Goal: Task Accomplishment & Management: Complete application form

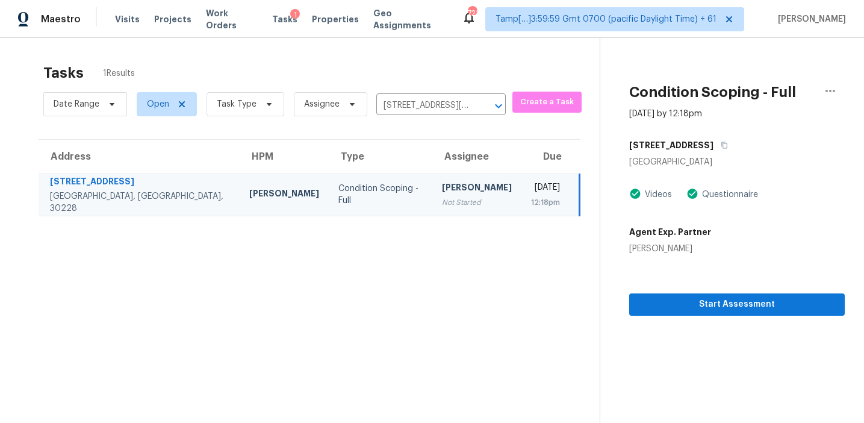
click at [513, 66] on div "Tasks 1 Results" at bounding box center [321, 72] width 556 height 31
click at [699, 305] on span "Start Assessment" at bounding box center [737, 304] width 196 height 15
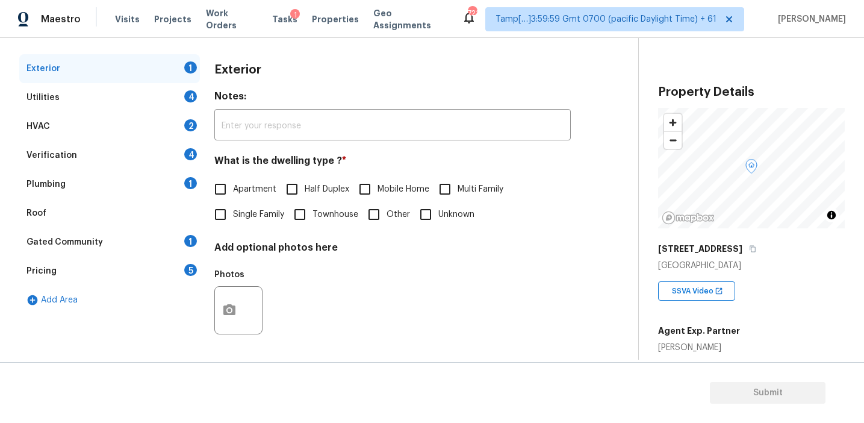
click at [176, 272] on div "Pricing 5" at bounding box center [109, 270] width 181 height 29
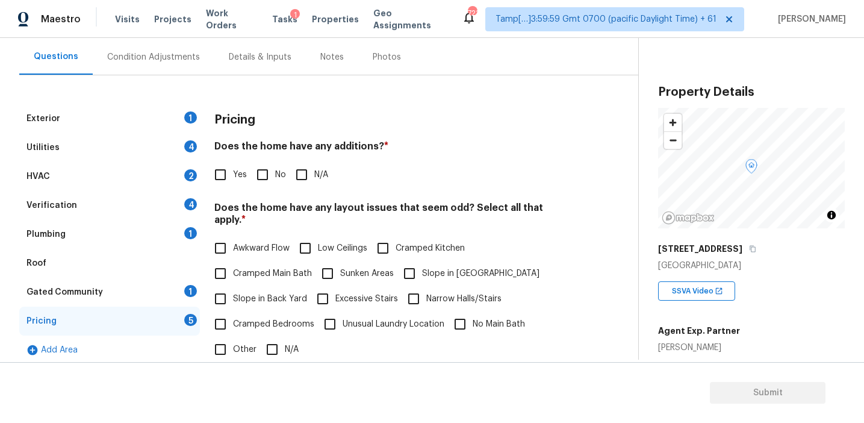
scroll to position [109, 0]
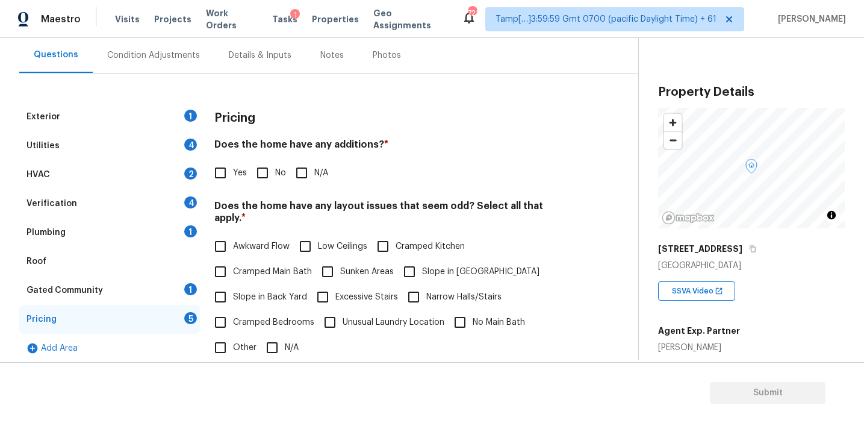
click at [622, 241] on div "Back to tasks Condition Scoping - Full [DATE] by 12:18 pm [PERSON_NAME] In-prog…" at bounding box center [328, 261] width 619 height 626
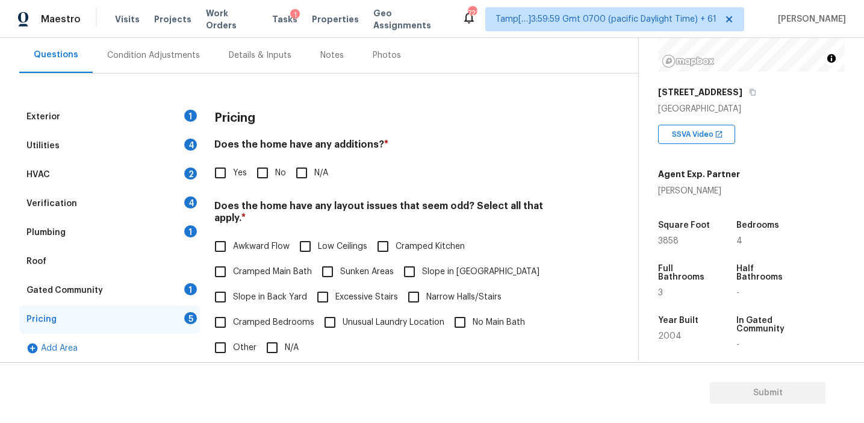
scroll to position [159, 0]
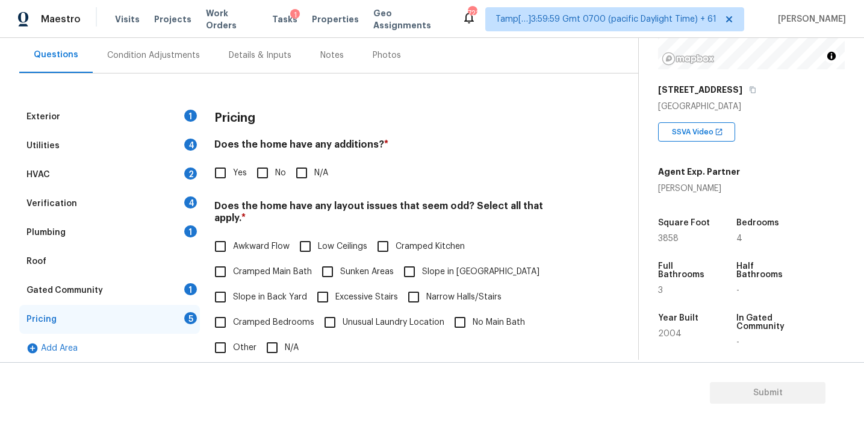
click at [258, 145] on h4 "Does the home have any additions? *" at bounding box center [392, 146] width 356 height 17
click at [194, 63] on div "Condition Adjustments" at bounding box center [154, 55] width 122 height 36
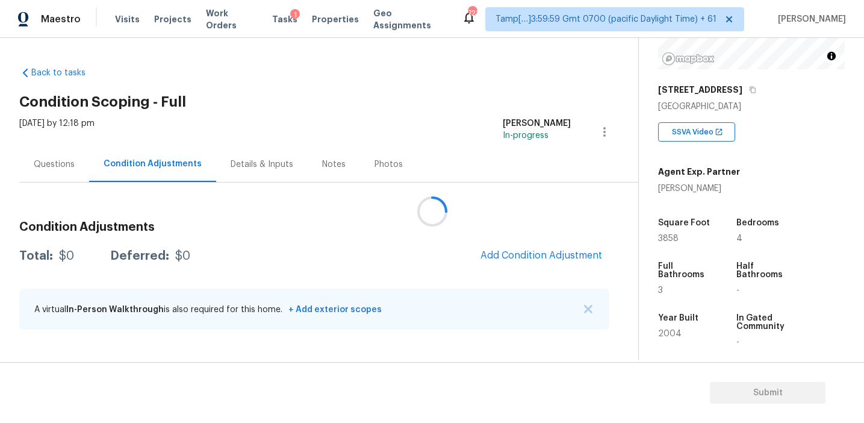
click at [557, 253] on div at bounding box center [432, 211] width 864 height 423
click at [385, 223] on h3 "Condition Adjustments" at bounding box center [314, 227] width 590 height 12
click at [510, 249] on button "Add Condition Adjustment" at bounding box center [541, 255] width 136 height 25
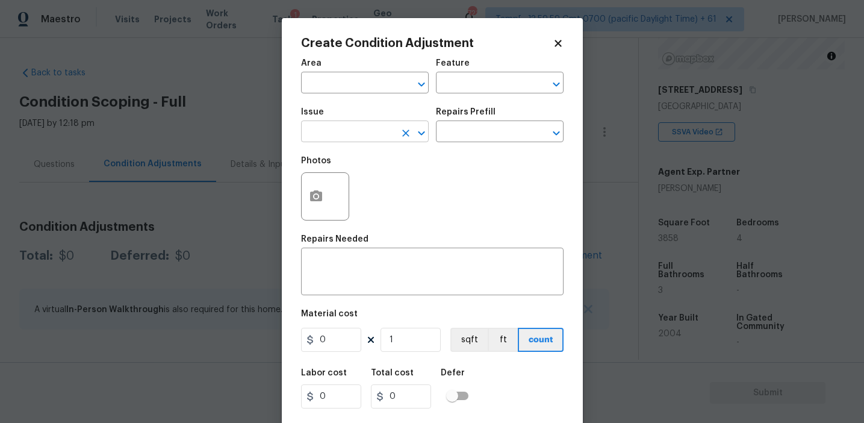
click at [364, 133] on input "text" at bounding box center [348, 132] width 94 height 19
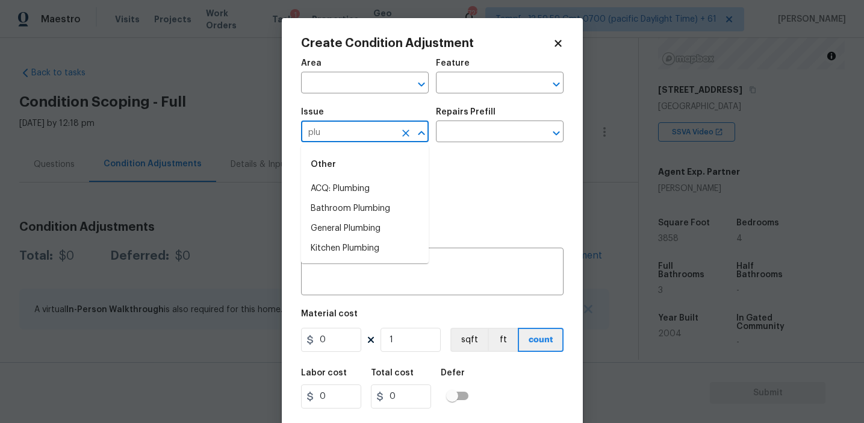
type input "plum"
click at [388, 210] on li "Bathroom Plumbing" at bounding box center [365, 209] width 128 height 20
type input "Bathroom Plumbing"
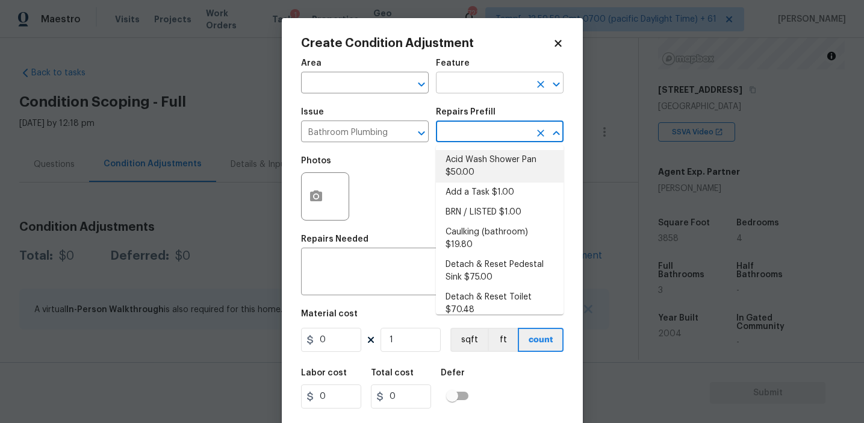
click at [469, 84] on input "text" at bounding box center [483, 84] width 94 height 19
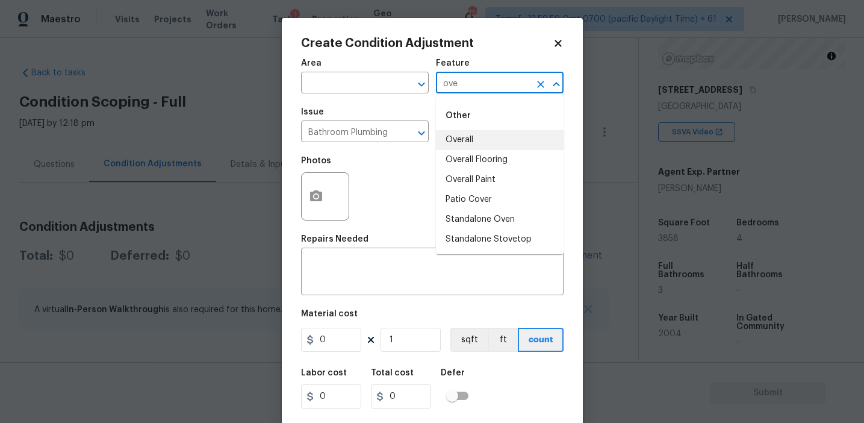
click at [468, 137] on li "Overall" at bounding box center [500, 140] width 128 height 20
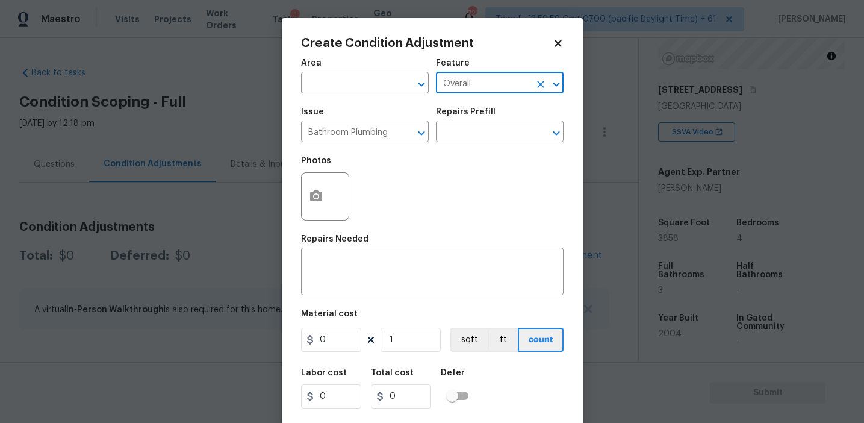
type input "Overall"
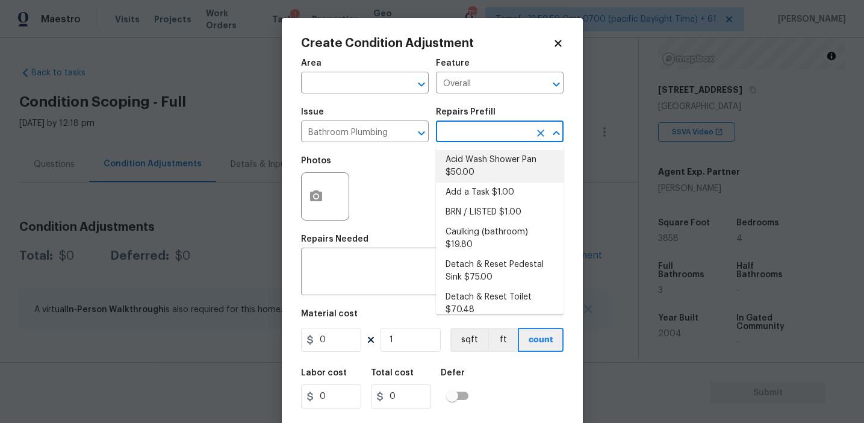
click at [468, 137] on input "text" at bounding box center [483, 132] width 94 height 19
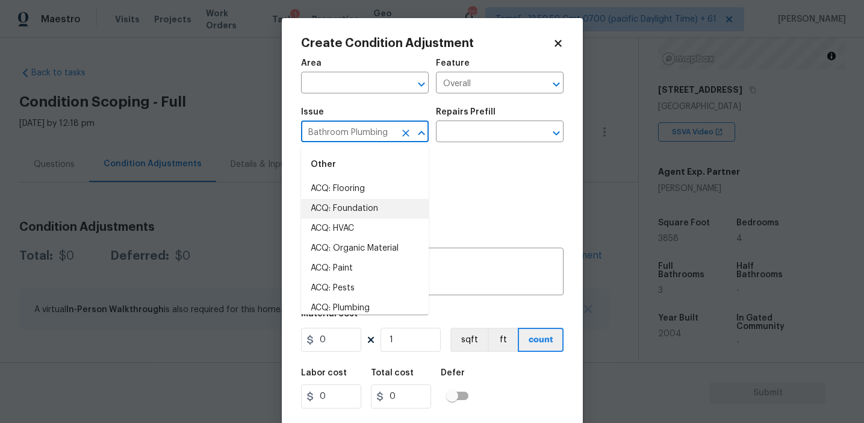
click at [371, 132] on input "Bathroom Plumbing" at bounding box center [348, 132] width 94 height 19
click at [464, 270] on textarea at bounding box center [432, 272] width 248 height 25
paste textarea "Bathroom Plumbing"
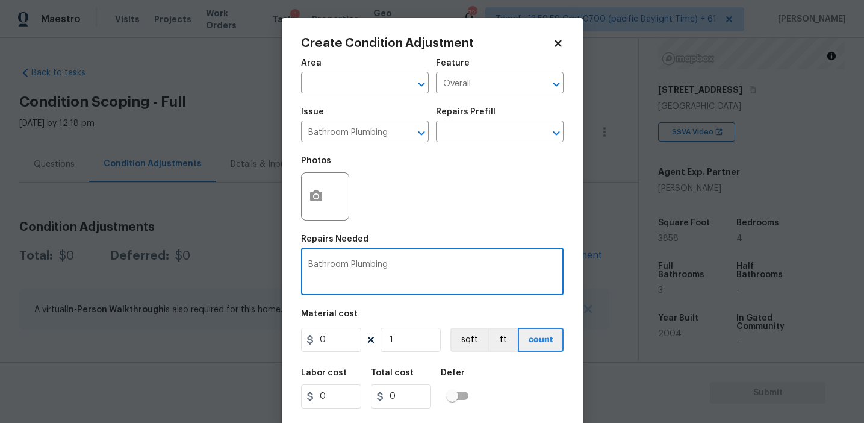
click at [402, 263] on textarea "Bathroom Plumbing" at bounding box center [432, 272] width 248 height 25
click at [409, 267] on textarea "Bathroom Plumbing" at bounding box center [432, 272] width 248 height 25
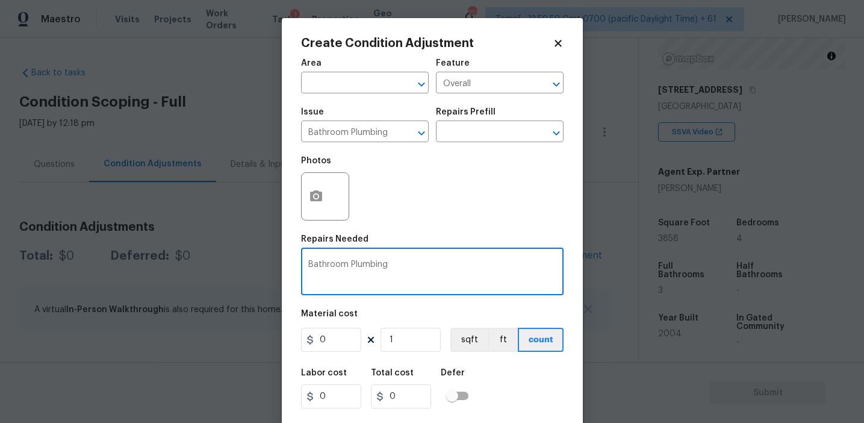
click at [409, 267] on textarea "Bathroom Plumbing" at bounding box center [432, 272] width 248 height 25
paste textarea "has a bath and plumbing is already ran just need to add the shower and sink."
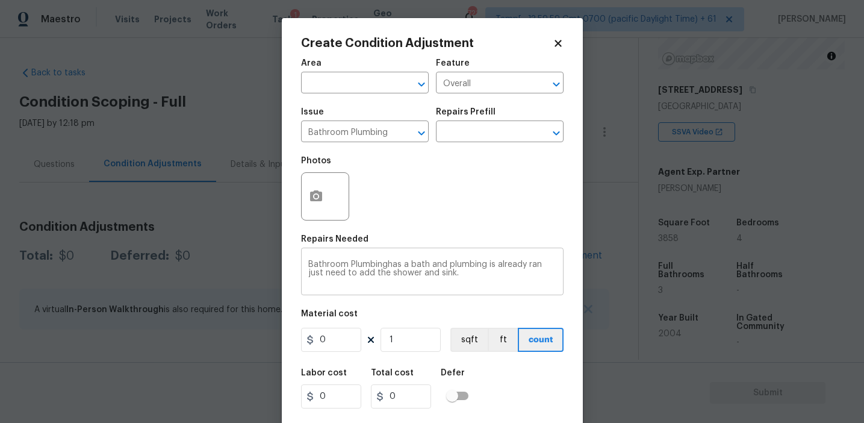
click at [353, 259] on div "Bathroom Plumbinghas a bath and plumbing is already ran just need to add the sh…" at bounding box center [432, 272] width 262 height 45
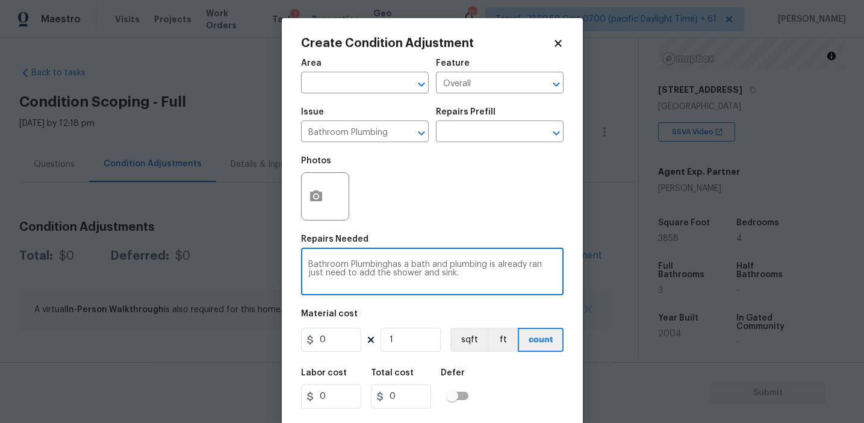
click at [353, 259] on div "Bathroom Plumbinghas a bath and plumbing is already ran just need to add the sh…" at bounding box center [432, 272] width 262 height 45
click at [358, 268] on textarea "Bathroom Plumbinghas a bath and plumbing is already ran just need to add the sh…" at bounding box center [432, 272] width 248 height 25
paste textarea
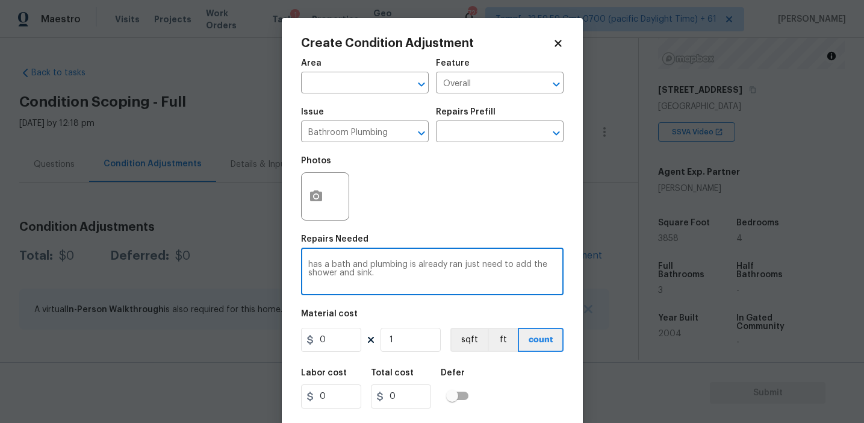
click at [314, 264] on textarea "has a bath and plumbing is already ran just need to add the shower and sink." at bounding box center [432, 272] width 248 height 25
type textarea "Has a bath and plumbing is already ran just need to add the shower and sink."
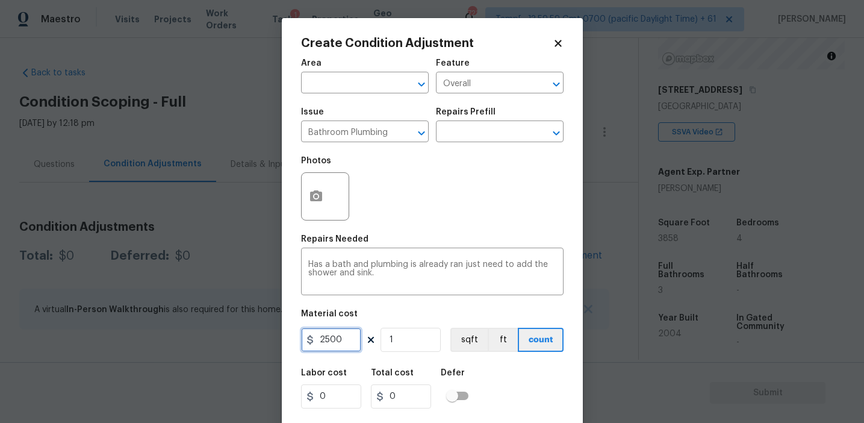
type input "2500"
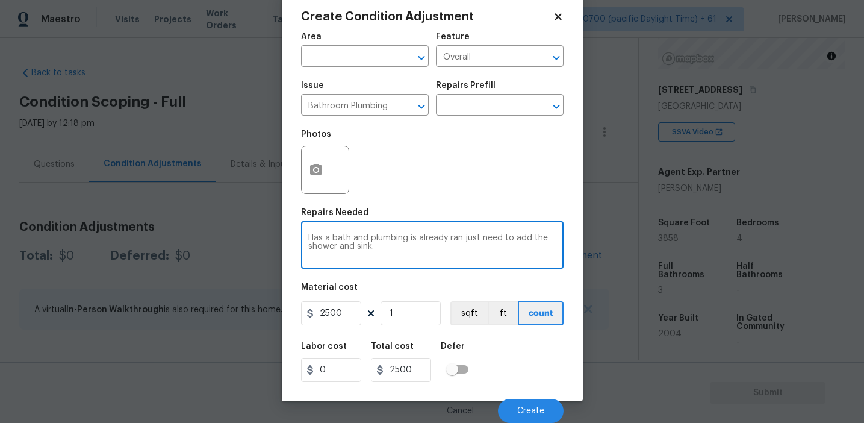
click at [463, 252] on textarea "Has a bath and plumbing is already ran just need to add the shower and sink." at bounding box center [432, 246] width 248 height 25
type textarea "Has a bath and plumbing is already ran just need to add the shower and sink"
click at [526, 351] on div "Labor cost 0 Total cost 2500 Defer" at bounding box center [432, 362] width 262 height 54
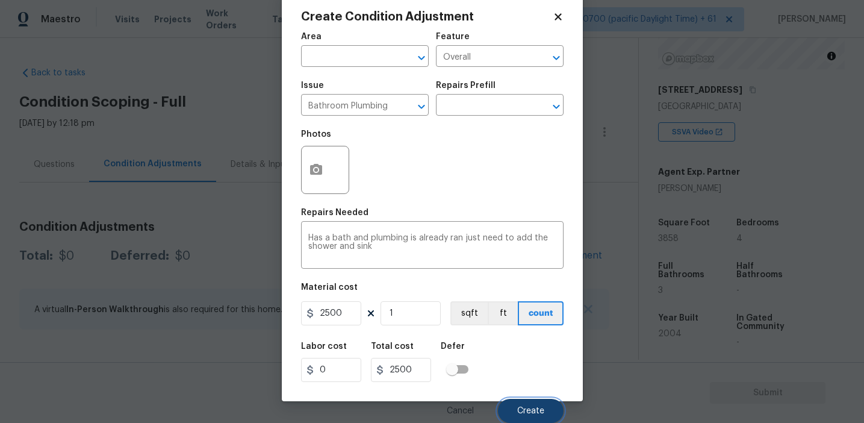
click at [518, 406] on span "Create" at bounding box center [530, 410] width 27 height 9
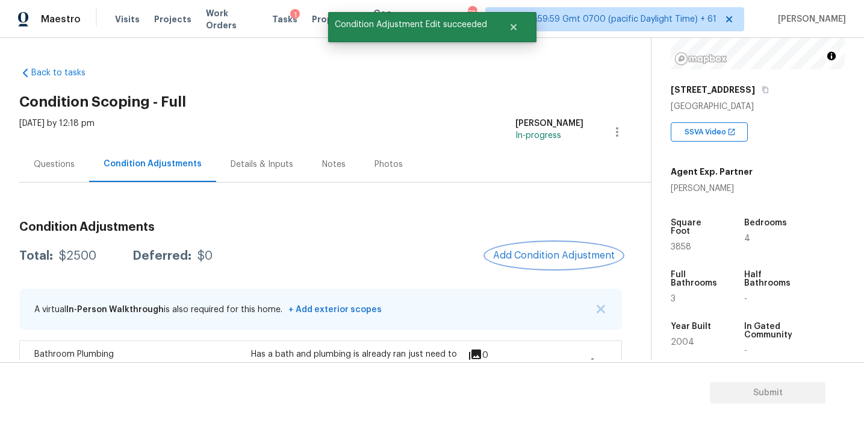
scroll to position [36, 0]
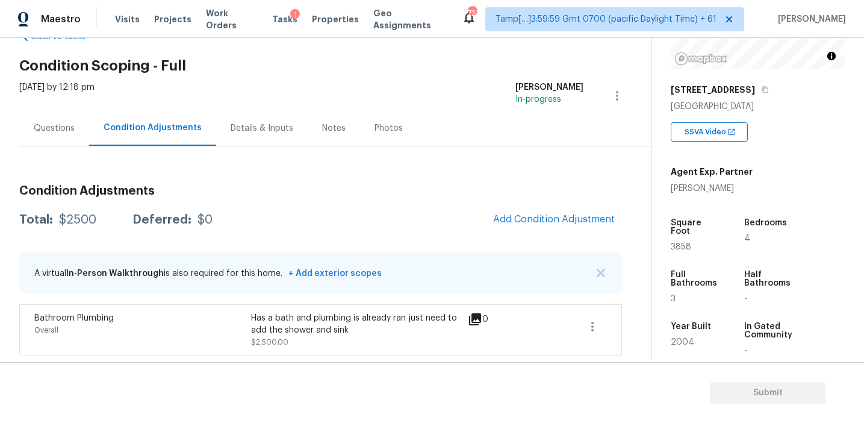
click at [73, 132] on div "Questions" at bounding box center [54, 128] width 41 height 12
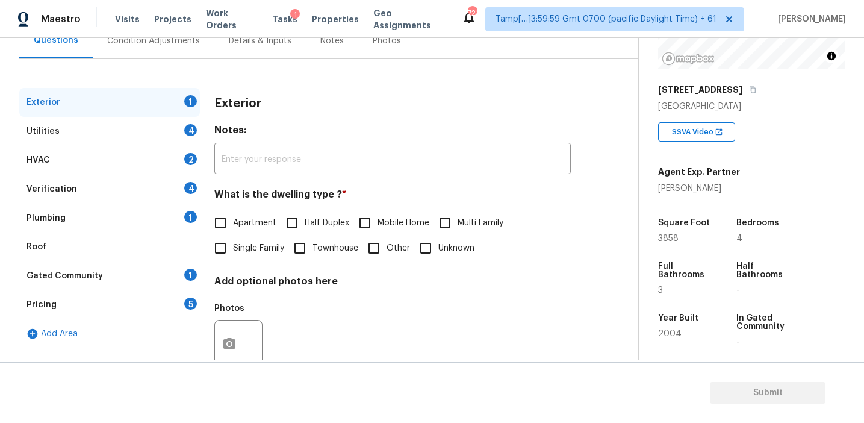
click at [116, 302] on div "Pricing 5" at bounding box center [109, 304] width 181 height 29
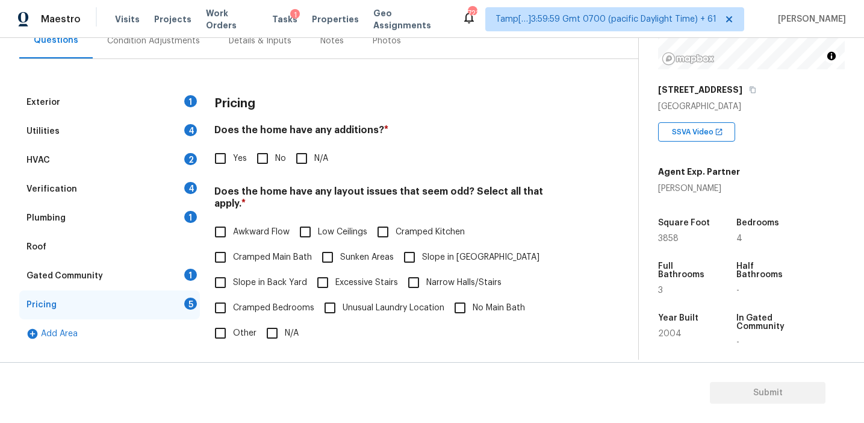
scroll to position [113, 0]
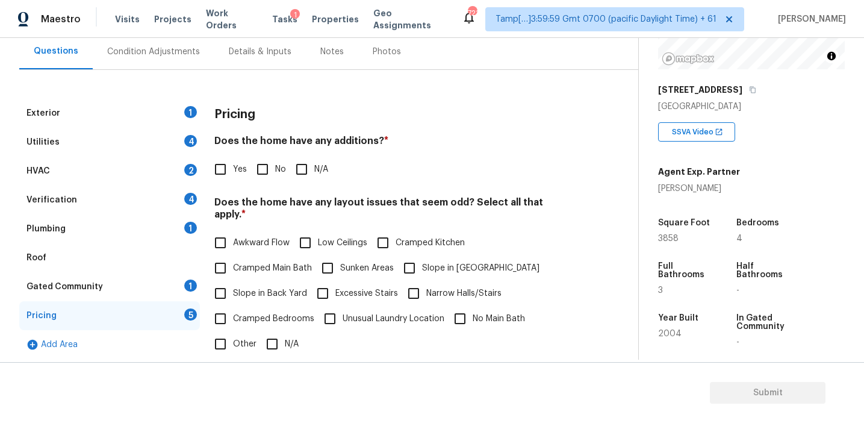
click at [392, 167] on div "Yes No N/A" at bounding box center [392, 169] width 356 height 25
click at [255, 167] on input "No" at bounding box center [262, 169] width 25 height 25
checkbox input "true"
click at [266, 289] on label "Slope in Back Yard" at bounding box center [257, 293] width 99 height 25
click at [233, 289] on input "Slope in Back Yard" at bounding box center [220, 293] width 25 height 25
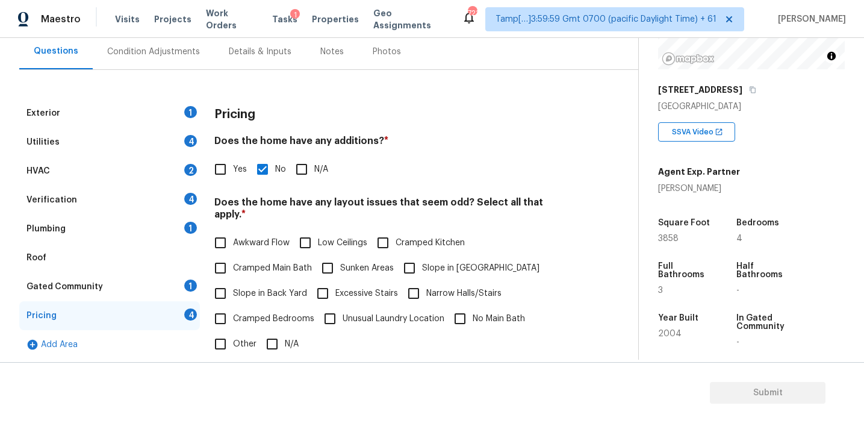
checkbox input "true"
click at [410, 260] on input "Slope in [GEOGRAPHIC_DATA]" at bounding box center [409, 267] width 25 height 25
checkbox input "true"
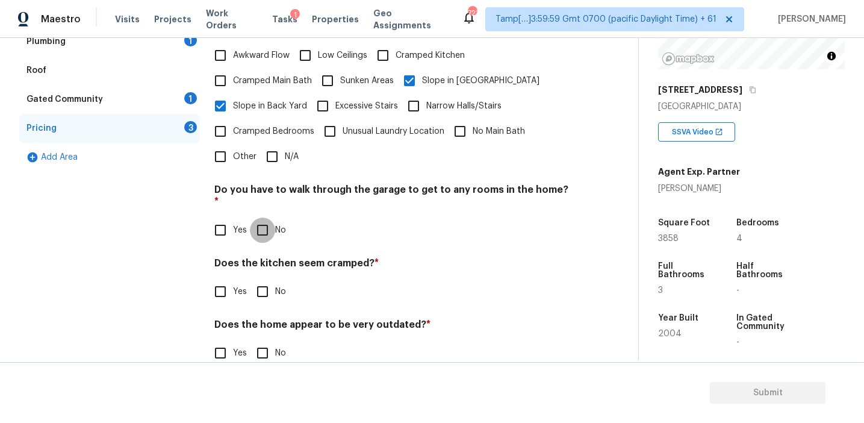
click at [255, 217] on input "No" at bounding box center [262, 229] width 25 height 25
checkbox input "true"
click at [271, 280] on input "No" at bounding box center [262, 292] width 25 height 25
checkbox input "true"
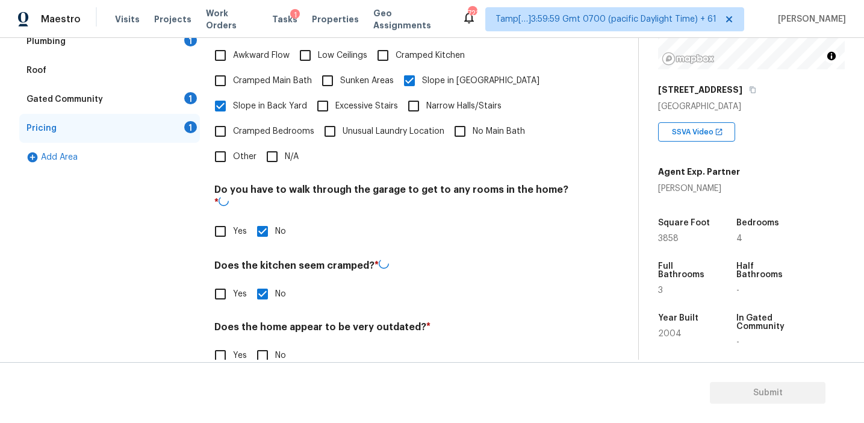
click at [271, 343] on input "No" at bounding box center [262, 355] width 25 height 25
checkbox input "true"
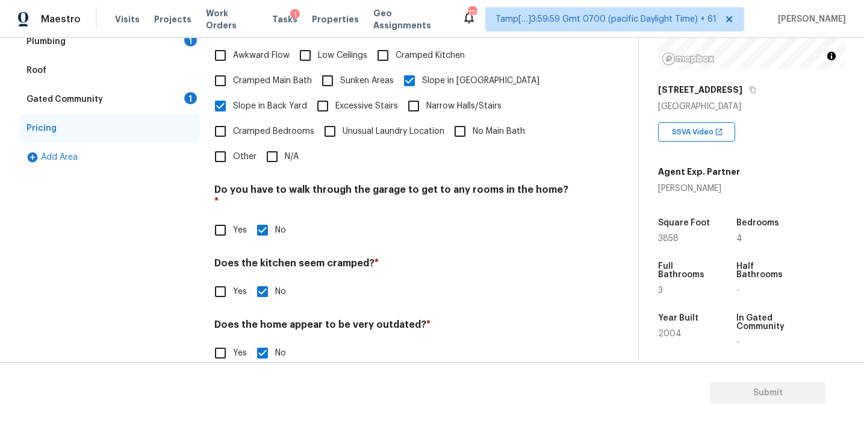
click at [192, 102] on div "1" at bounding box center [190, 98] width 13 height 12
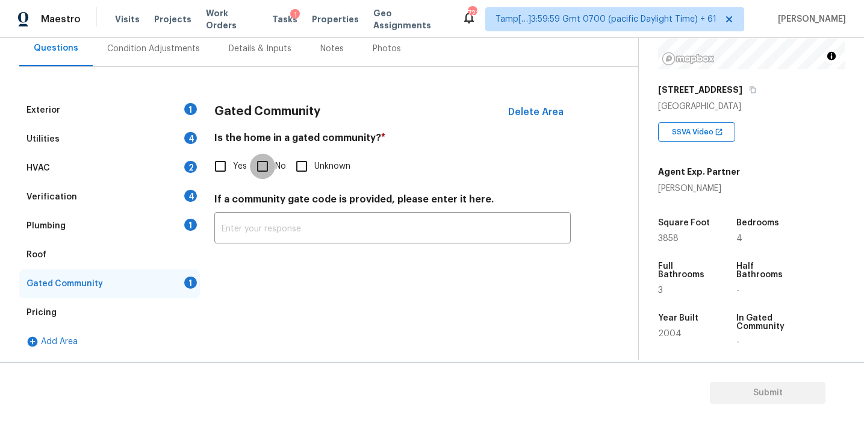
click at [269, 171] on input "No" at bounding box center [262, 165] width 25 height 25
checkbox input "true"
click at [174, 228] on div "Plumbing 1" at bounding box center [109, 225] width 181 height 29
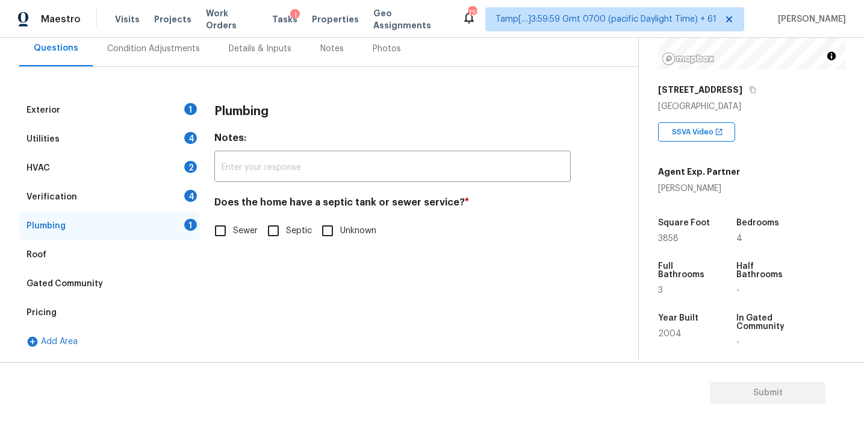
click at [241, 235] on span "Sewer" at bounding box center [245, 231] width 25 height 13
click at [233, 235] on input "Sewer" at bounding box center [220, 230] width 25 height 25
checkbox input "true"
click at [171, 186] on div "Verification 4" at bounding box center [109, 196] width 181 height 29
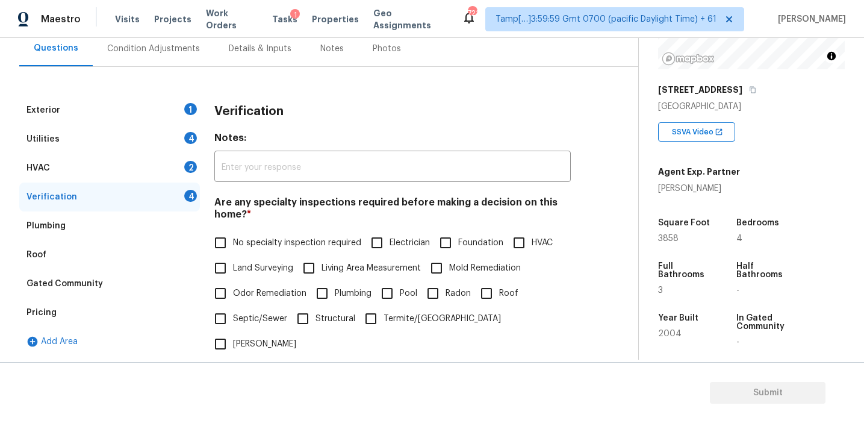
click at [252, 236] on label "No specialty inspection required" at bounding box center [284, 242] width 153 height 25
click at [233, 236] on input "No specialty inspection required" at bounding box center [220, 242] width 25 height 25
checkbox input "true"
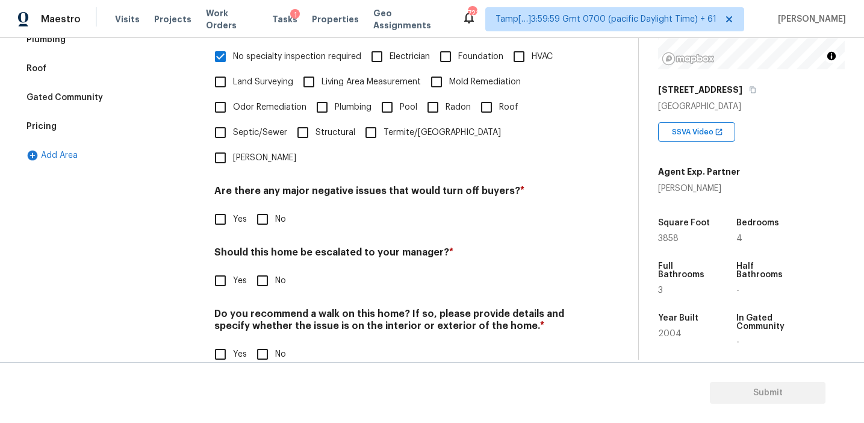
click at [264, 206] on input "No" at bounding box center [262, 218] width 25 height 25
checkbox input "true"
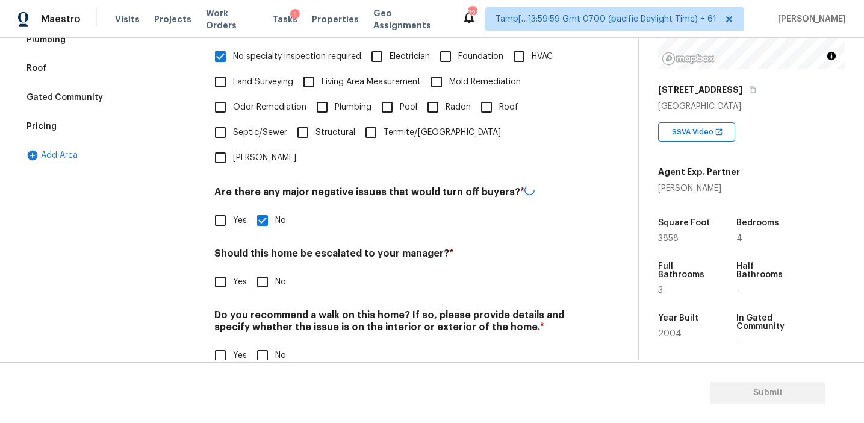
click at [264, 269] on input "No" at bounding box center [262, 281] width 25 height 25
checkbox input "true"
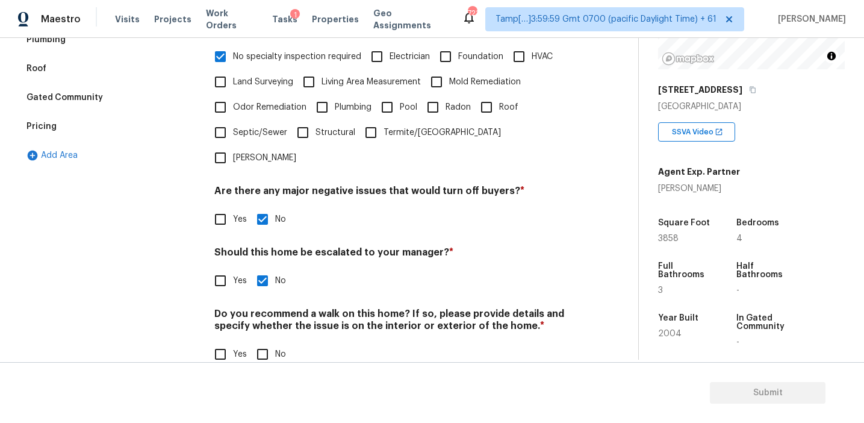
click at [264, 341] on input "No" at bounding box center [262, 353] width 25 height 25
checkbox input "true"
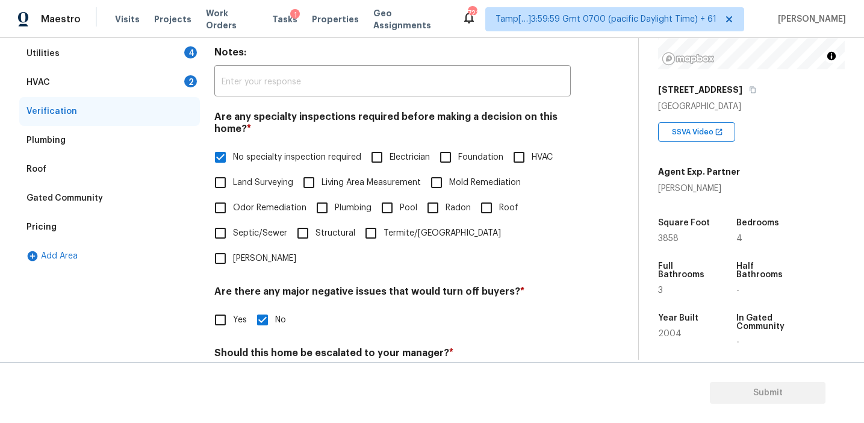
scroll to position [185, 0]
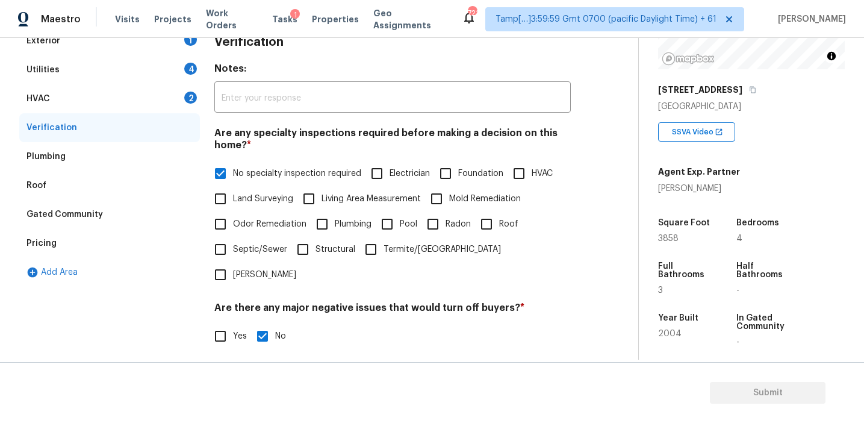
click at [178, 103] on div "HVAC 2" at bounding box center [109, 98] width 181 height 29
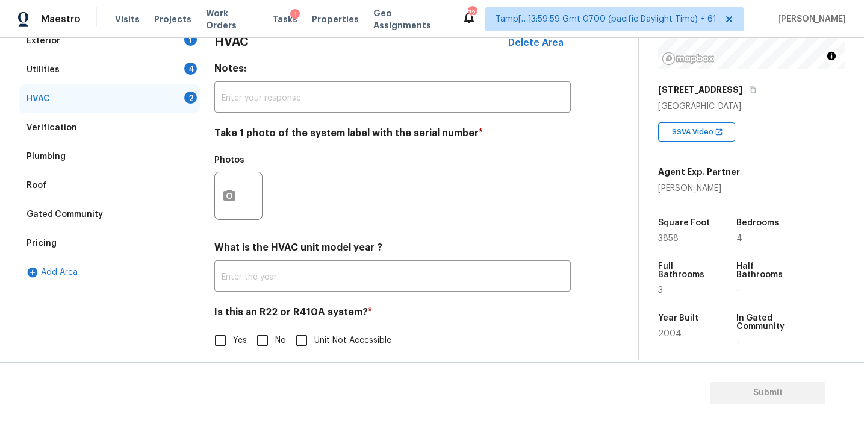
click at [260, 335] on input "No" at bounding box center [262, 339] width 25 height 25
checkbox input "true"
click at [224, 200] on icon "button" at bounding box center [229, 195] width 14 height 14
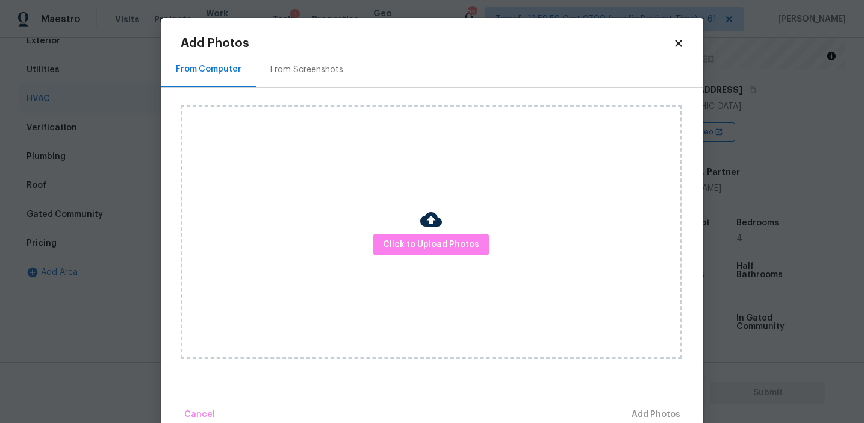
click at [305, 75] on div "From Screenshots" at bounding box center [306, 70] width 73 height 12
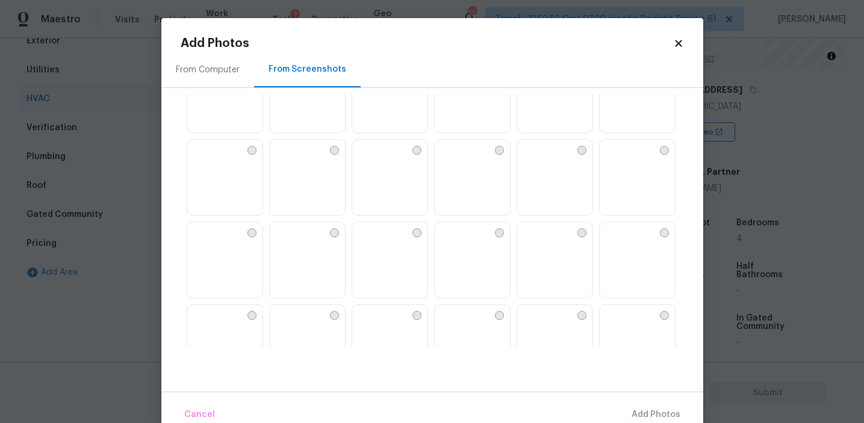
scroll to position [936, 0]
click at [619, 173] on img at bounding box center [609, 163] width 19 height 19
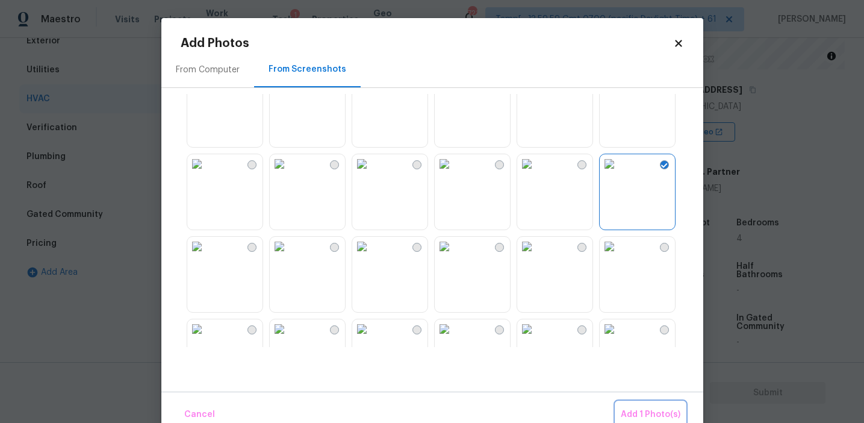
click at [636, 417] on span "Add 1 Photo(s)" at bounding box center [651, 414] width 60 height 15
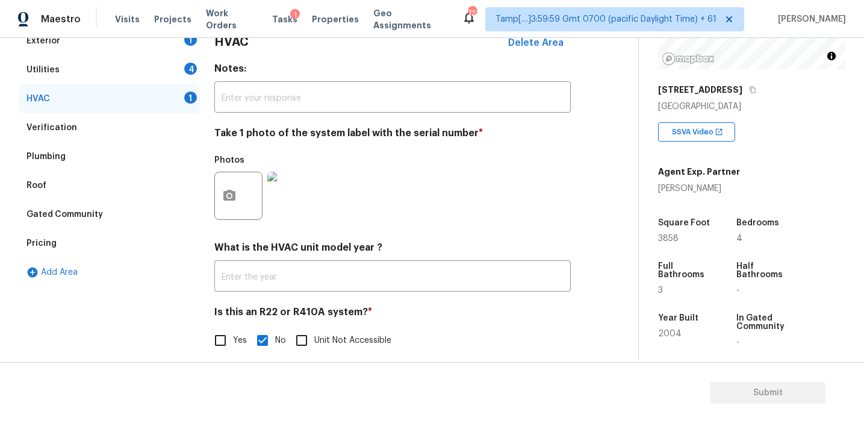
click at [185, 73] on div "Utilities 4" at bounding box center [109, 69] width 181 height 29
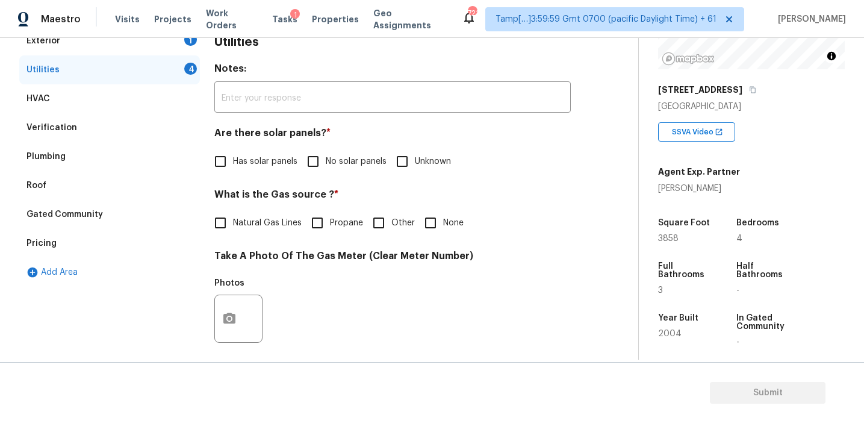
click at [337, 155] on span "No solar panels" at bounding box center [356, 161] width 61 height 13
click at [326, 155] on input "No solar panels" at bounding box center [312, 161] width 25 height 25
checkbox input "true"
click at [421, 230] on input "None" at bounding box center [430, 222] width 25 height 25
checkbox input "true"
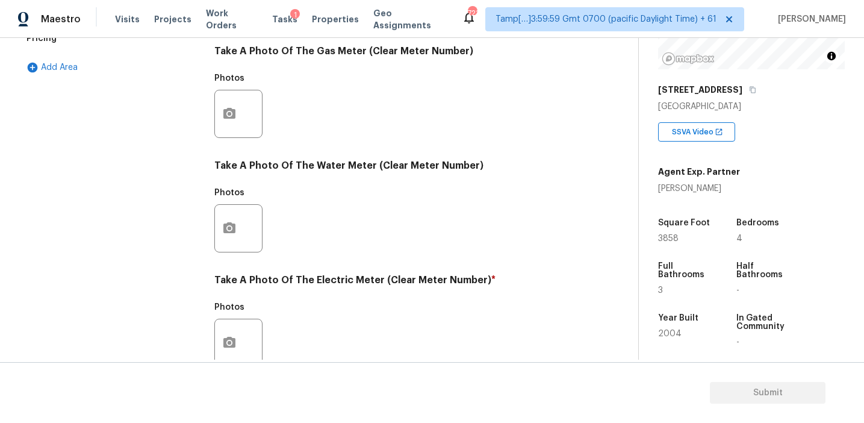
scroll to position [313, 0]
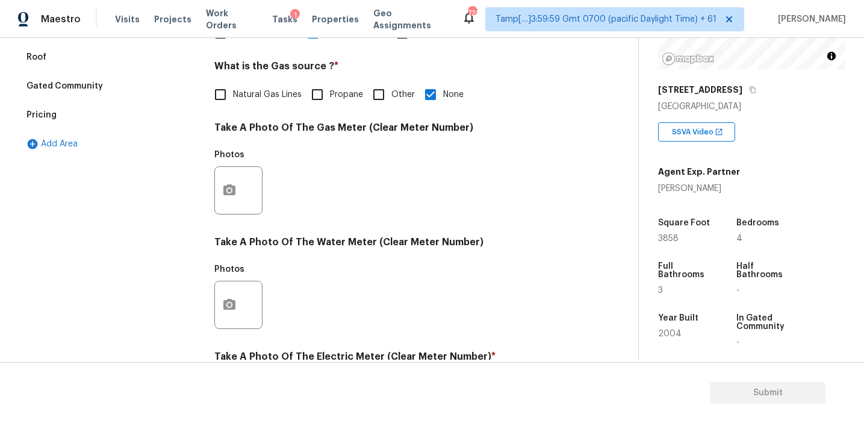
click at [258, 99] on span "Natural Gas Lines" at bounding box center [267, 94] width 69 height 13
click at [233, 99] on input "Natural Gas Lines" at bounding box center [220, 94] width 25 height 25
checkbox input "true"
checkbox input "false"
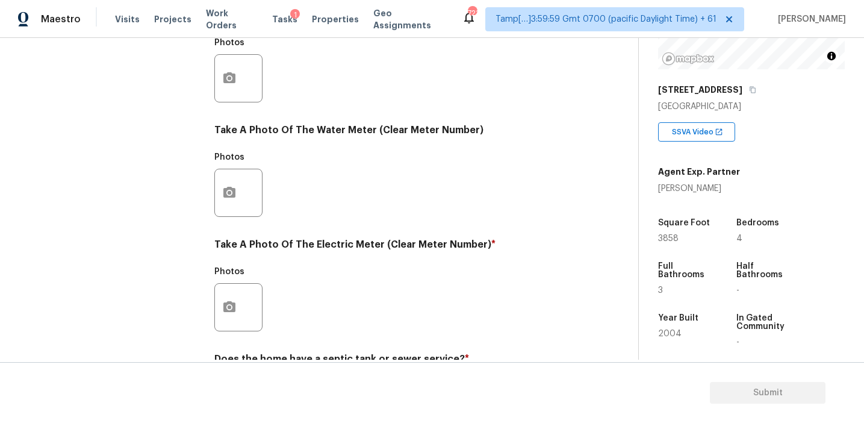
scroll to position [483, 0]
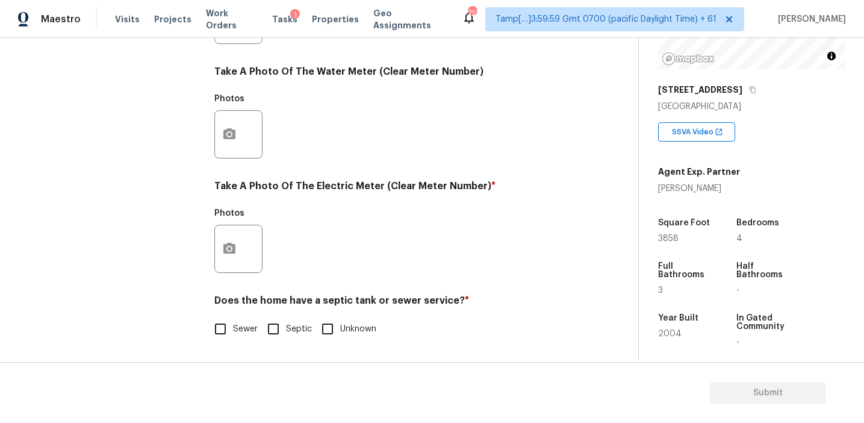
click at [273, 318] on input "Septic" at bounding box center [273, 328] width 25 height 25
checkbox input "true"
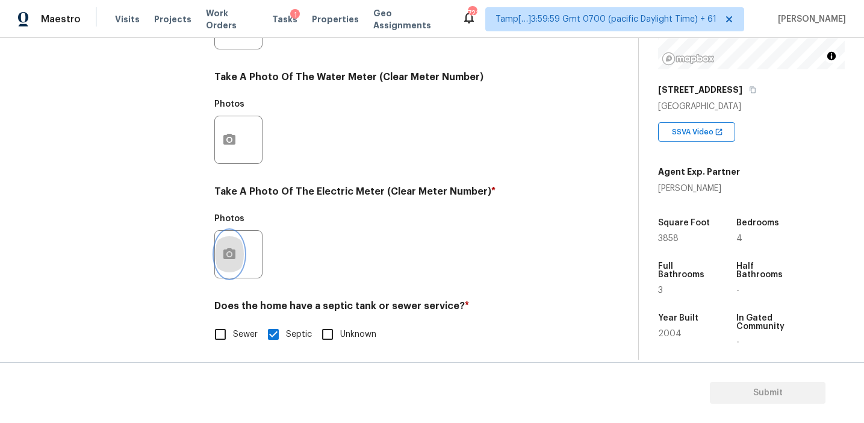
click at [218, 258] on button "button" at bounding box center [229, 254] width 29 height 47
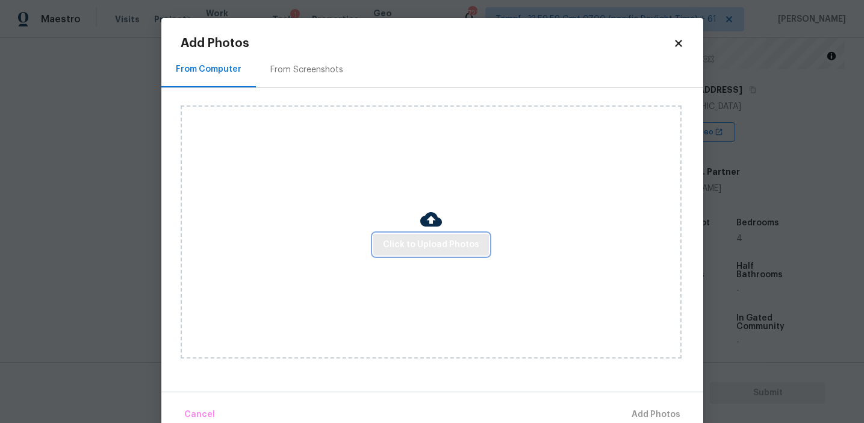
click at [426, 237] on span "Click to Upload Photos" at bounding box center [431, 244] width 96 height 15
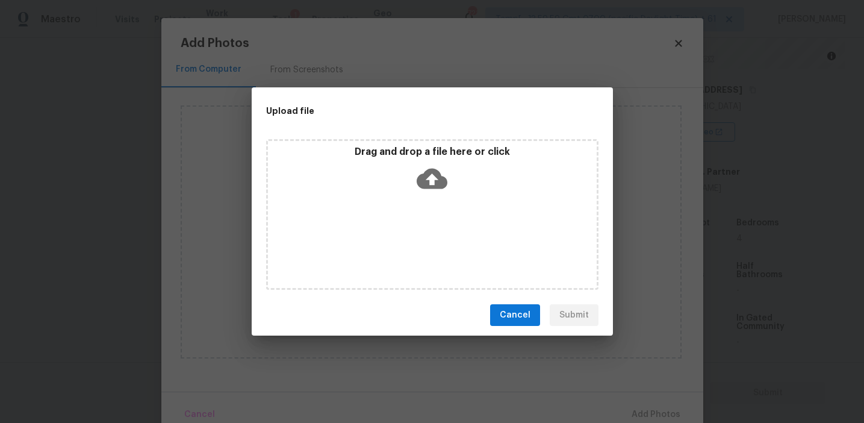
click at [423, 164] on icon at bounding box center [432, 178] width 31 height 31
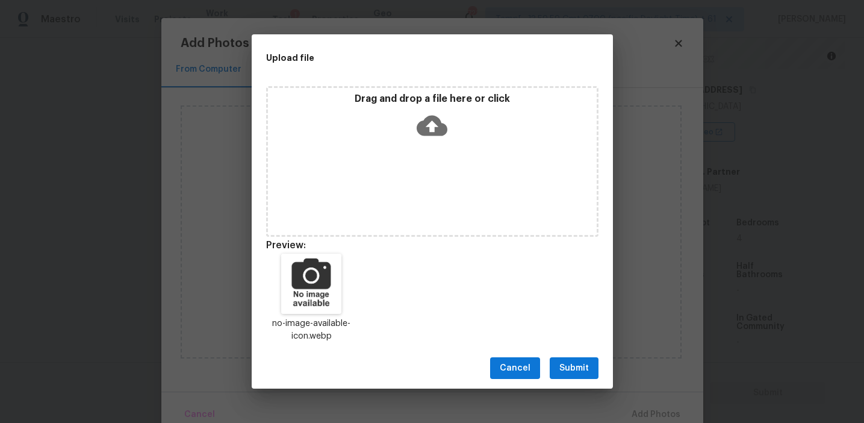
click at [572, 367] on span "Submit" at bounding box center [573, 368] width 29 height 15
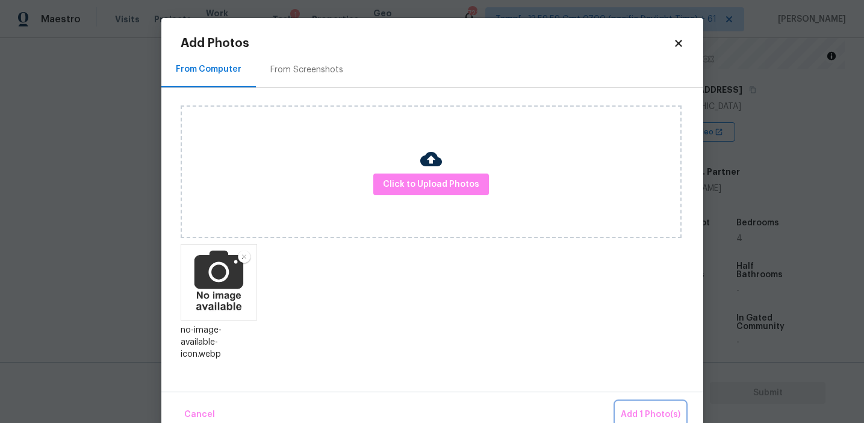
click at [629, 405] on button "Add 1 Photo(s)" at bounding box center [650, 415] width 69 height 26
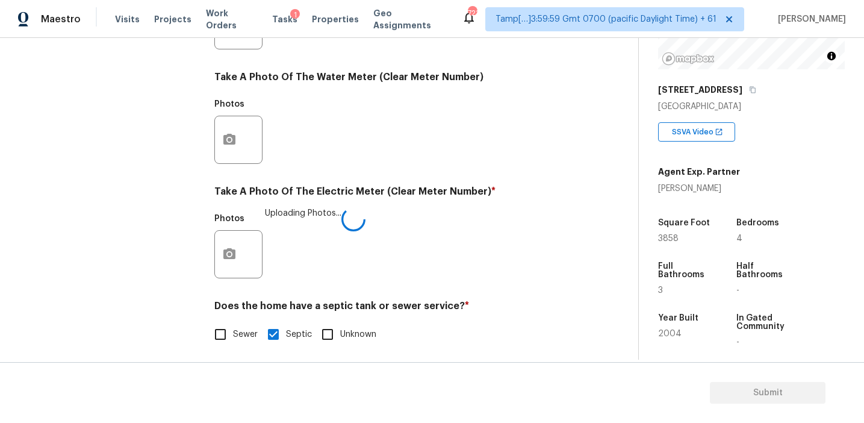
click at [427, 206] on div "Take A Photo Of The Electric Meter (Clear Meter Number) * Photos Uploading Phot…" at bounding box center [392, 235] width 356 height 100
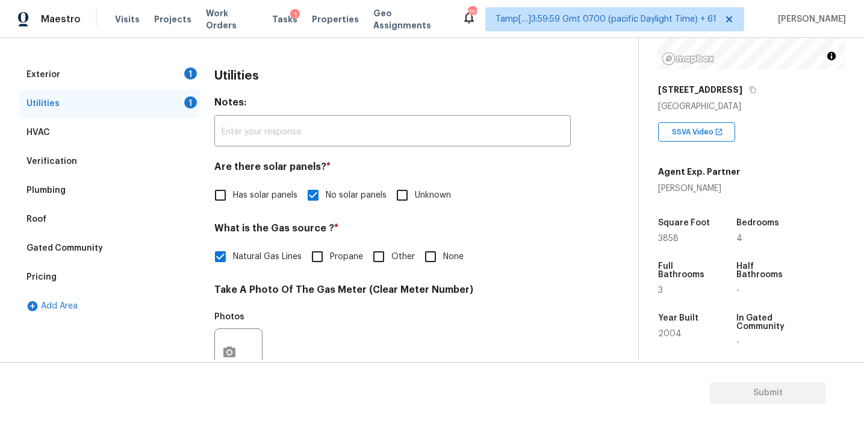
scroll to position [140, 0]
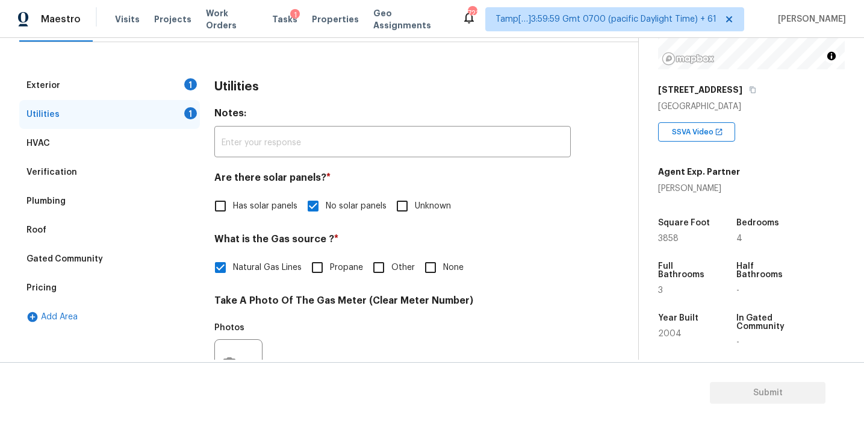
click at [332, 166] on div "Utilities Notes: ​ Are there solar panels? * Has solar panels No solar panels U…" at bounding box center [392, 385] width 356 height 629
click at [142, 190] on div "Plumbing" at bounding box center [109, 201] width 181 height 29
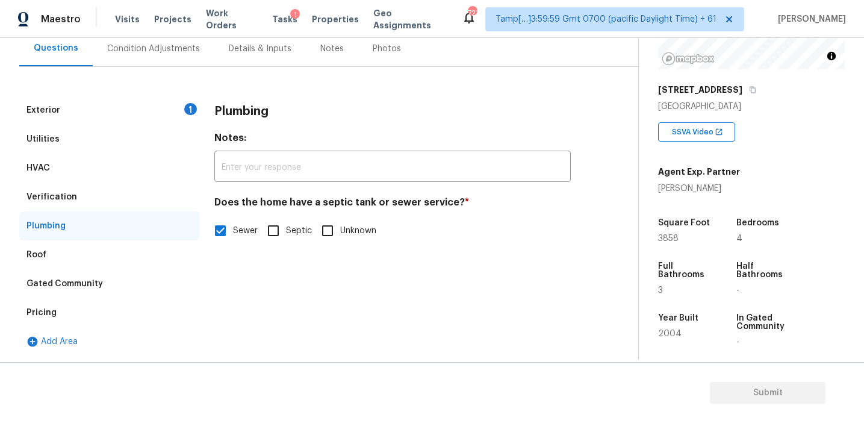
click at [267, 235] on input "Septic" at bounding box center [273, 230] width 25 height 25
checkbox input "true"
checkbox input "false"
click at [148, 108] on div "Exterior 1" at bounding box center [109, 110] width 181 height 29
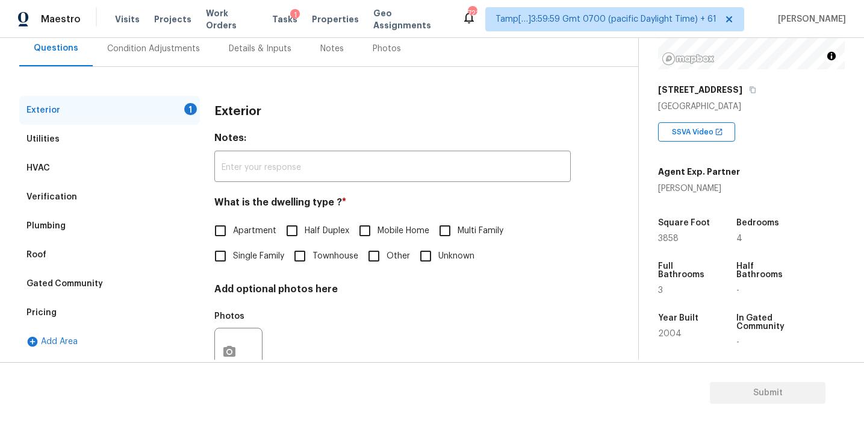
click at [246, 255] on span "Single Family" at bounding box center [258, 256] width 51 height 13
click at [233, 255] on input "Single Family" at bounding box center [220, 255] width 25 height 25
checkbox input "true"
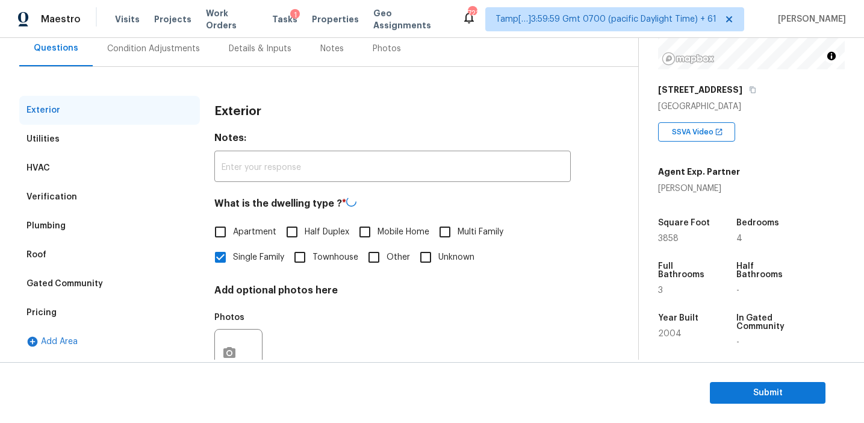
click at [237, 111] on h3 "Exterior" at bounding box center [237, 111] width 47 height 12
click at [182, 49] on div "Condition Adjustments" at bounding box center [153, 49] width 93 height 12
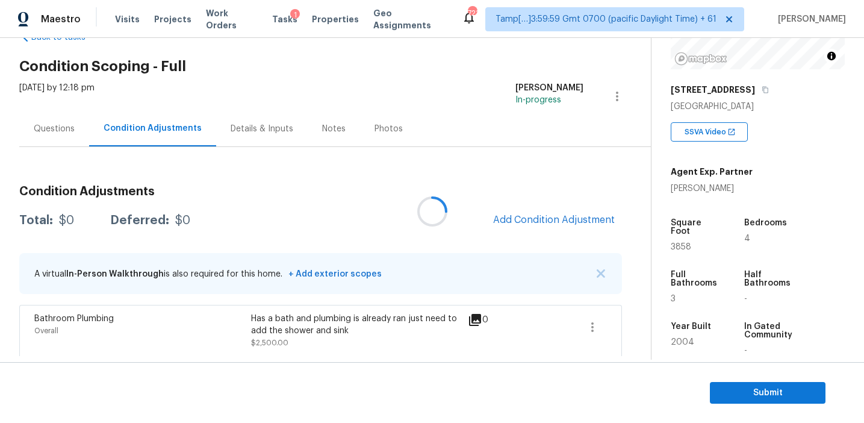
scroll to position [36, 0]
click at [400, 198] on div "Condition Adjustments Total: $2500 Deferred: $0 Add Condition Adjustment A virt…" at bounding box center [320, 265] width 603 height 181
click at [517, 217] on span "Add Condition Adjustment" at bounding box center [554, 219] width 122 height 11
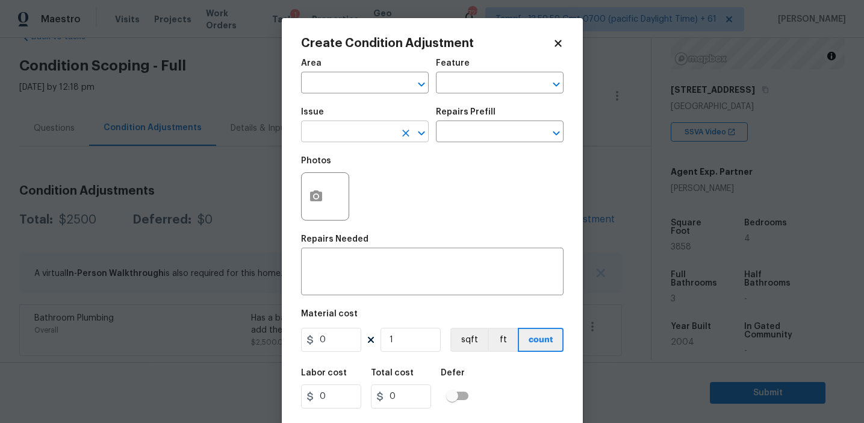
click at [336, 127] on input "text" at bounding box center [348, 132] width 94 height 19
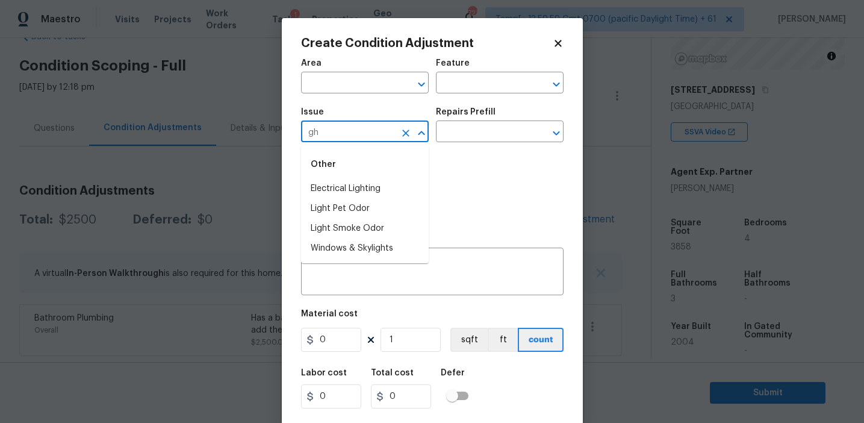
type input "g"
click at [358, 184] on li "ACQ: HVAC" at bounding box center [365, 189] width 128 height 20
type input "ACQ: HVAC"
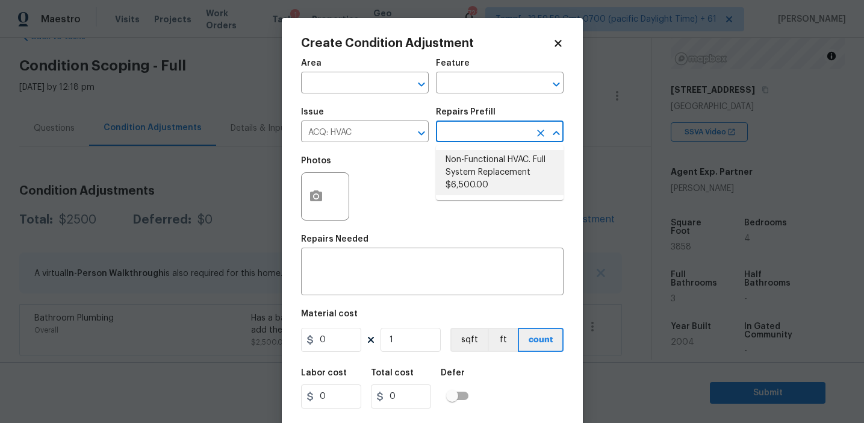
click at [482, 166] on li "Non-Functional HVAC. Full System Replacement $6,500.00" at bounding box center [500, 172] width 128 height 45
type input "Acquisition"
type textarea "Acquisition Scope: Full System Replacement"
type input "6500"
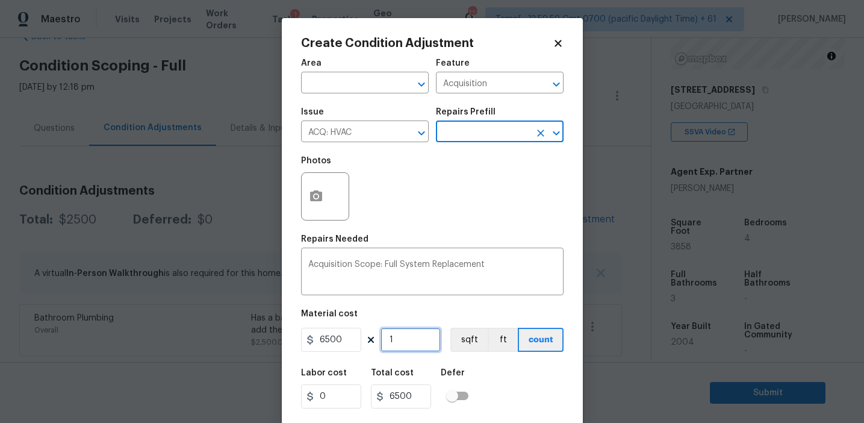
click at [417, 344] on input "1" at bounding box center [410, 339] width 60 height 24
type input "0"
type input "2"
type input "13000"
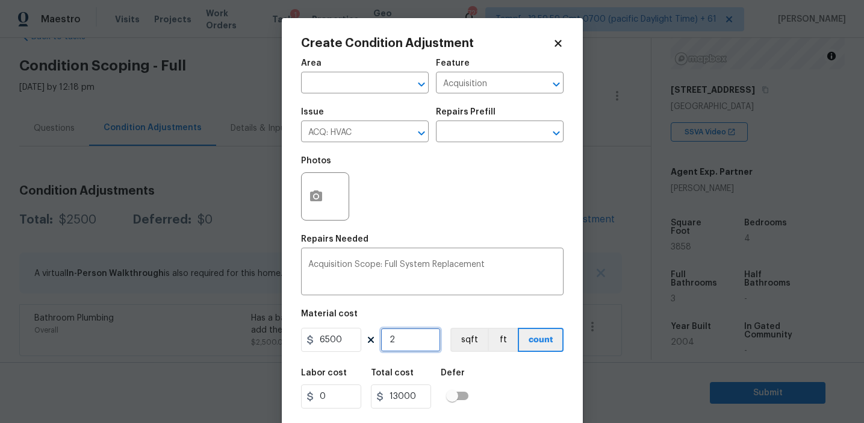
type input "2"
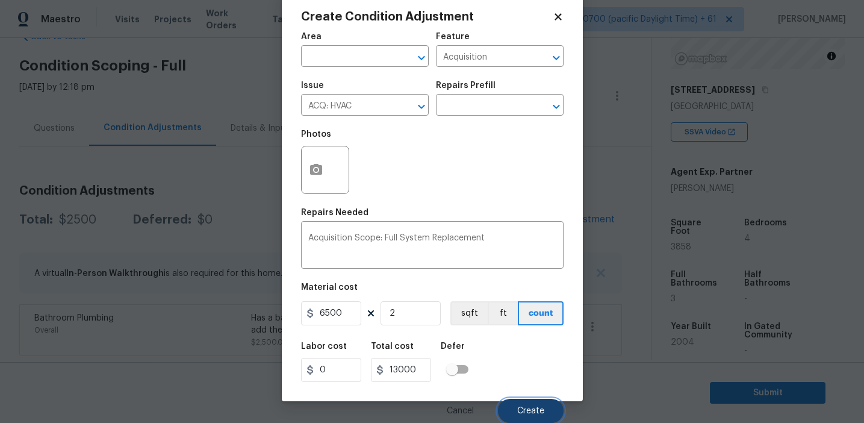
click at [522, 405] on button "Create" at bounding box center [531, 410] width 66 height 24
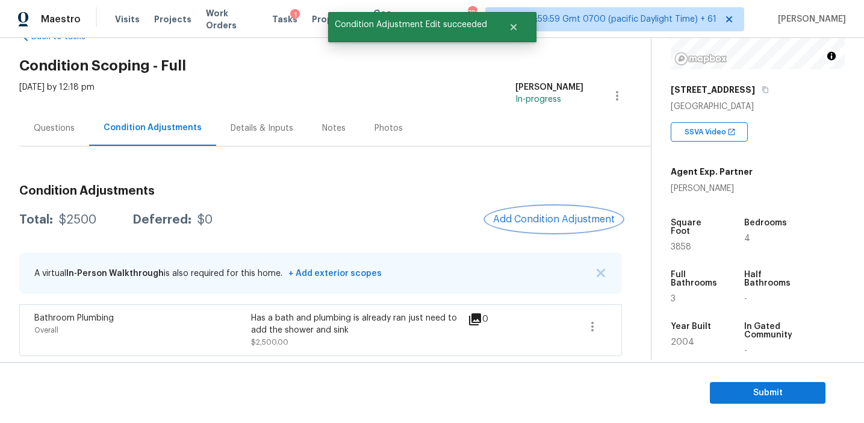
scroll to position [0, 0]
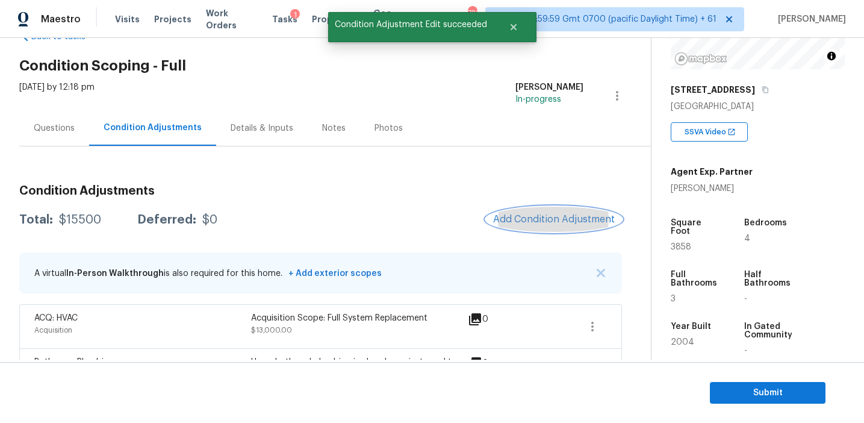
click at [540, 221] on span "Add Condition Adjustment" at bounding box center [554, 219] width 122 height 11
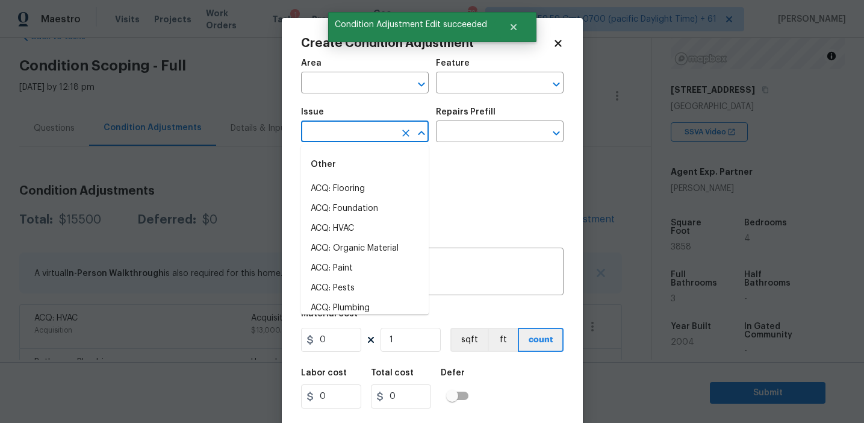
click at [330, 130] on input "text" at bounding box center [348, 132] width 94 height 19
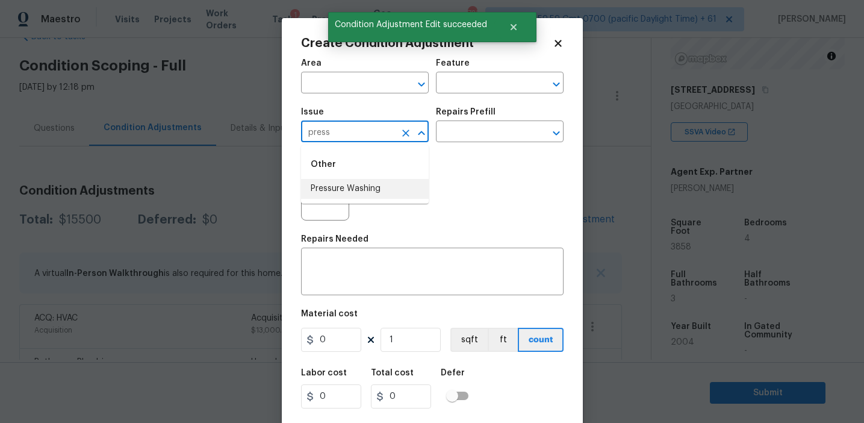
click at [365, 187] on li "Pressure Washing" at bounding box center [365, 189] width 128 height 20
type input "Pressure Washing"
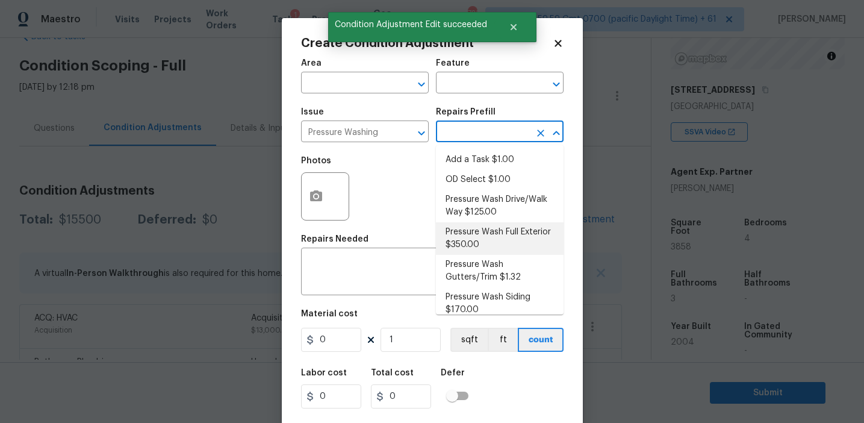
click at [472, 241] on li "Pressure Wash Full Exterior $350.00" at bounding box center [500, 238] width 128 height 33
type input "Siding"
type textarea "Pressure wash the House, Flatwork, Deck and Garage interior."
type input "350"
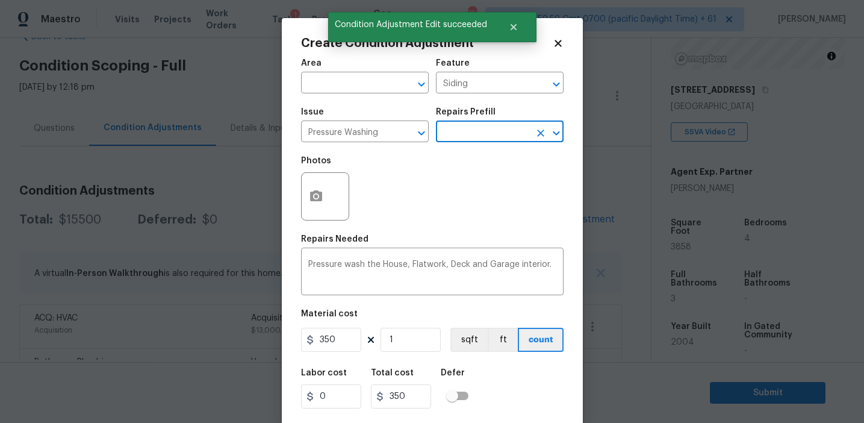
scroll to position [27, 0]
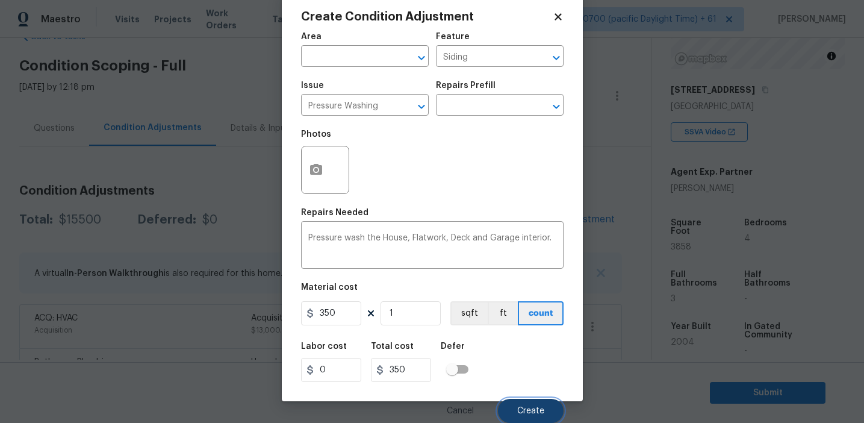
click at [519, 402] on button "Create" at bounding box center [531, 410] width 66 height 24
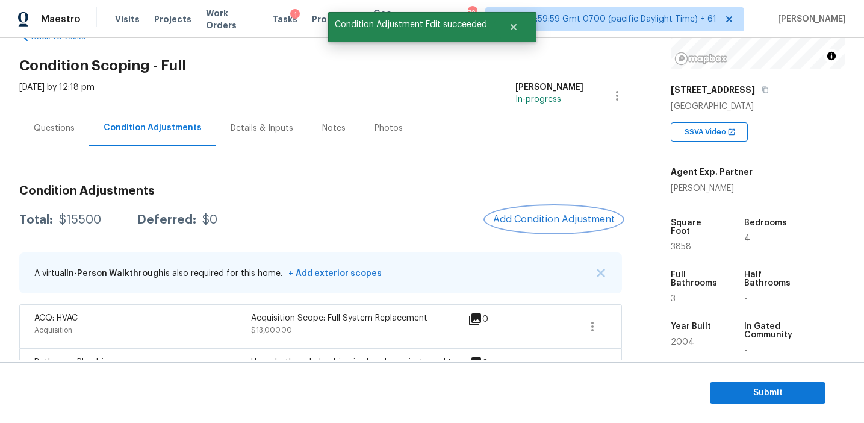
scroll to position [0, 0]
click at [510, 217] on span "Add Condition Adjustment" at bounding box center [554, 219] width 122 height 11
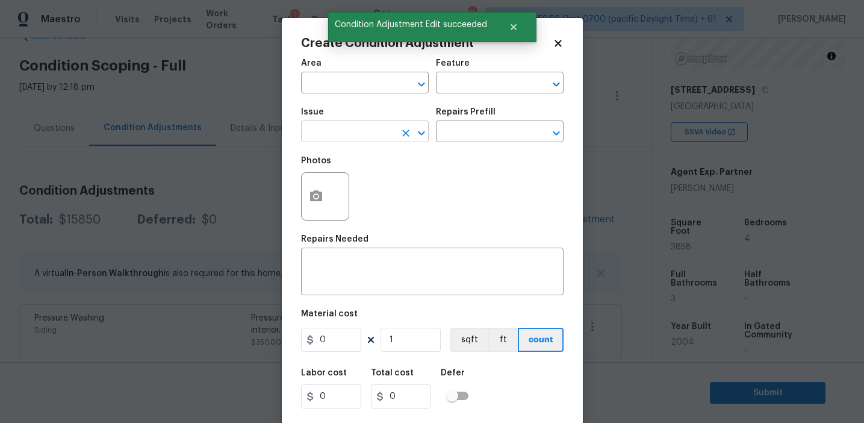
click at [358, 124] on input "text" at bounding box center [348, 132] width 94 height 19
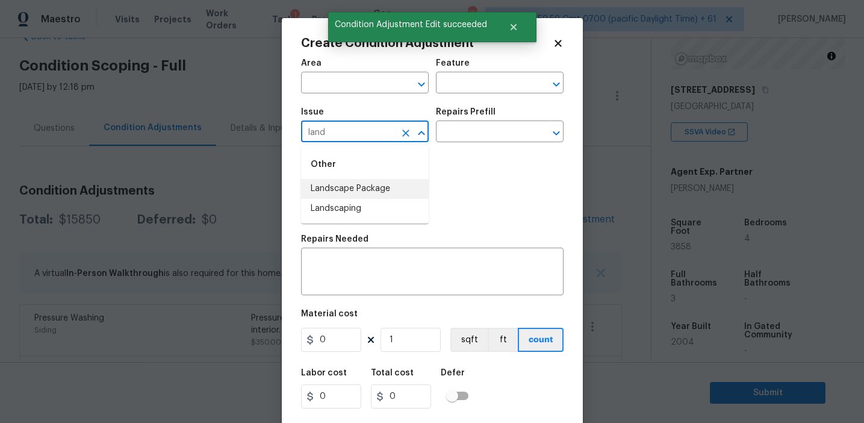
click at [389, 185] on li "Landscape Package" at bounding box center [365, 189] width 128 height 20
type input "Landscape Package"
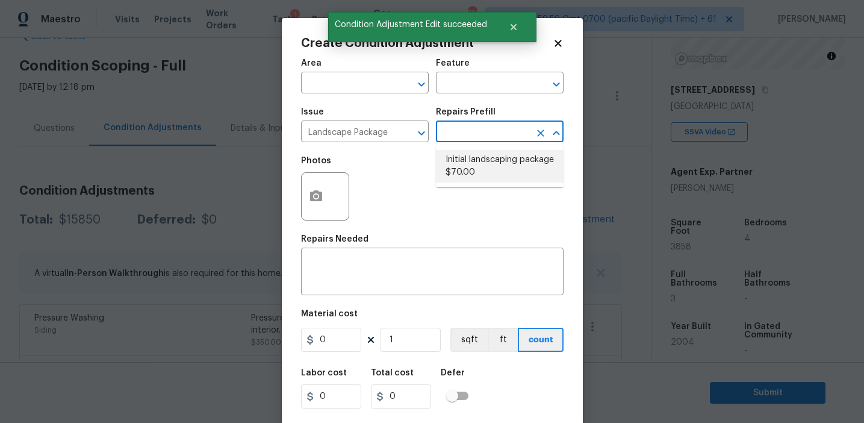
click at [470, 164] on li "Initial landscaping package $70.00" at bounding box center [500, 166] width 128 height 33
type input "Home Readiness Packages"
type textarea "Mowing of grass up to 6" in height. Mow, edge along driveways & sidewalks, trim…"
type input "70"
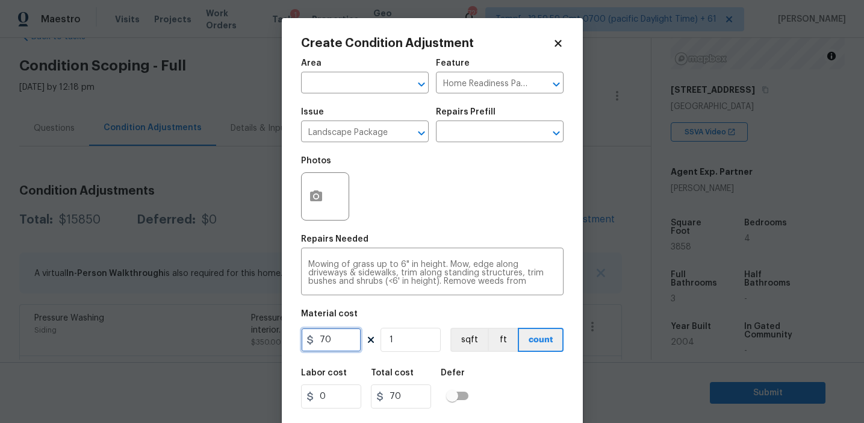
click at [323, 336] on input "70" at bounding box center [331, 339] width 60 height 24
type input "750"
click at [348, 344] on input "750" at bounding box center [331, 339] width 60 height 24
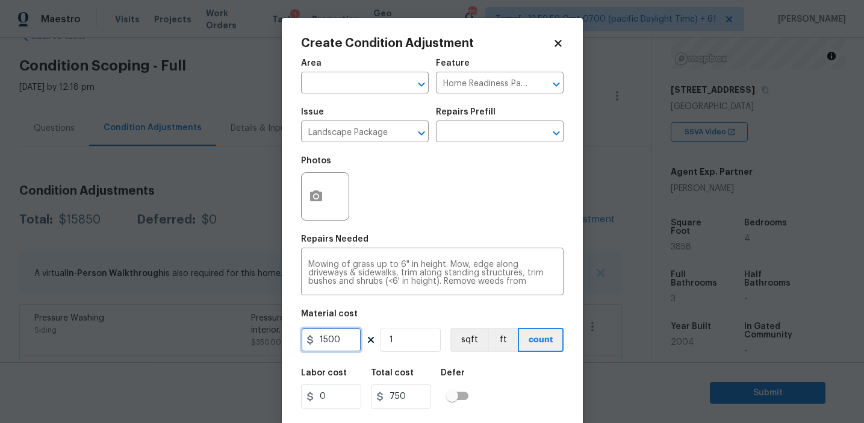
type input "1500"
click at [310, 201] on icon "button" at bounding box center [316, 195] width 12 height 11
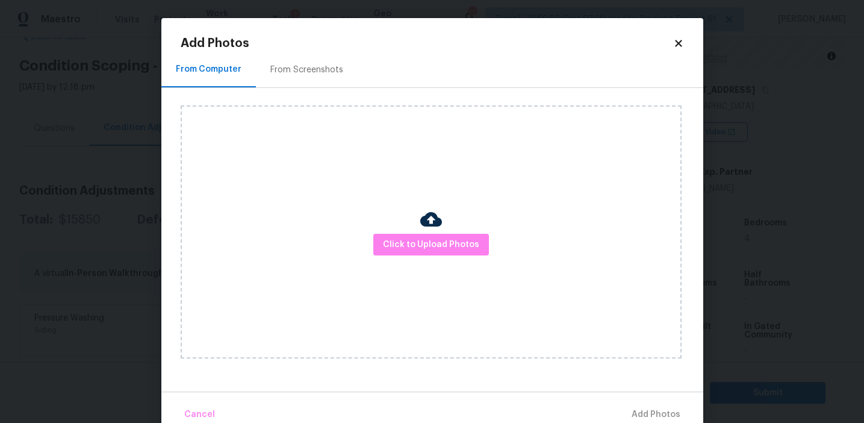
click at [321, 84] on div "From Screenshots" at bounding box center [307, 70] width 102 height 36
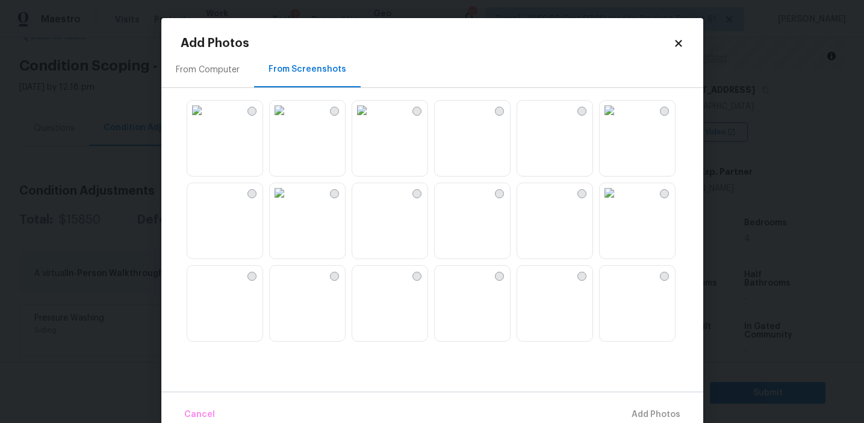
click at [371, 120] on img at bounding box center [361, 110] width 19 height 19
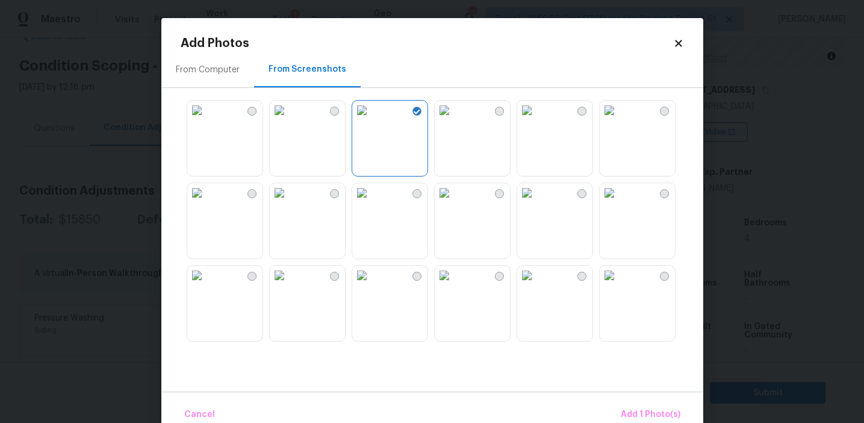
click at [454, 120] on img at bounding box center [444, 110] width 19 height 19
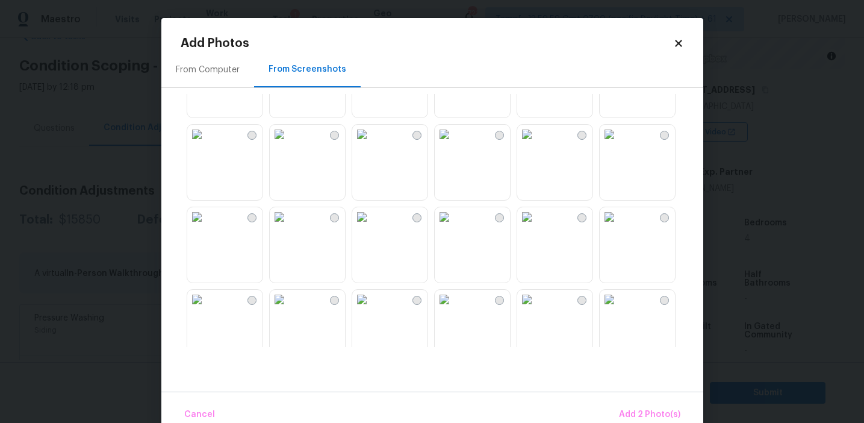
scroll to position [225, 0]
click at [289, 142] on img at bounding box center [279, 132] width 19 height 19
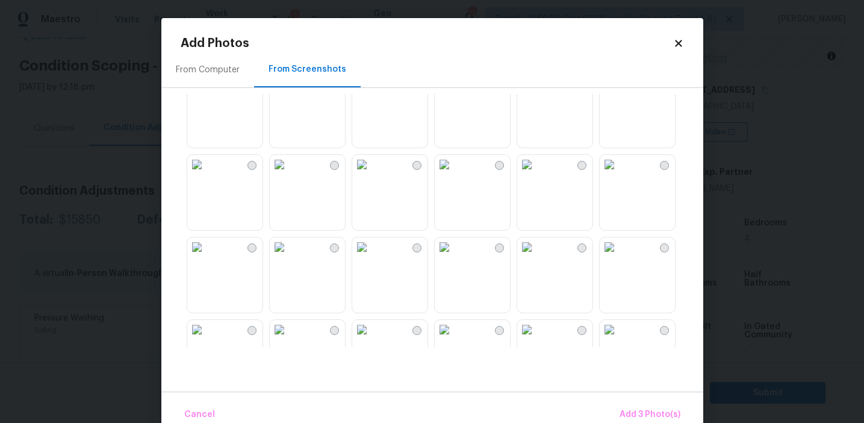
scroll to position [912, 0]
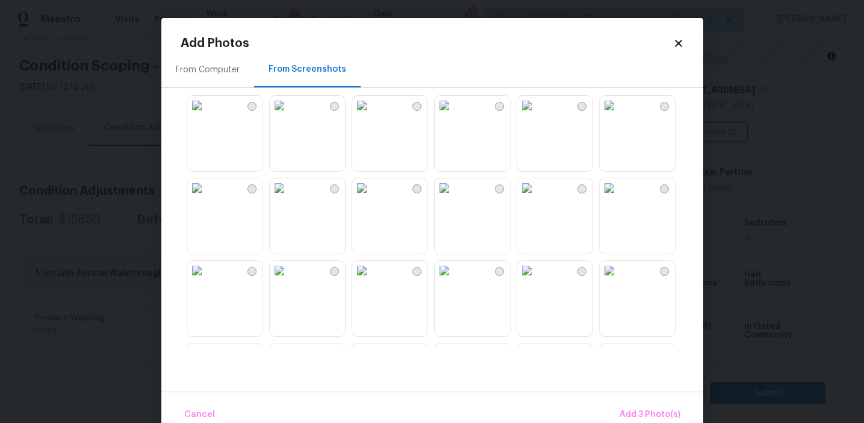
click at [619, 197] on img at bounding box center [609, 187] width 19 height 19
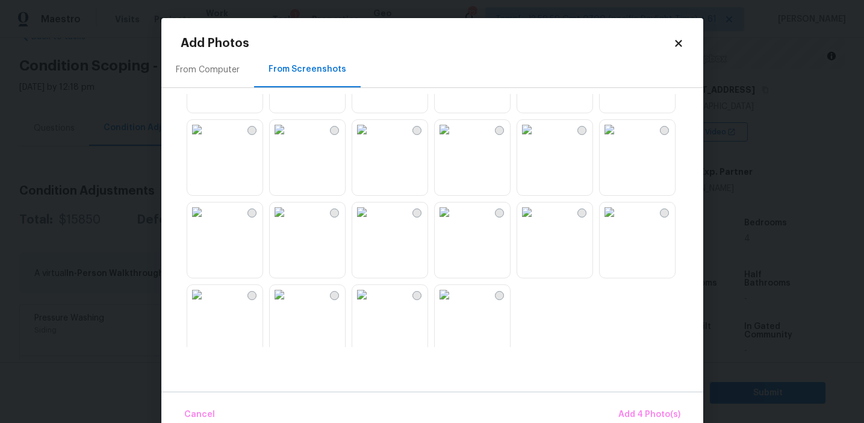
click at [454, 222] on img at bounding box center [444, 211] width 19 height 19
click at [371, 304] on img at bounding box center [361, 294] width 19 height 19
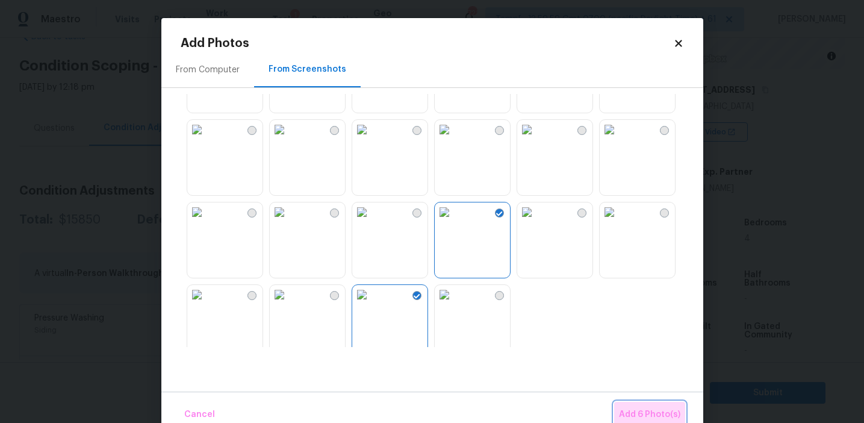
click at [622, 406] on button "Add 6 Photo(s)" at bounding box center [649, 415] width 71 height 26
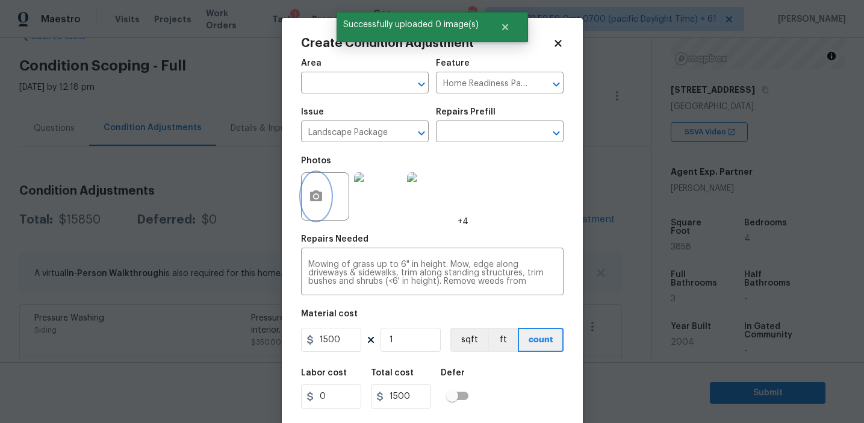
scroll to position [27, 0]
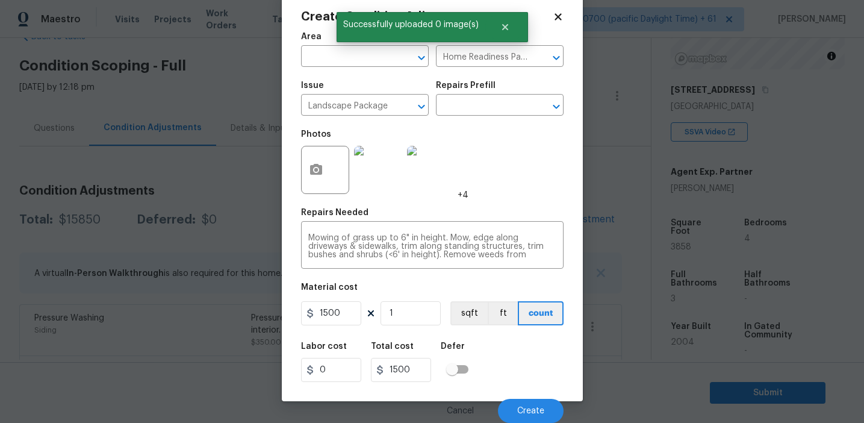
click at [521, 397] on div "Cancel Create" at bounding box center [432, 406] width 262 height 34
click at [521, 404] on button "Create" at bounding box center [531, 410] width 66 height 24
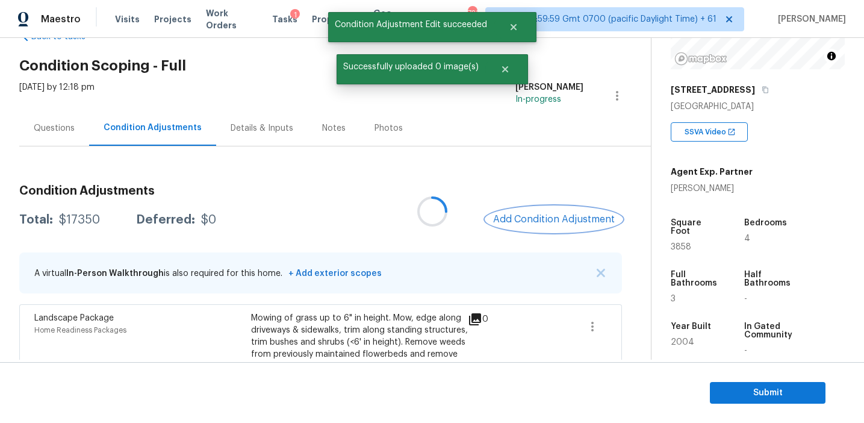
scroll to position [0, 0]
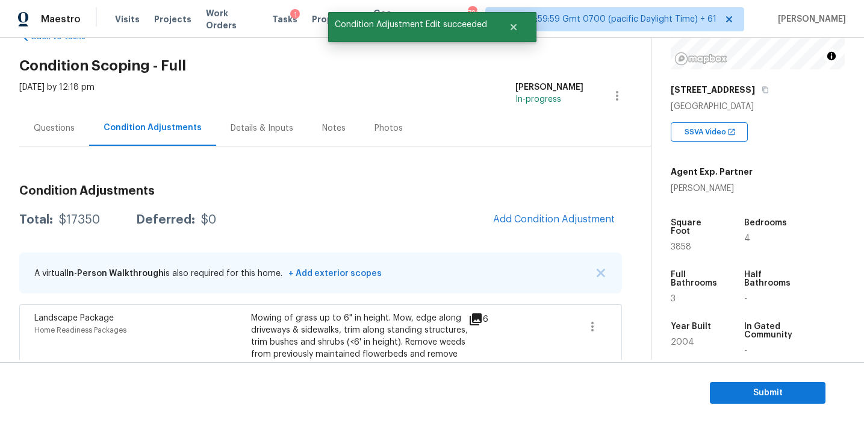
click at [460, 209] on div "Total: $17350 Deferred: $0 Add Condition Adjustment" at bounding box center [320, 219] width 603 height 26
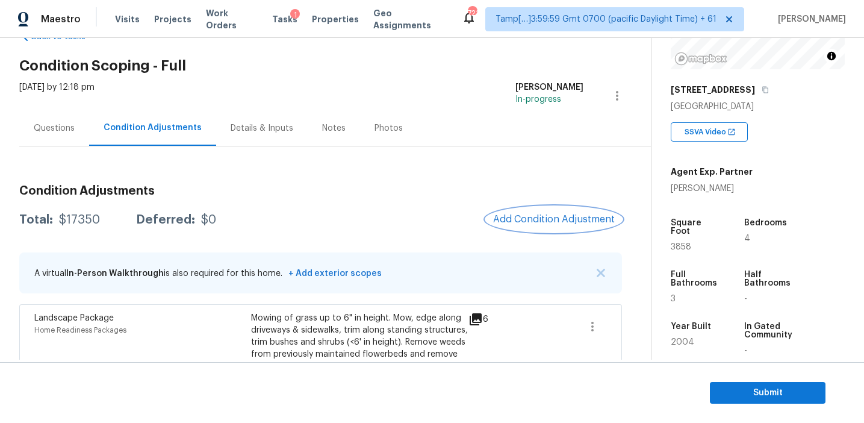
click at [520, 221] on span "Add Condition Adjustment" at bounding box center [554, 219] width 122 height 11
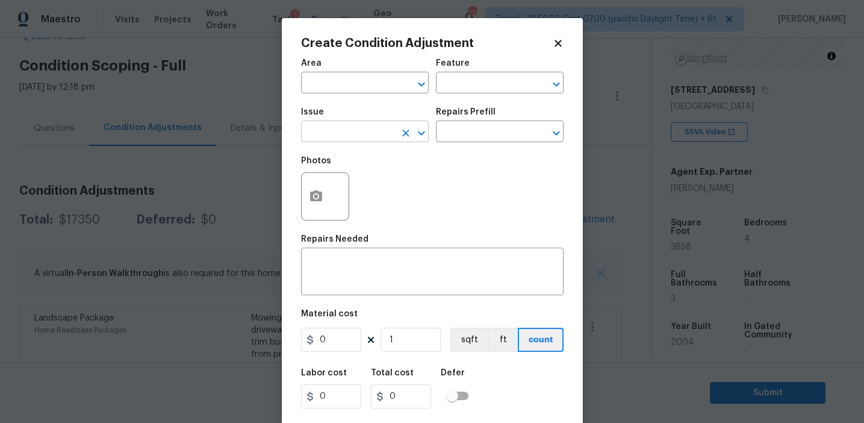
click at [355, 139] on input "text" at bounding box center [348, 132] width 94 height 19
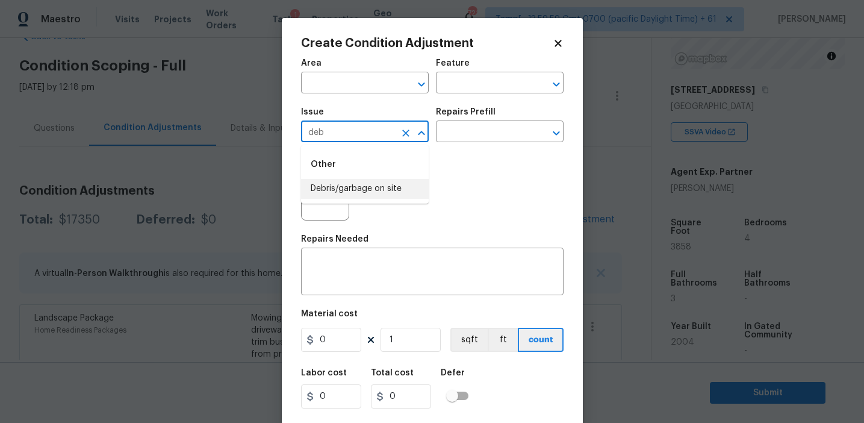
click at [383, 199] on ul "Other Debris/garbage on site" at bounding box center [365, 174] width 128 height 58
click at [388, 187] on li "Debris/garbage on site" at bounding box center [365, 189] width 128 height 20
type input "Debris/garbage on site"
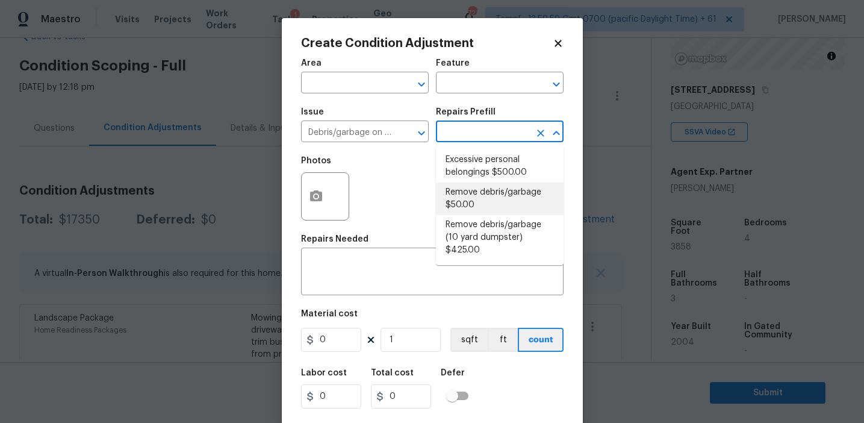
click at [462, 204] on li "Remove debris/garbage $50.00" at bounding box center [500, 198] width 128 height 33
type textarea "Remove, haul off, and properly dispose of any debris left by seller to offsite …"
type input "50"
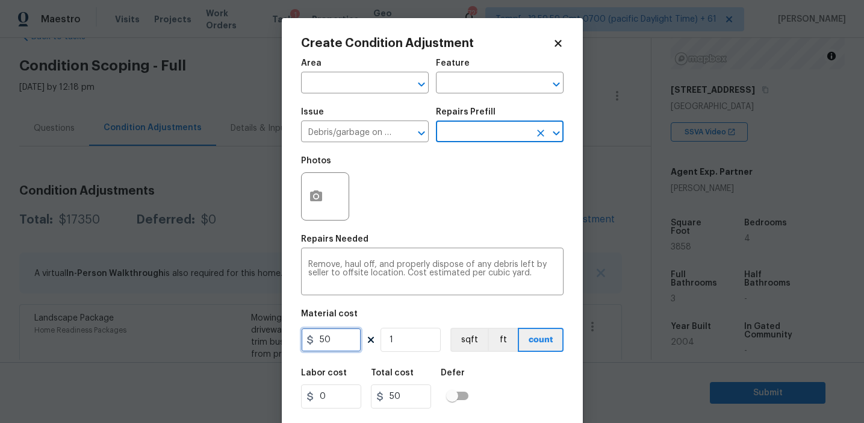
click at [319, 332] on input "50" at bounding box center [331, 339] width 60 height 24
type input "250"
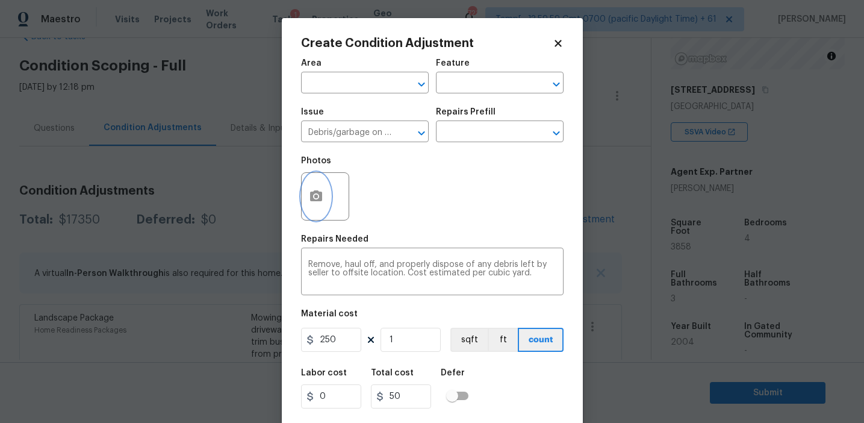
type input "250"
click at [311, 187] on button "button" at bounding box center [316, 196] width 29 height 47
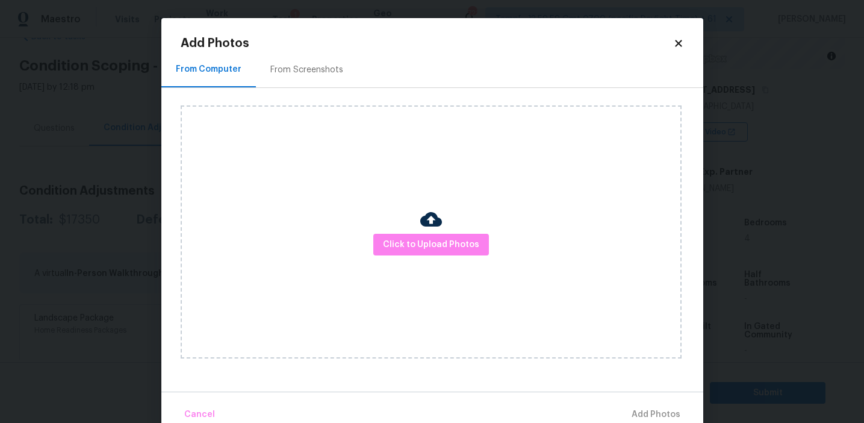
click at [331, 66] on div "From Screenshots" at bounding box center [306, 70] width 73 height 12
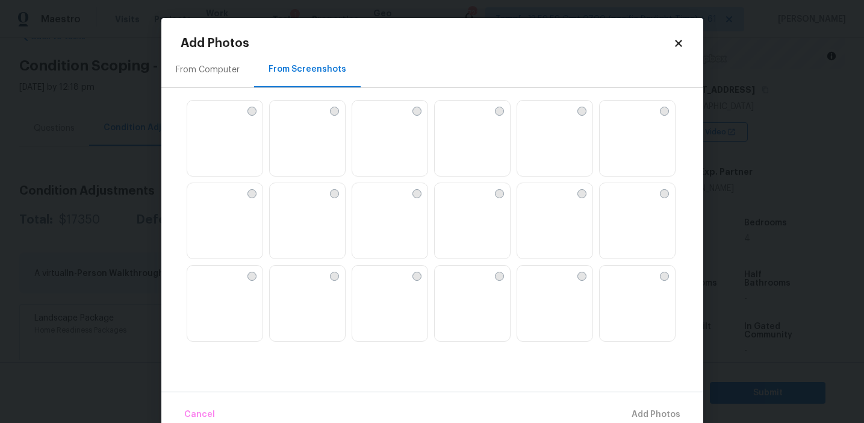
click at [395, 147] on img at bounding box center [389, 139] width 75 height 76
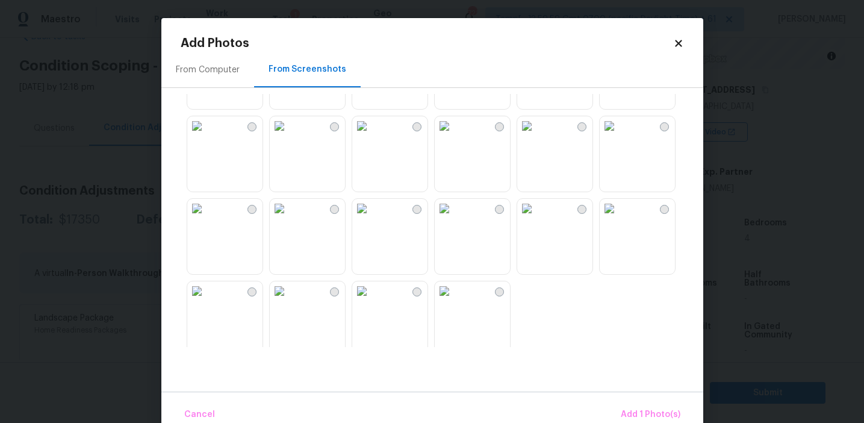
scroll to position [1150, 0]
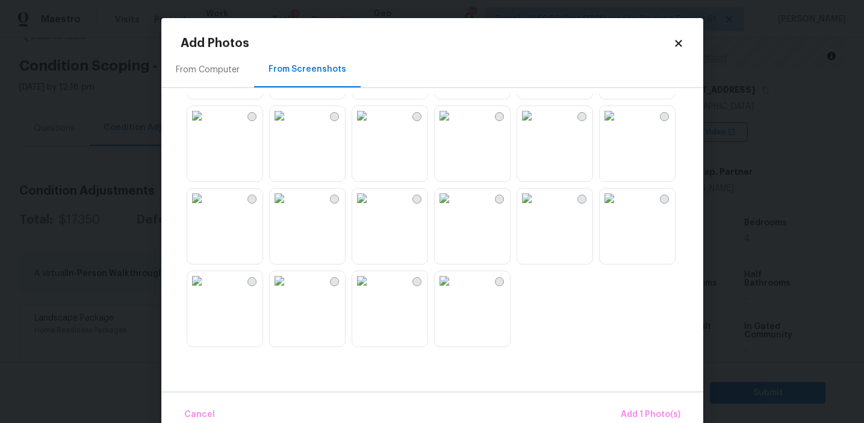
click at [444, 290] on img at bounding box center [444, 280] width 19 height 19
click at [371, 290] on img at bounding box center [361, 280] width 19 height 19
click at [454, 290] on img at bounding box center [444, 280] width 19 height 19
click at [635, 409] on span "Add 2 Photo(s)" at bounding box center [649, 414] width 61 height 15
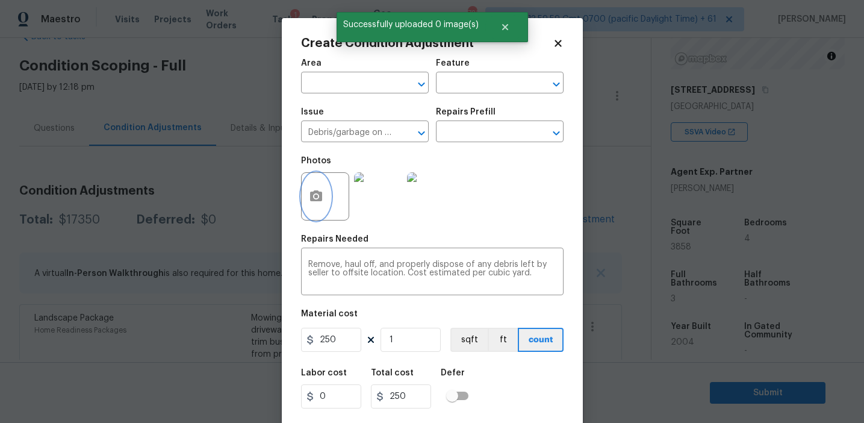
scroll to position [27, 0]
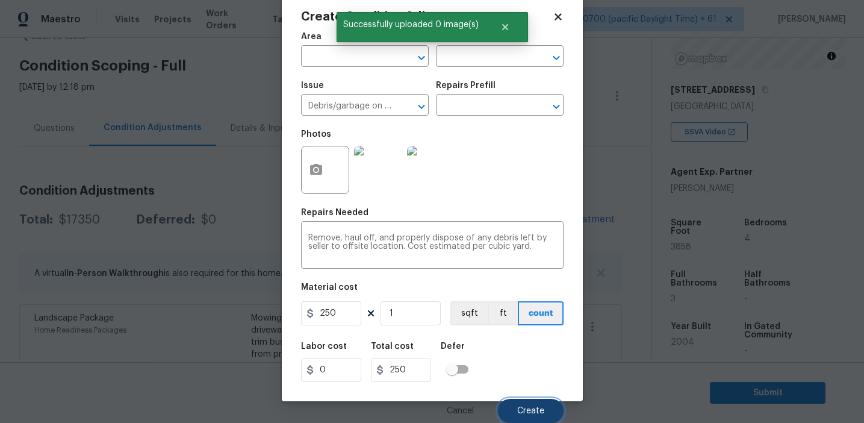
click at [526, 408] on span "Create" at bounding box center [530, 410] width 27 height 9
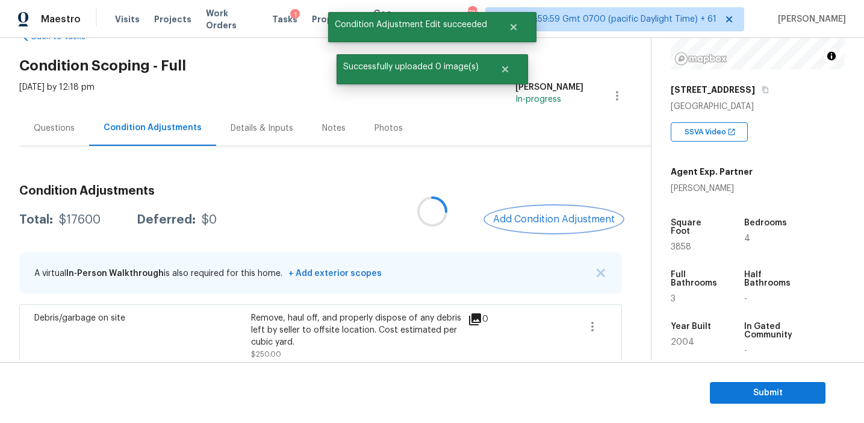
scroll to position [0, 0]
click at [519, 228] on button "Add Condition Adjustment" at bounding box center [554, 218] width 136 height 25
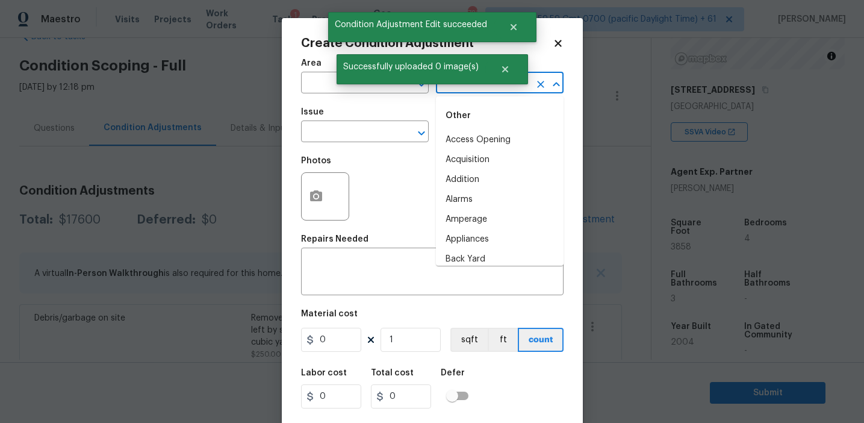
click at [462, 89] on input "text" at bounding box center [483, 84] width 94 height 19
click at [462, 134] on li "Overall" at bounding box center [500, 140] width 128 height 20
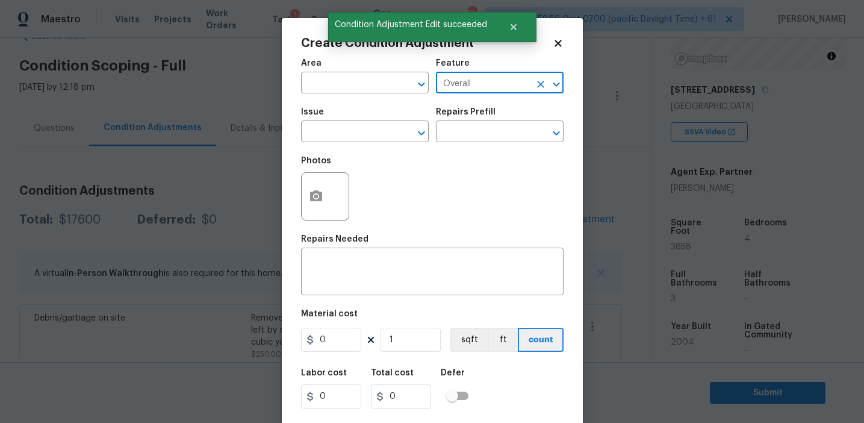
type input "Overall"
click at [332, 152] on div "Photos" at bounding box center [326, 188] width 51 height 78
click at [327, 137] on input "text" at bounding box center [348, 132] width 94 height 19
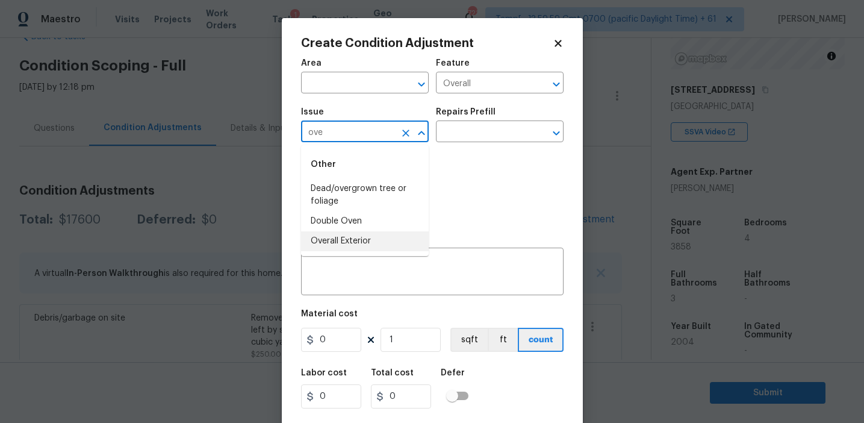
click at [341, 235] on li "Overall Exterior" at bounding box center [365, 241] width 128 height 20
type input "Overall Exterior"
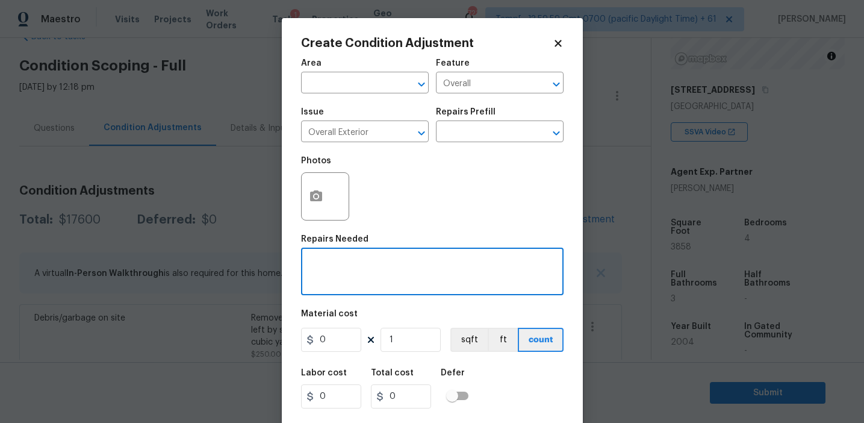
click at [387, 265] on textarea at bounding box center [432, 272] width 248 height 25
paste textarea "Overall exterior repairs (siding, stucco, fencing, soffit, [PERSON_NAME], trims…"
type textarea "Overall exterior repairs (siding, stucco, fencing, soffit, [PERSON_NAME], trims…"
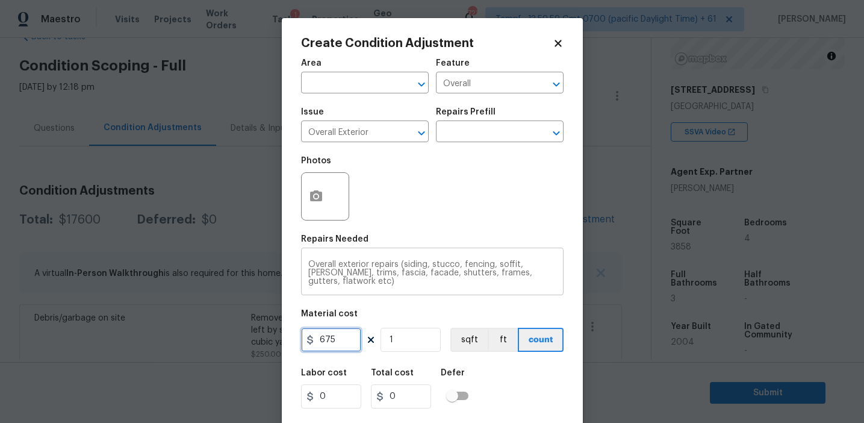
type input "675"
click at [316, 194] on icon "button" at bounding box center [316, 196] width 14 height 14
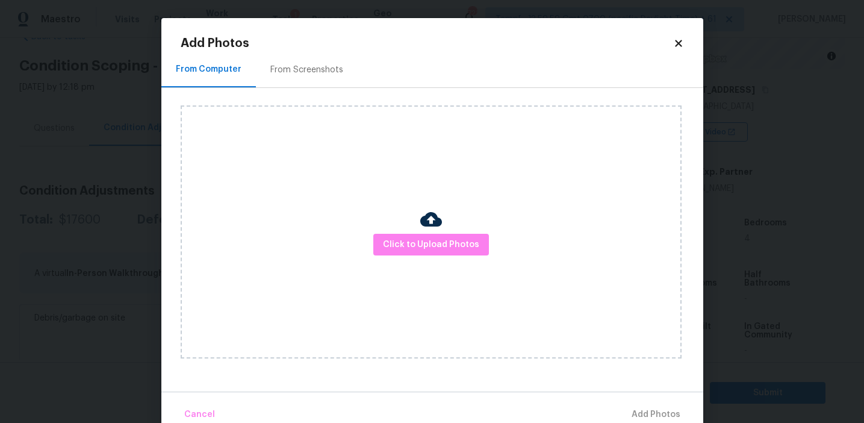
click at [314, 82] on div "From Screenshots" at bounding box center [307, 70] width 102 height 36
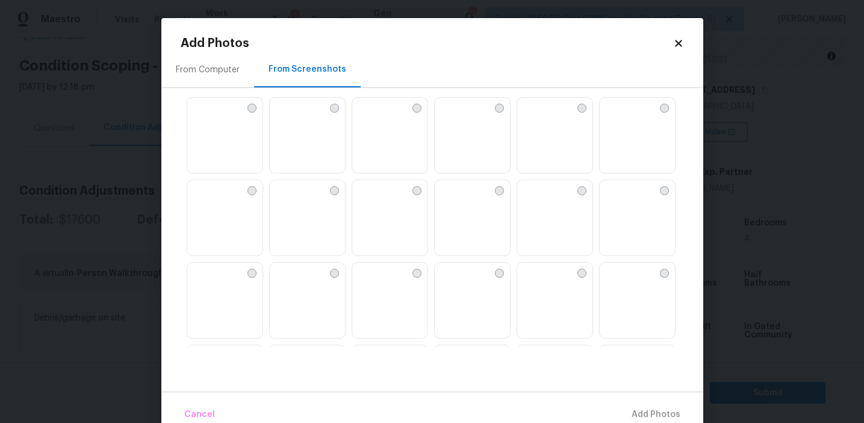
scroll to position [126, 0]
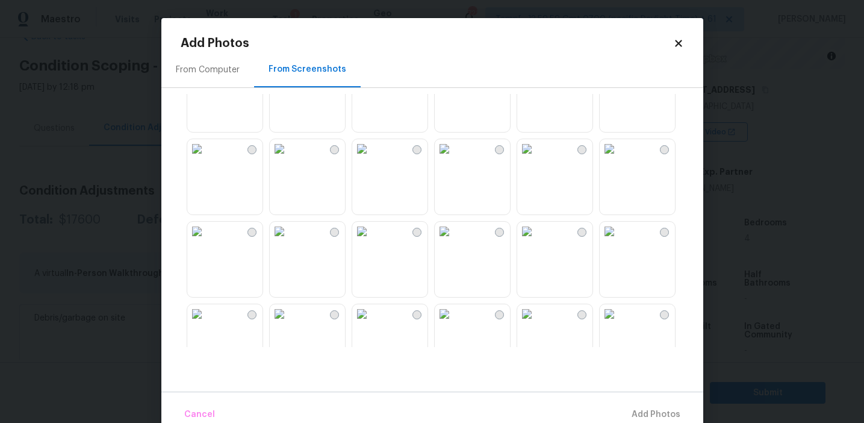
click at [289, 241] on img at bounding box center [279, 231] width 19 height 19
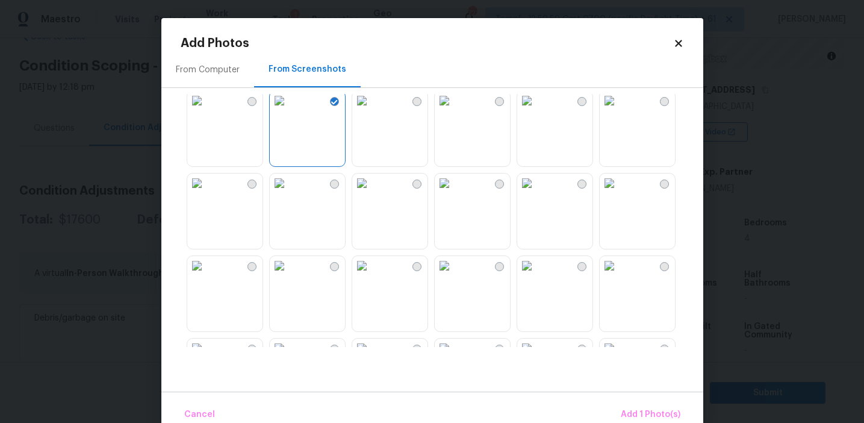
scroll to position [299, 0]
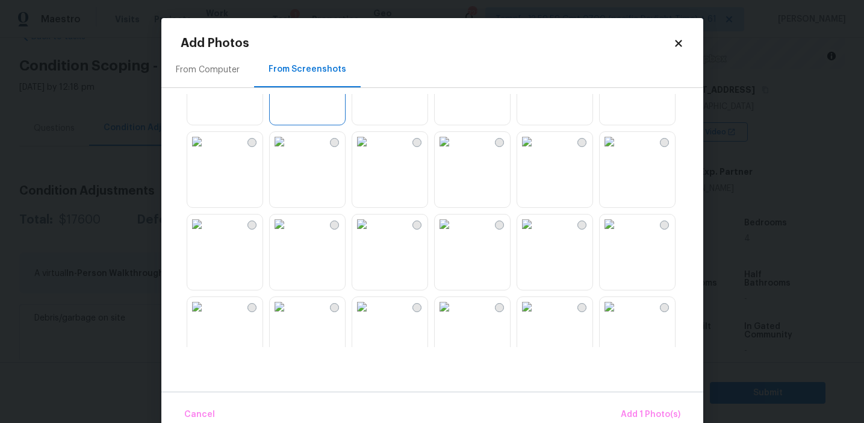
click at [454, 234] on img at bounding box center [444, 223] width 19 height 19
click at [619, 234] on img at bounding box center [609, 223] width 19 height 19
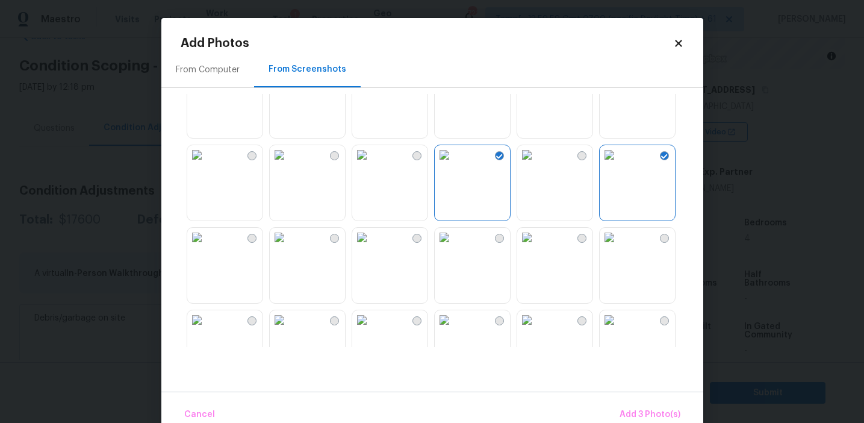
click at [619, 164] on img at bounding box center [609, 154] width 19 height 19
click at [619, 247] on img at bounding box center [609, 237] width 19 height 19
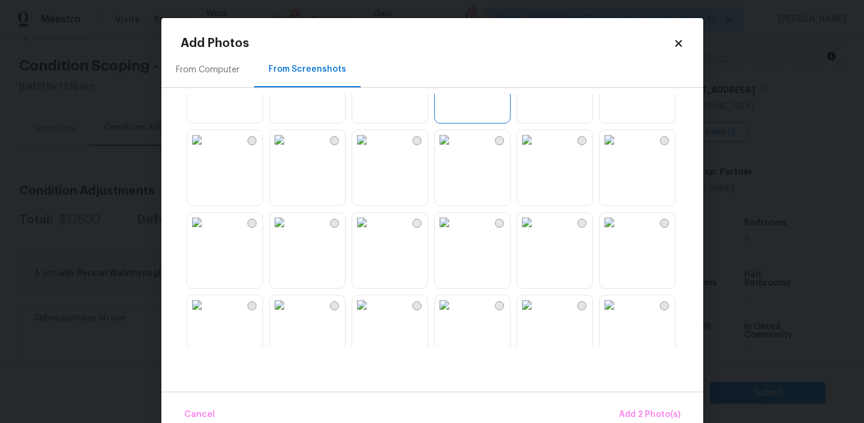
click at [371, 232] on img at bounding box center [361, 221] width 19 height 19
click at [454, 232] on img at bounding box center [444, 221] width 19 height 19
click at [619, 232] on img at bounding box center [609, 221] width 19 height 19
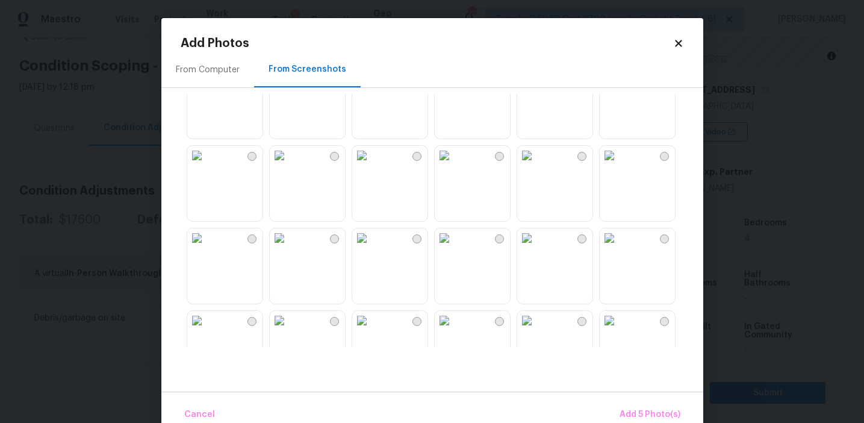
scroll to position [839, 0]
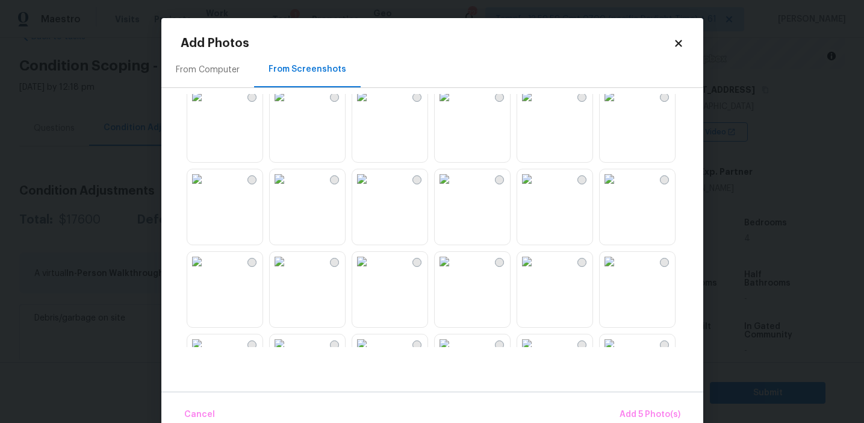
click at [536, 188] on img at bounding box center [526, 178] width 19 height 19
click at [454, 188] on img at bounding box center [444, 178] width 19 height 19
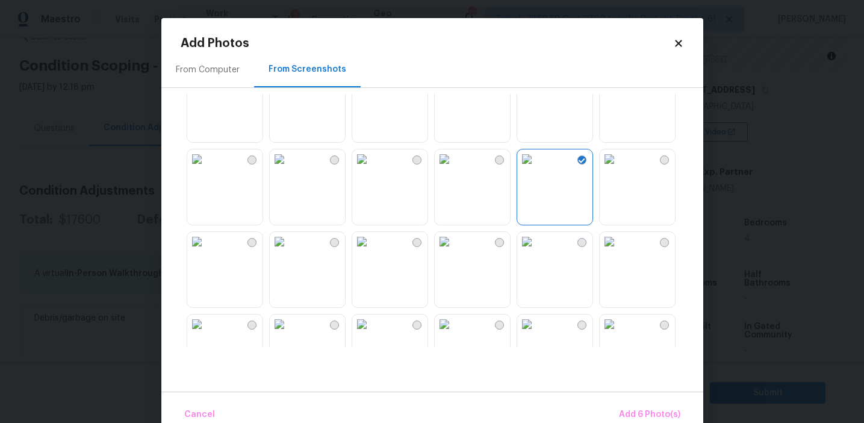
scroll to position [876, 0]
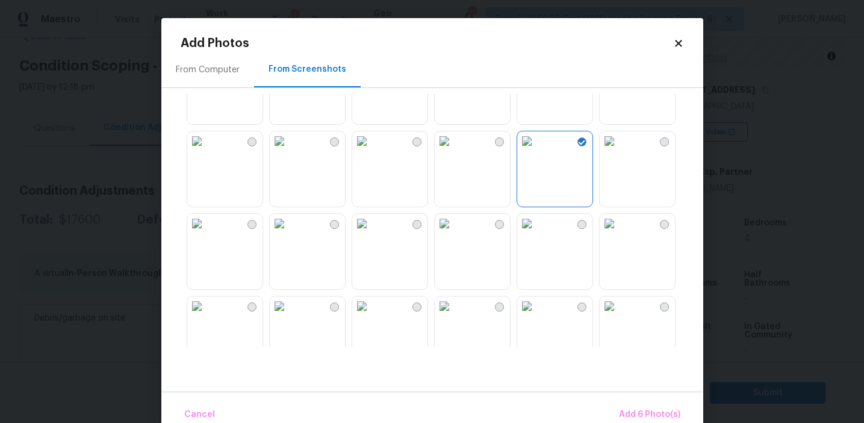
click at [206, 150] on img at bounding box center [196, 140] width 19 height 19
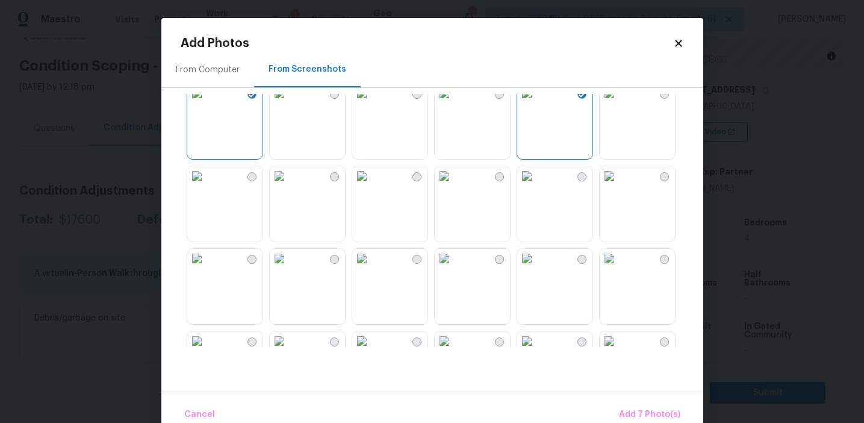
click at [289, 264] on img at bounding box center [279, 258] width 19 height 19
click at [289, 268] on img at bounding box center [279, 258] width 19 height 19
click at [206, 185] on img at bounding box center [196, 175] width 19 height 19
click at [633, 409] on span "Add 8 Photo(s)" at bounding box center [649, 414] width 61 height 15
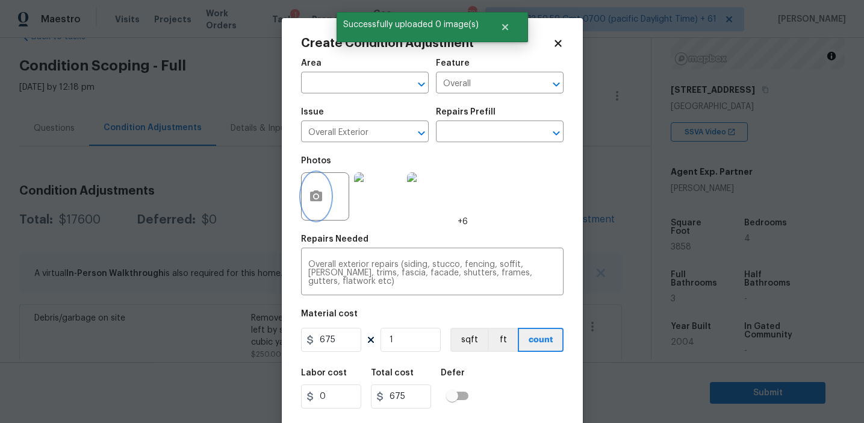
scroll to position [27, 0]
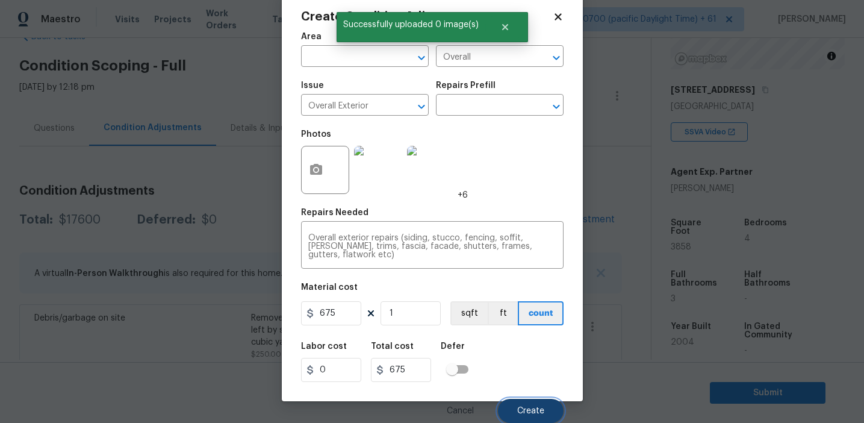
click at [546, 407] on button "Create" at bounding box center [531, 410] width 66 height 24
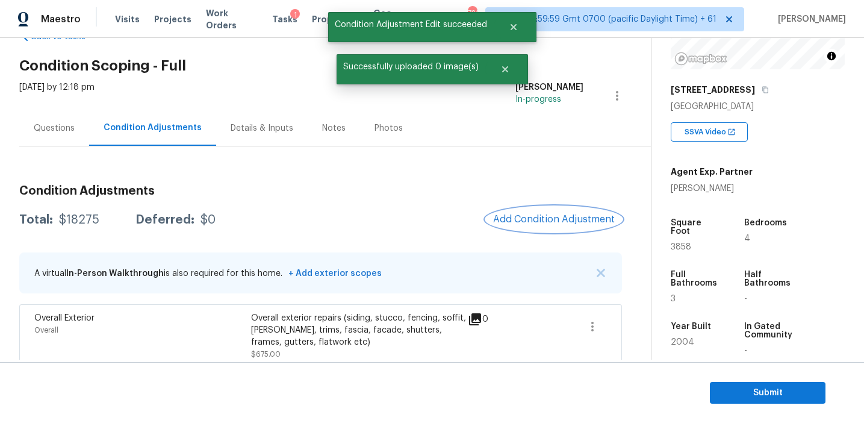
scroll to position [0, 0]
click at [536, 212] on button "Add Condition Adjustment" at bounding box center [554, 218] width 136 height 25
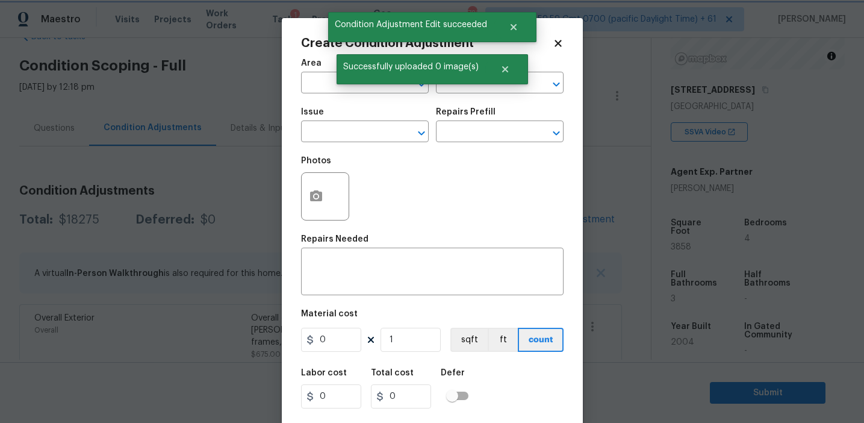
click at [452, 82] on div "Successfully uploaded 0 image(s)" at bounding box center [431, 69] width 191 height 30
click at [454, 88] on input "text" at bounding box center [483, 84] width 94 height 19
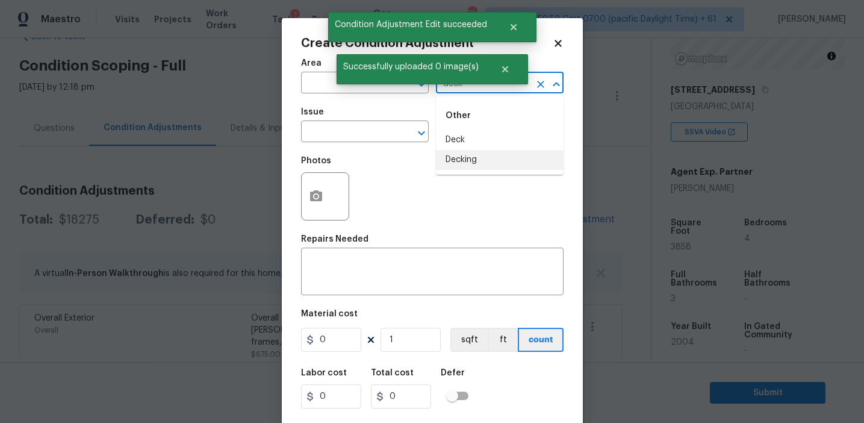
click at [469, 161] on li "Decking" at bounding box center [500, 160] width 128 height 20
type input "Decking"
click at [343, 141] on input "text" at bounding box center [348, 132] width 94 height 19
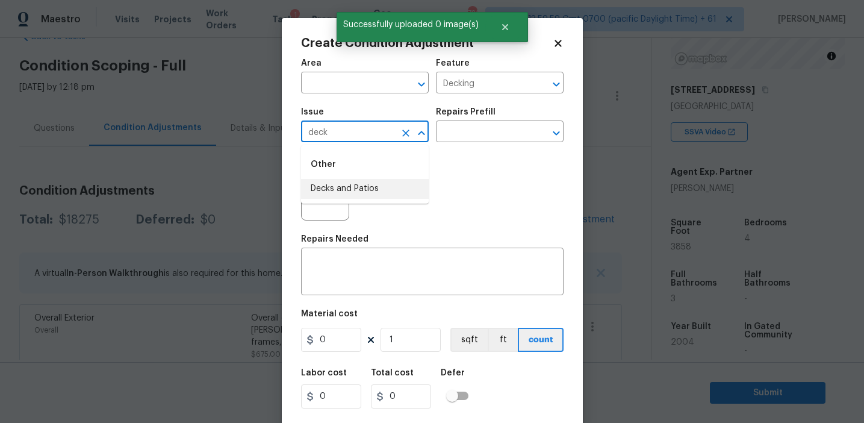
click at [359, 189] on li "Decks and Patios" at bounding box center [365, 189] width 128 height 20
type input "Decks and Patios"
click at [452, 79] on input "Decking" at bounding box center [483, 84] width 94 height 19
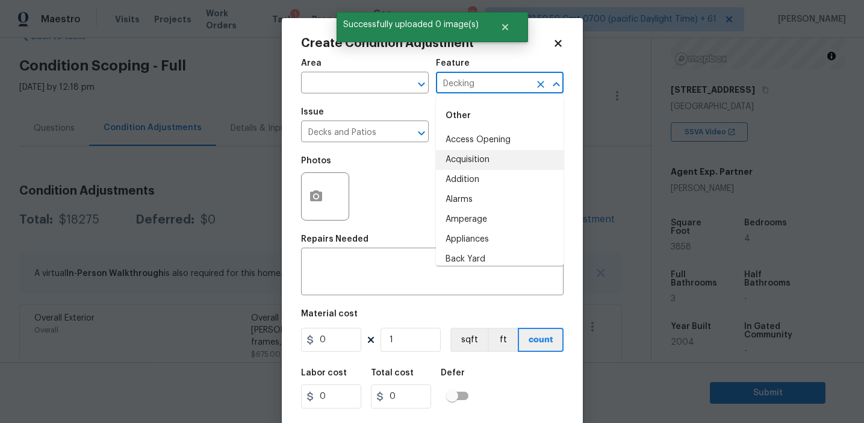
click at [452, 79] on input "Decking" at bounding box center [483, 84] width 94 height 19
click at [385, 280] on textarea at bounding box center [432, 272] width 248 height 25
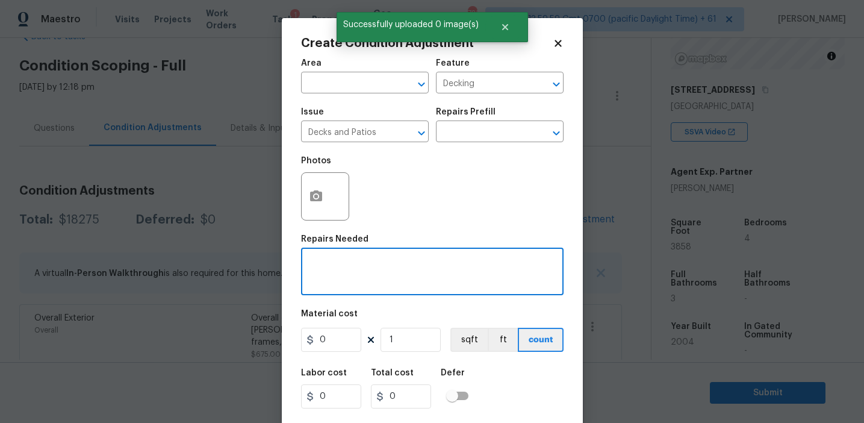
paste textarea "Decking"
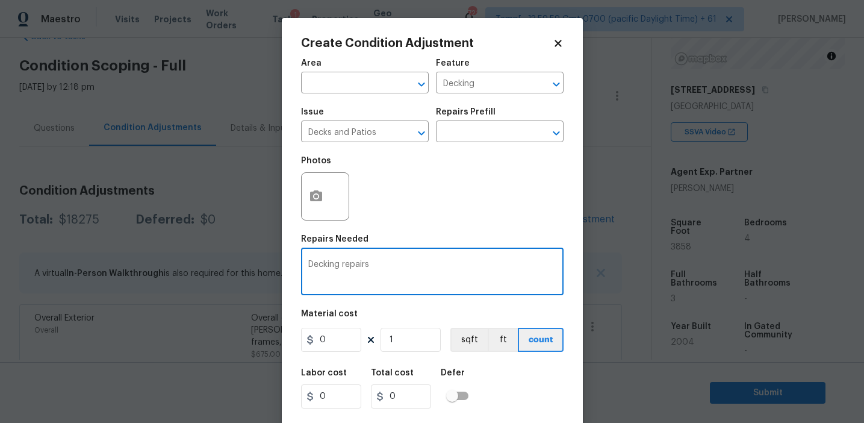
type textarea "Decking repairs"
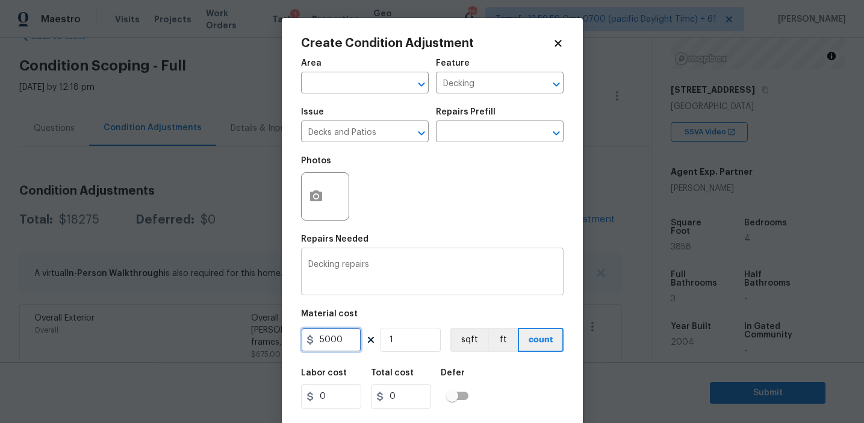
type input "5000"
click at [314, 194] on icon "button" at bounding box center [316, 196] width 14 height 14
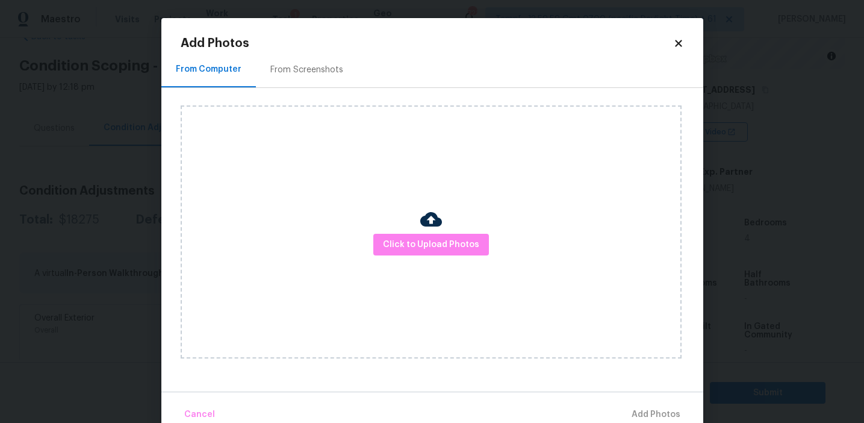
click at [312, 70] on div "From Screenshots" at bounding box center [306, 70] width 73 height 12
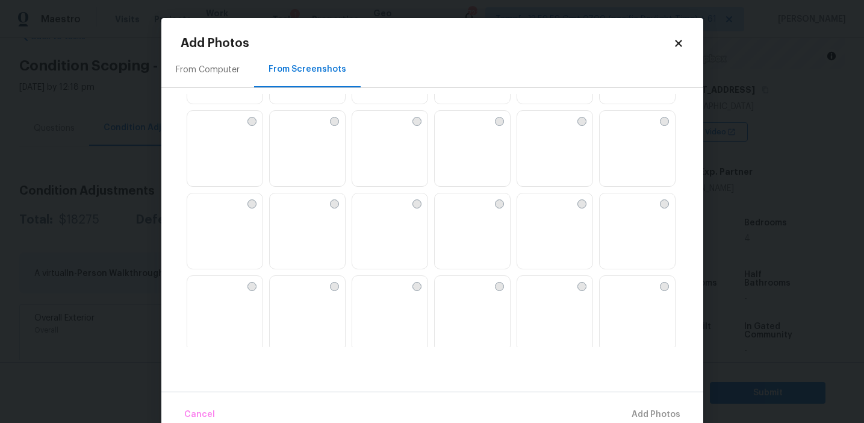
scroll to position [789, 0]
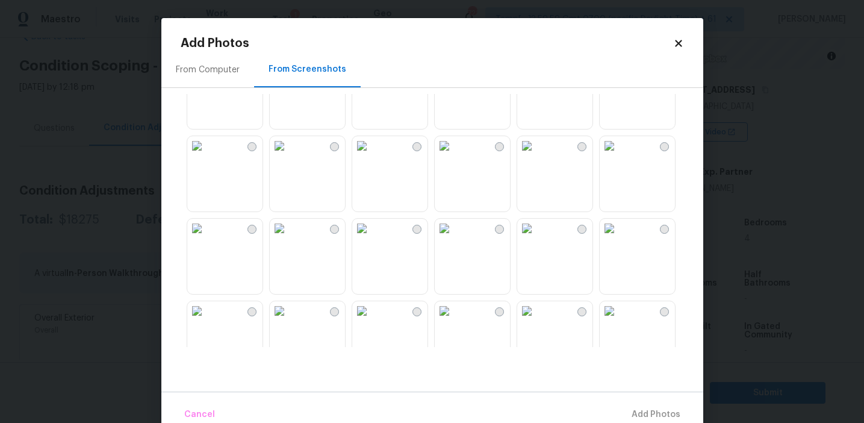
click at [206, 238] on img at bounding box center [196, 228] width 19 height 19
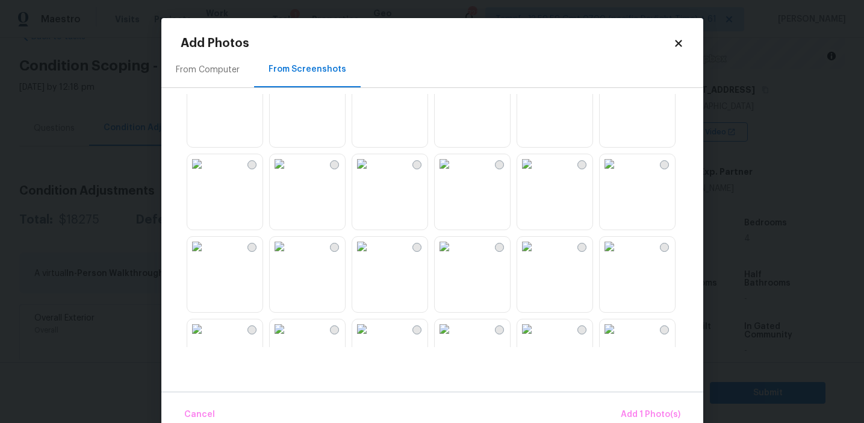
click at [454, 173] on img at bounding box center [444, 163] width 19 height 19
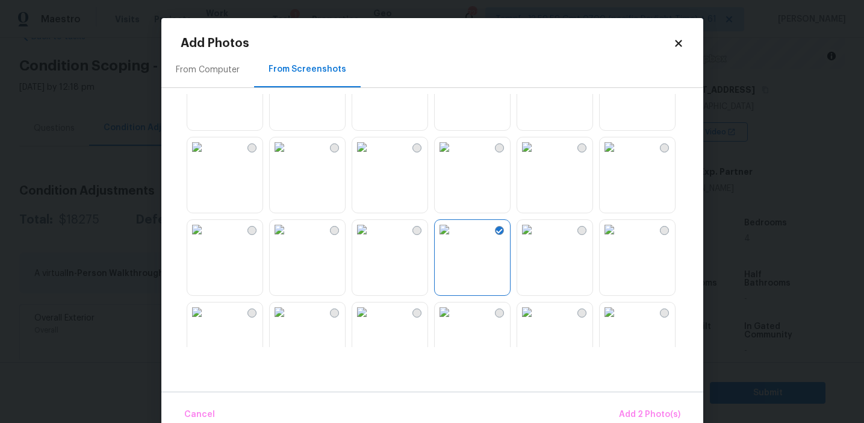
click at [450, 157] on img at bounding box center [444, 146] width 19 height 19
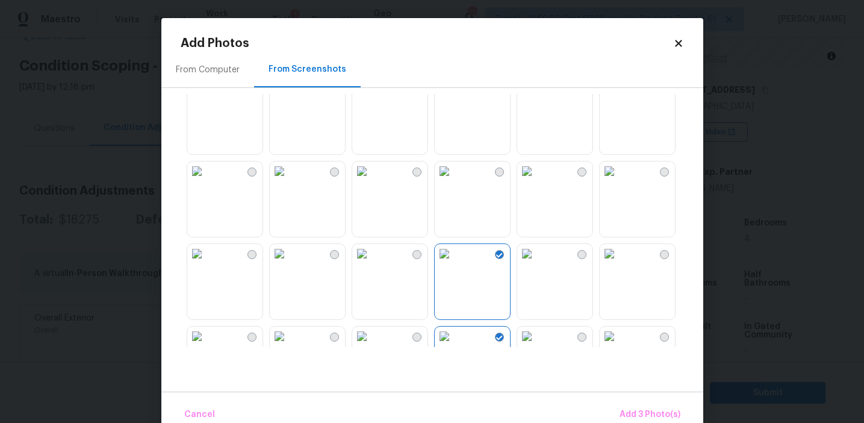
scroll to position [409, 0]
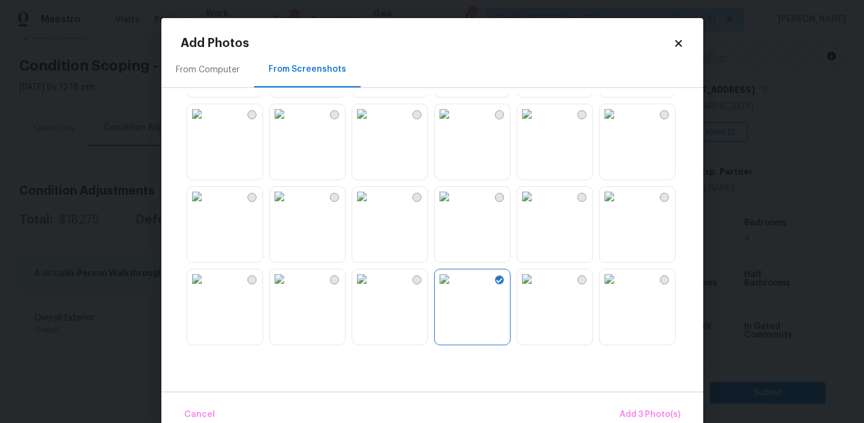
click at [615, 206] on img at bounding box center [609, 196] width 19 height 19
click at [289, 123] on img at bounding box center [279, 113] width 19 height 19
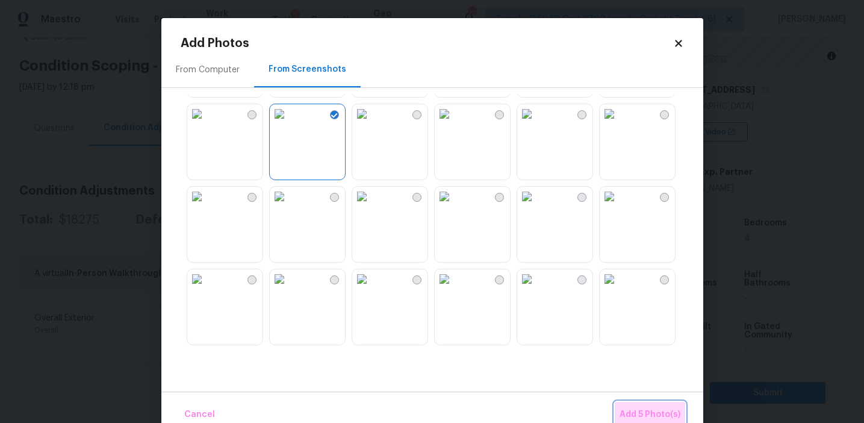
click at [641, 412] on span "Add 5 Photo(s)" at bounding box center [649, 414] width 61 height 15
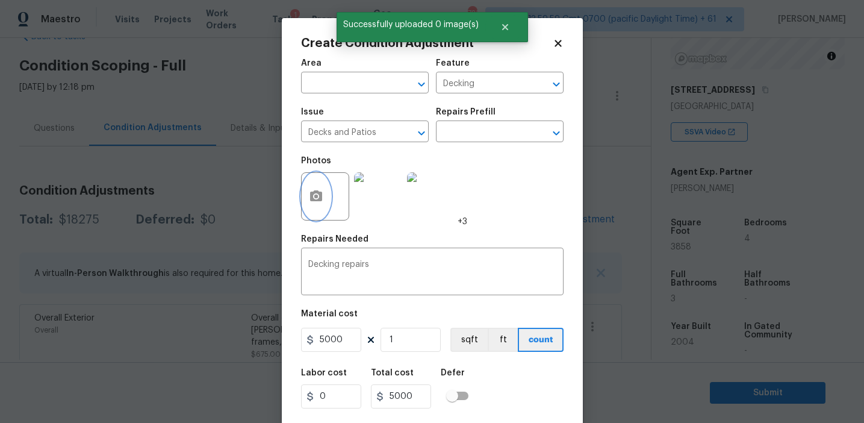
scroll to position [27, 0]
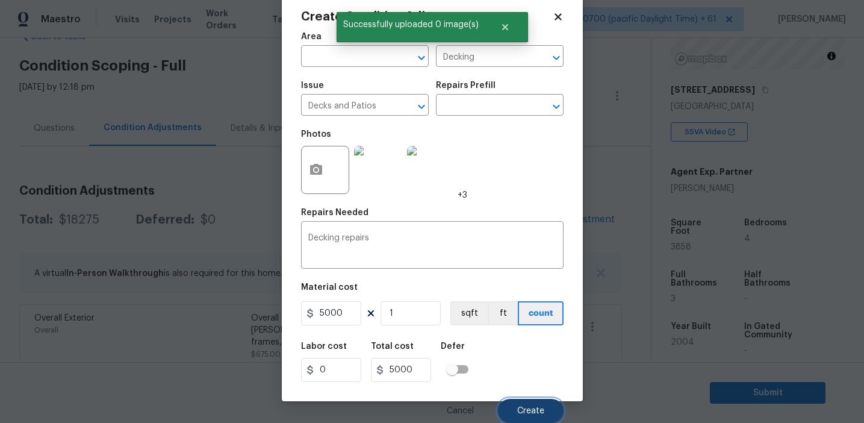
click at [516, 407] on button "Create" at bounding box center [531, 410] width 66 height 24
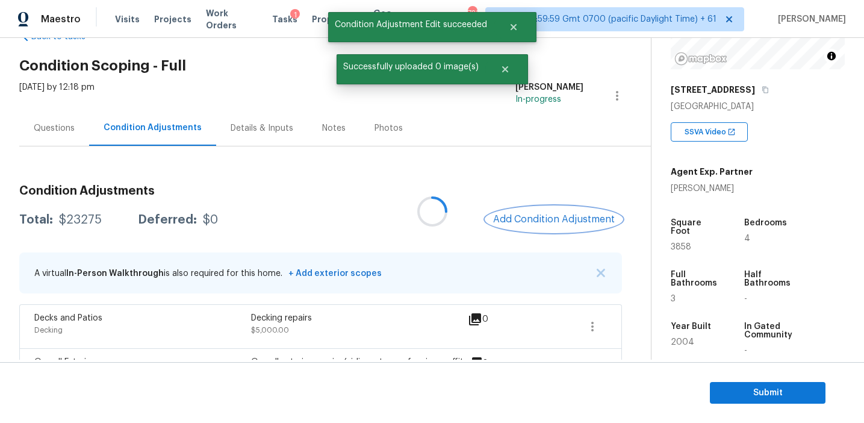
scroll to position [0, 0]
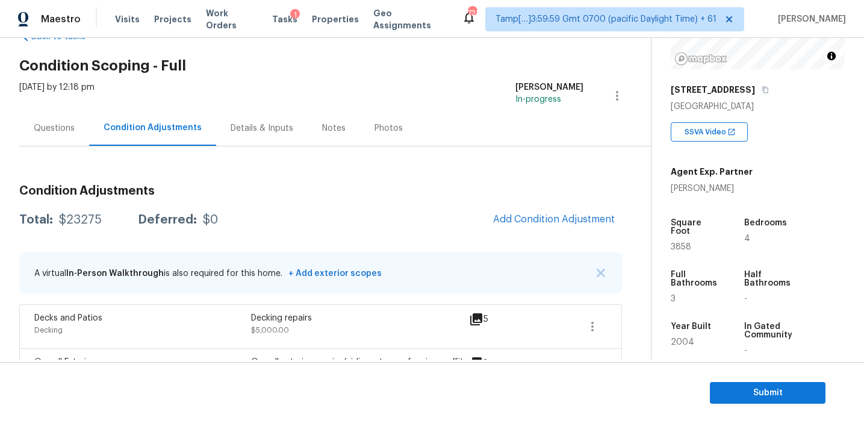
click at [434, 209] on div "Total: $23275 Deferred: $0 Add Condition Adjustment" at bounding box center [320, 219] width 603 height 26
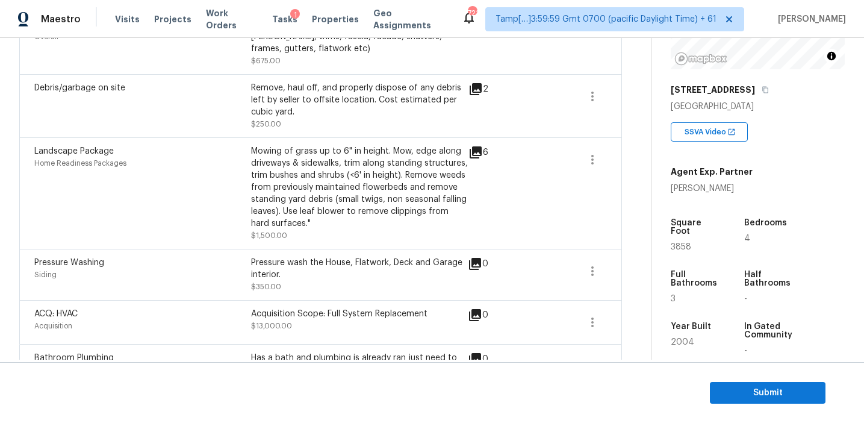
scroll to position [414, 0]
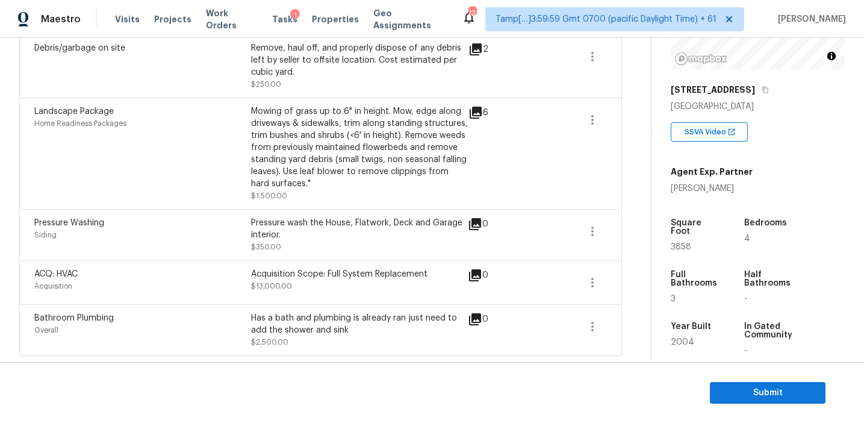
click at [408, 226] on div "Pressure wash the House, Flatwork, Deck and Garage interior." at bounding box center [359, 229] width 217 height 24
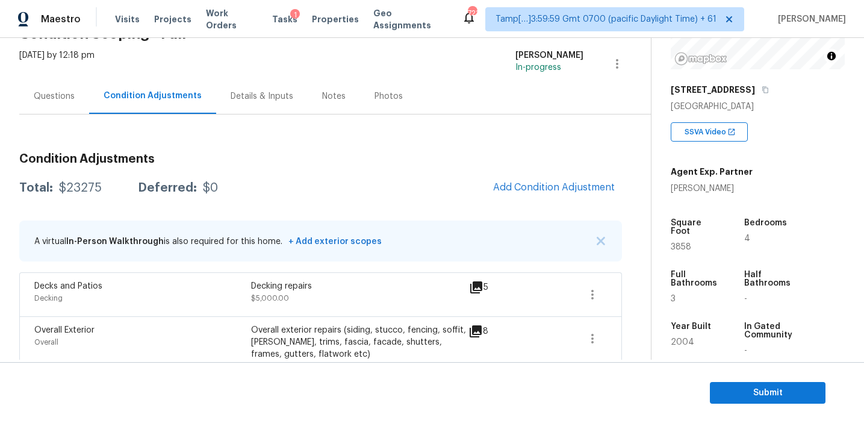
click at [350, 167] on div "Condition Adjustments Total: $23275 Deferred: $0 Add Condition Adjustment A vir…" at bounding box center [320, 421] width 603 height 557
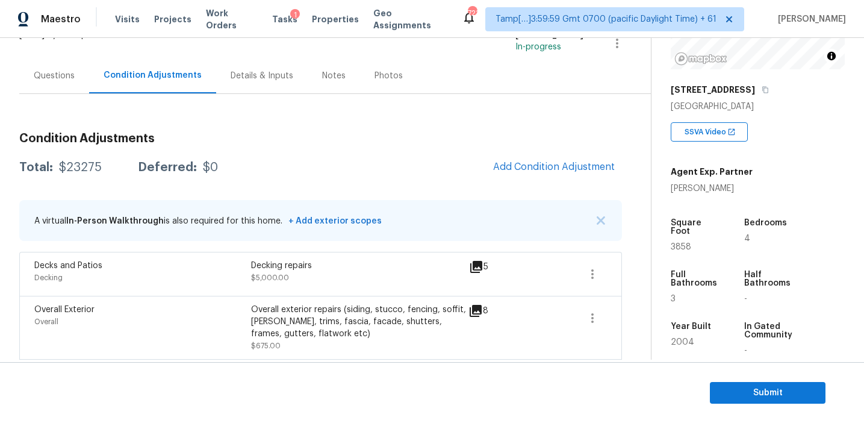
click at [350, 167] on div "Total: $23275 Deferred: $0 Add Condition Adjustment" at bounding box center [320, 167] width 603 height 26
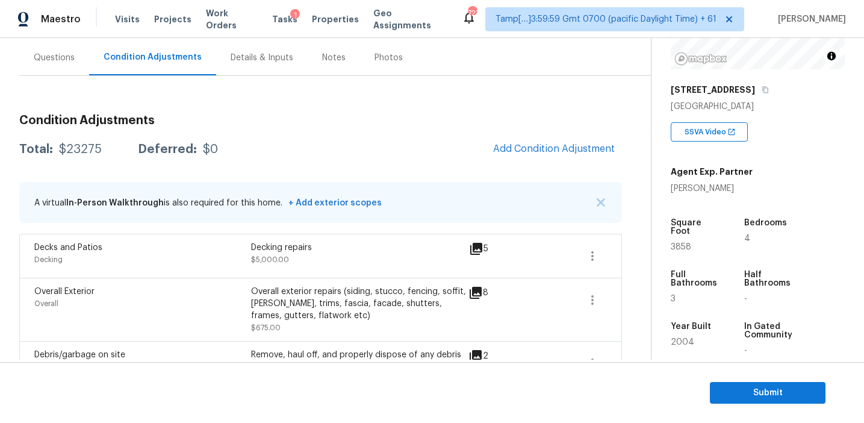
click at [374, 168] on div "Condition Adjustments Total: $23275 Deferred: $0 Add Condition Adjustment A vir…" at bounding box center [320, 383] width 603 height 557
click at [510, 155] on button "Add Condition Adjustment" at bounding box center [554, 148] width 136 height 25
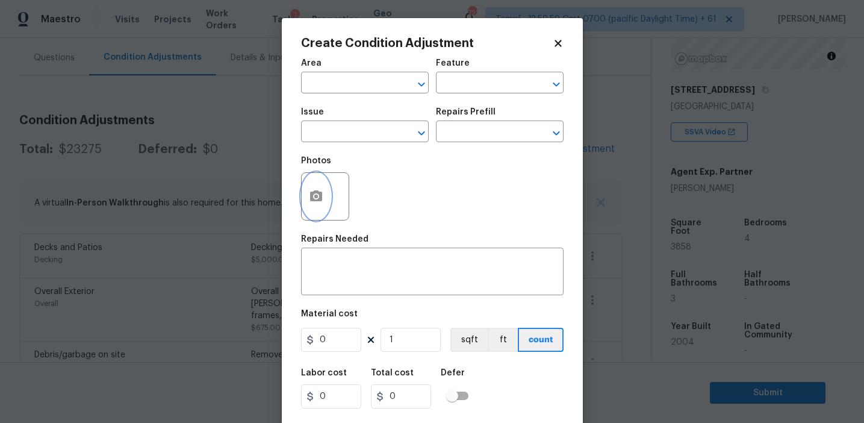
click at [314, 196] on circle "button" at bounding box center [316, 196] width 4 height 4
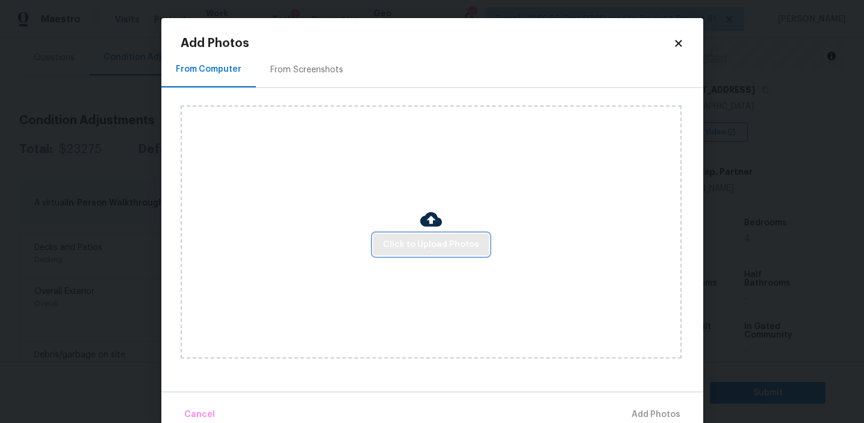
click at [399, 234] on button "Click to Upload Photos" at bounding box center [431, 245] width 116 height 22
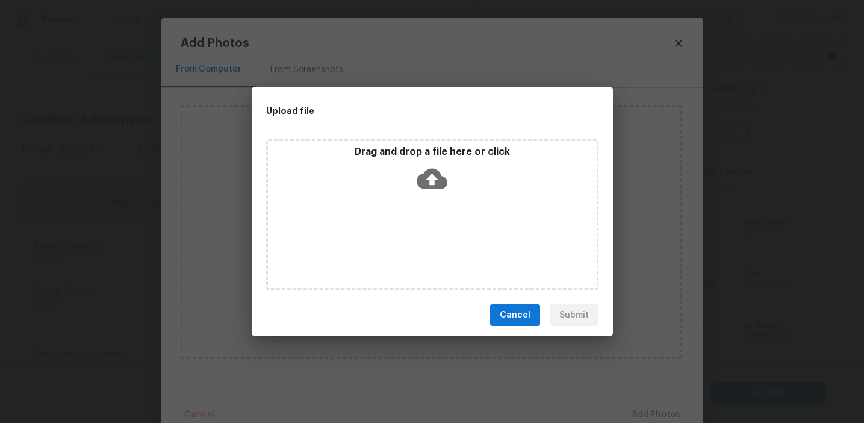
click at [398, 149] on p "Drag and drop a file here or click" at bounding box center [432, 152] width 329 height 13
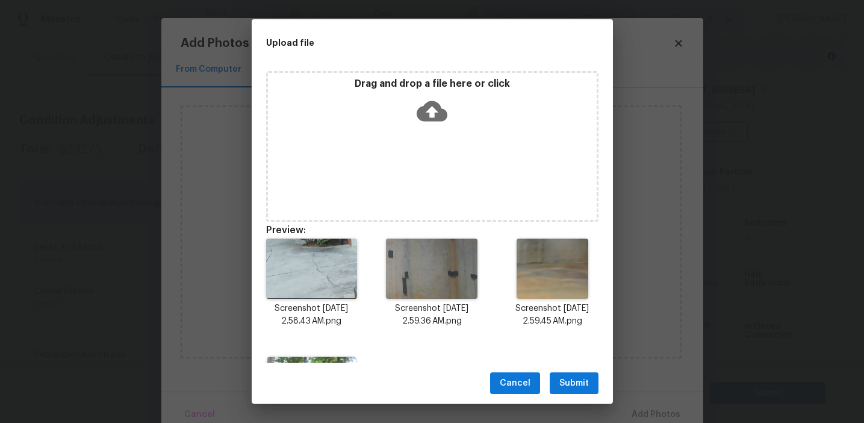
click at [578, 377] on span "Submit" at bounding box center [573, 383] width 29 height 15
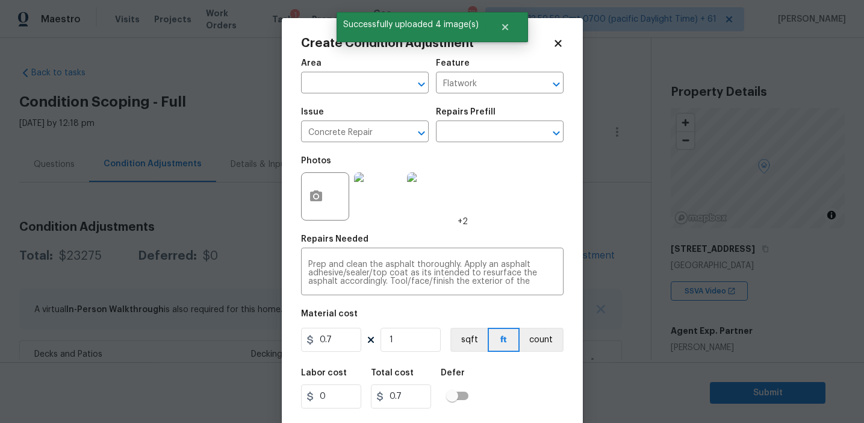
scroll to position [159, 0]
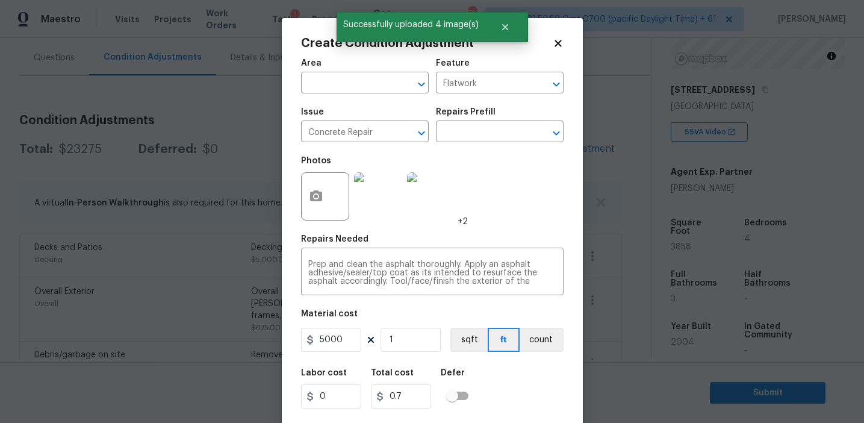
type input "5000"
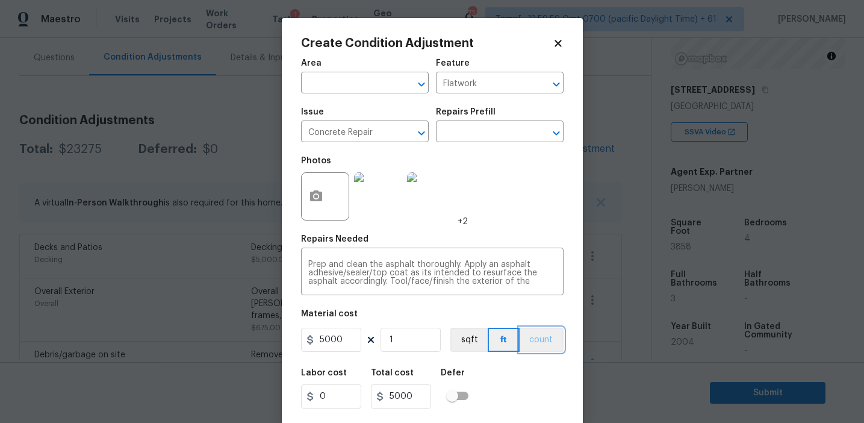
click at [550, 337] on button "count" at bounding box center [541, 339] width 44 height 24
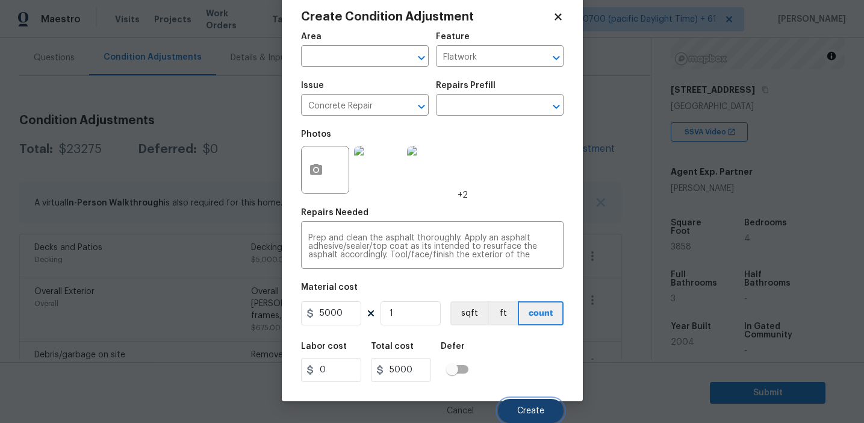
click at [526, 408] on span "Create" at bounding box center [530, 410] width 27 height 9
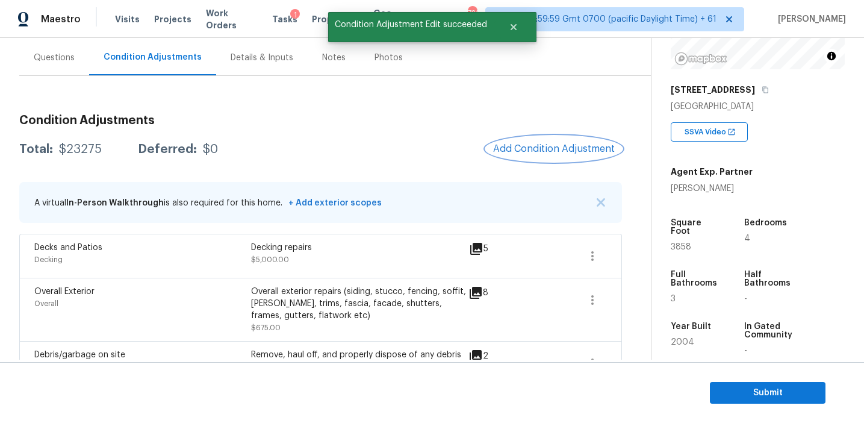
scroll to position [0, 0]
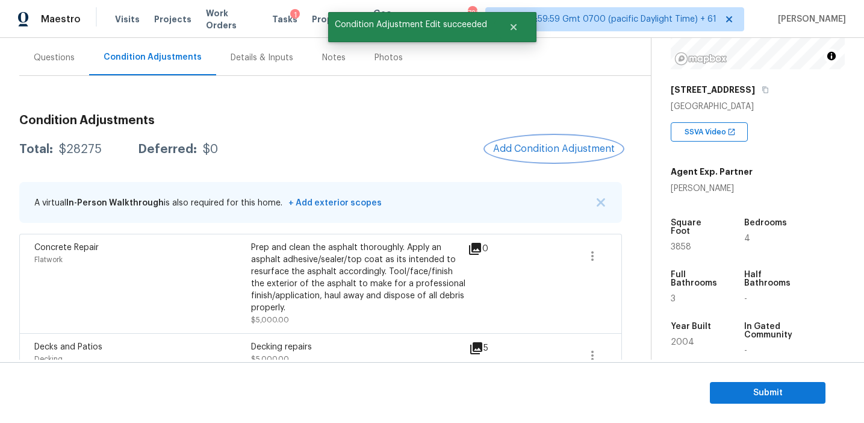
click at [549, 147] on span "Add Condition Adjustment" at bounding box center [554, 148] width 122 height 11
click at [230, 166] on body "Maestro Visits Projects Work Orders Tasks 1 Properties Geo Assignments 721 Tamp…" at bounding box center [432, 211] width 864 height 423
click at [590, 258] on icon "button" at bounding box center [592, 256] width 14 height 14
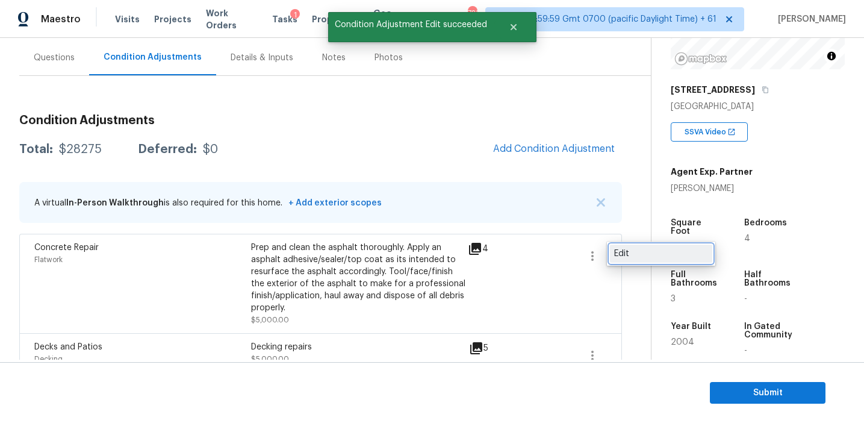
click at [652, 253] on div "Edit" at bounding box center [661, 253] width 94 height 12
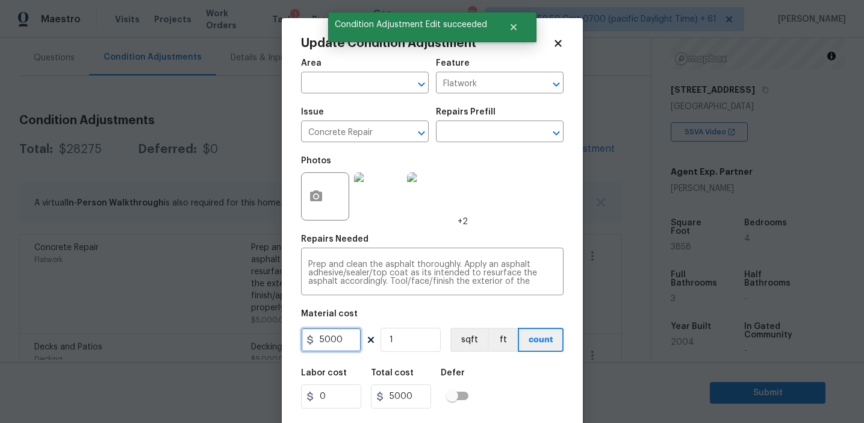
click at [340, 336] on input "5000" at bounding box center [331, 339] width 60 height 24
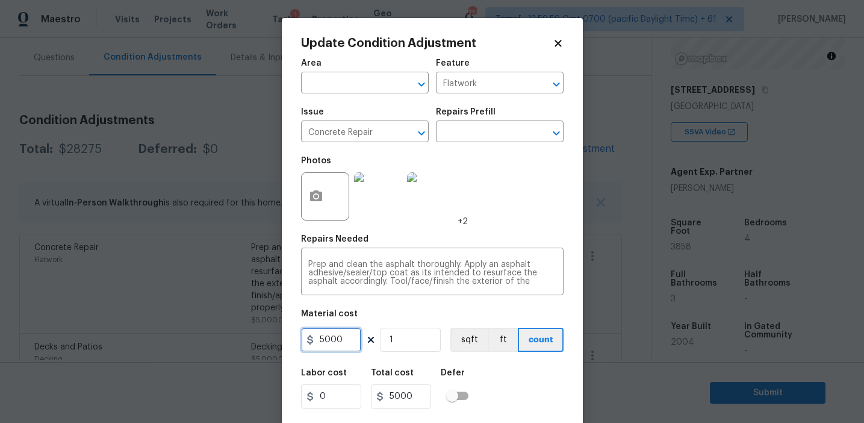
click at [340, 336] on input "5000" at bounding box center [331, 339] width 60 height 24
type input "2500"
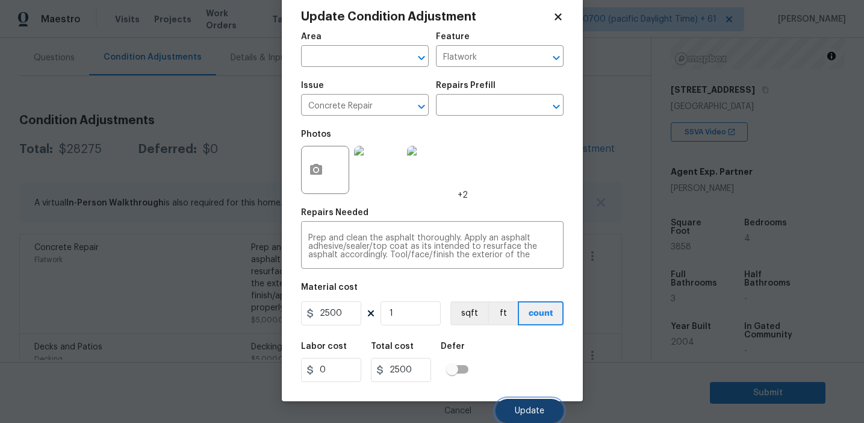
click at [515, 403] on button "Update" at bounding box center [529, 410] width 68 height 24
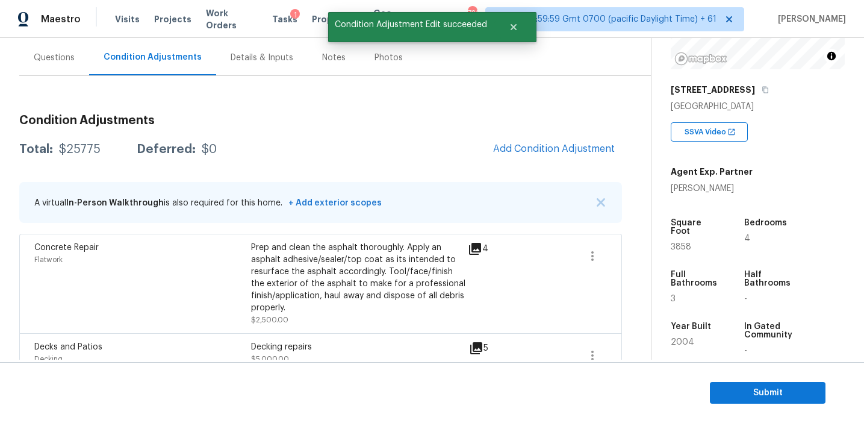
scroll to position [0, 0]
click at [527, 143] on span "Add Condition Adjustment" at bounding box center [554, 148] width 122 height 11
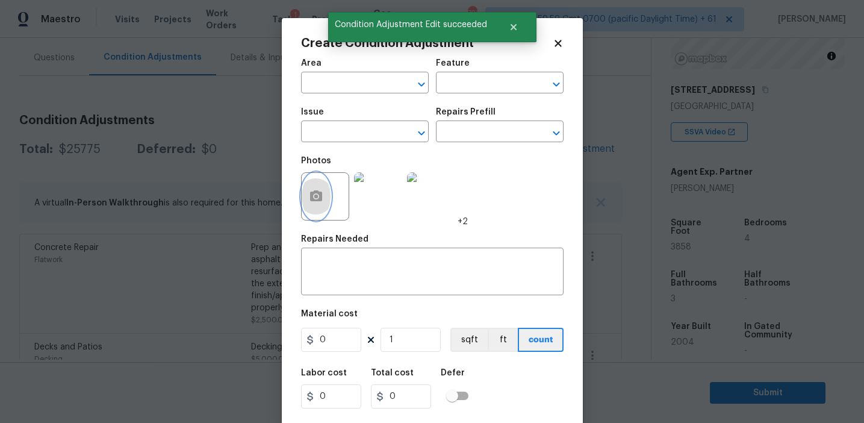
click at [323, 207] on button "button" at bounding box center [316, 196] width 29 height 47
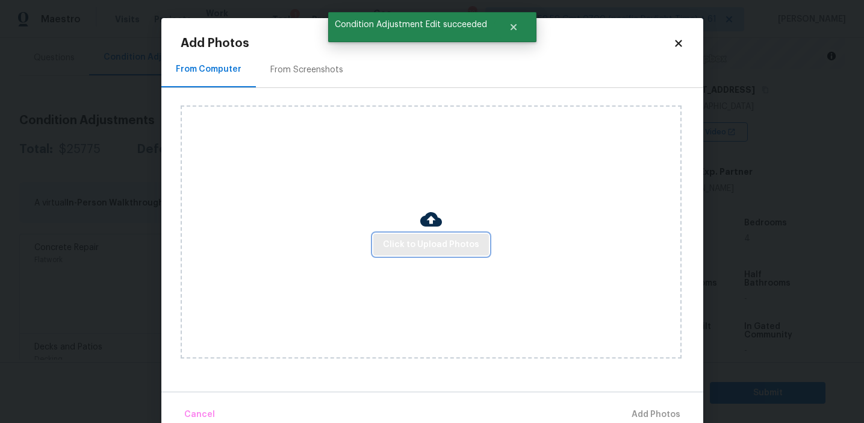
click at [390, 234] on button "Click to Upload Photos" at bounding box center [431, 245] width 116 height 22
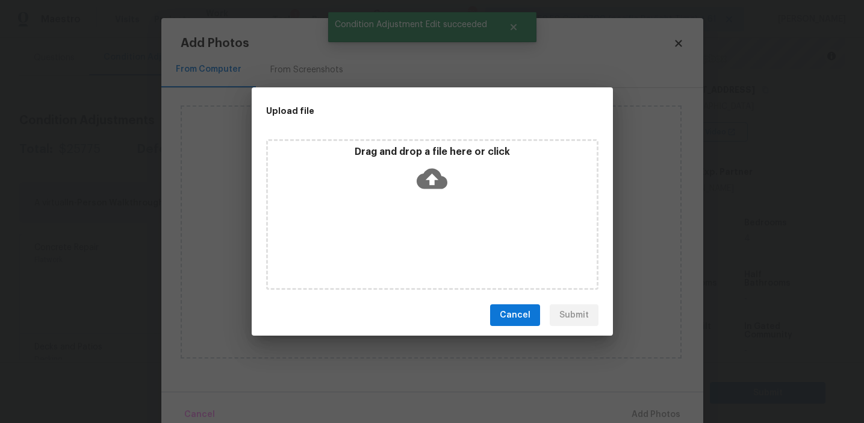
click at [410, 162] on div "Drag and drop a file here or click" at bounding box center [432, 172] width 329 height 52
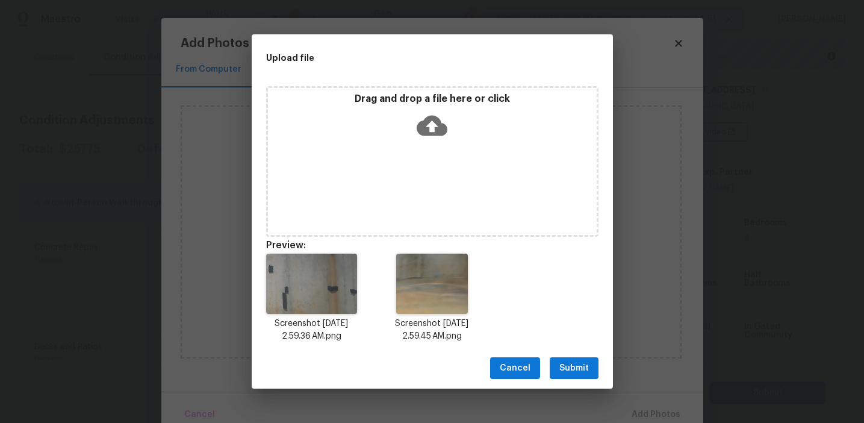
click at [571, 375] on button "Submit" at bounding box center [574, 368] width 49 height 22
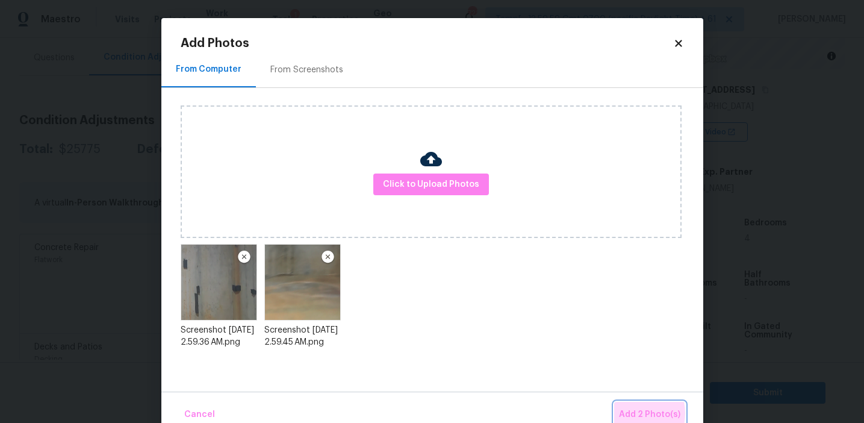
click at [636, 413] on span "Add 2 Photo(s)" at bounding box center [649, 414] width 61 height 15
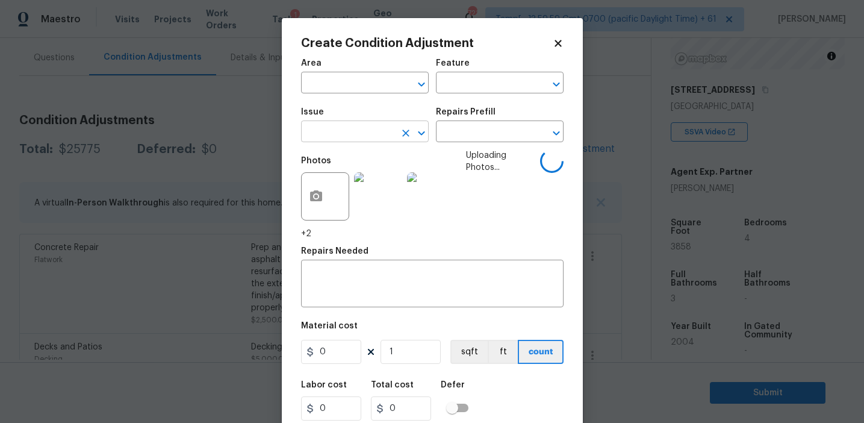
click at [353, 125] on input "text" at bounding box center [348, 132] width 94 height 19
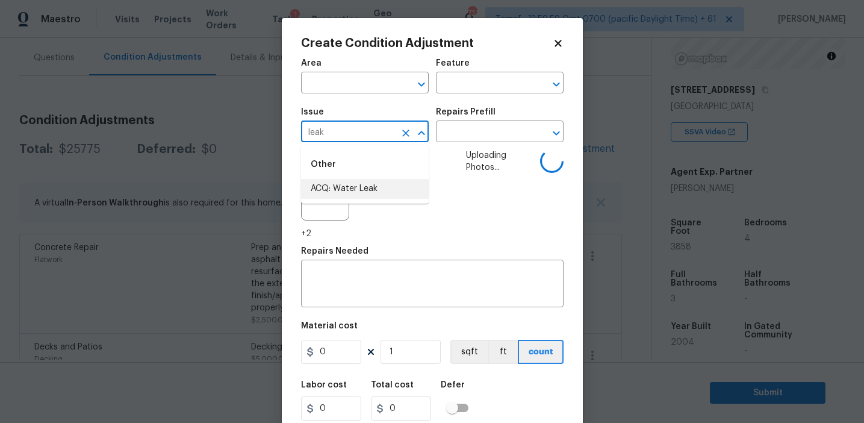
click at [384, 188] on li "ACQ: Water Leak" at bounding box center [365, 189] width 128 height 20
type input "ACQ: Water Leak"
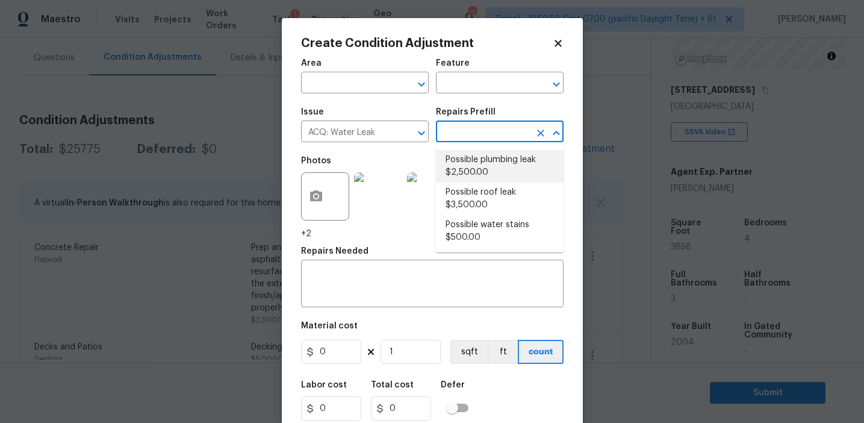
click at [487, 164] on li "Possible plumbing leak $2,500.00" at bounding box center [500, 166] width 128 height 33
type input "Acquisition"
type textarea "Acquisition Scope: Possible plumbing leak"
type input "2500"
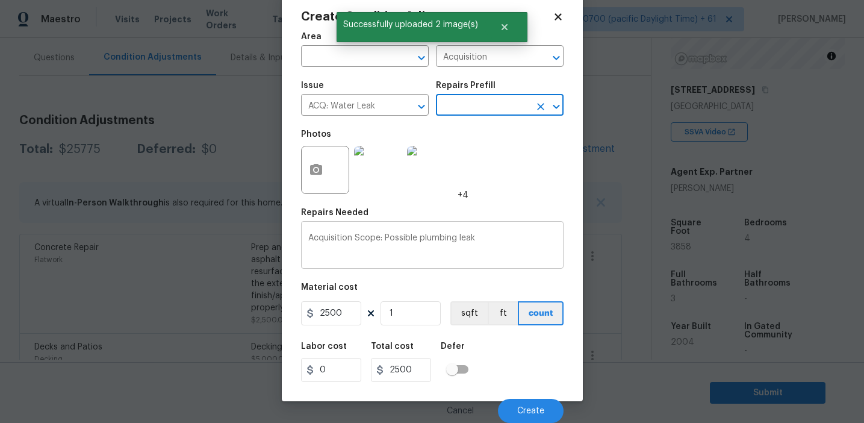
scroll to position [27, 0]
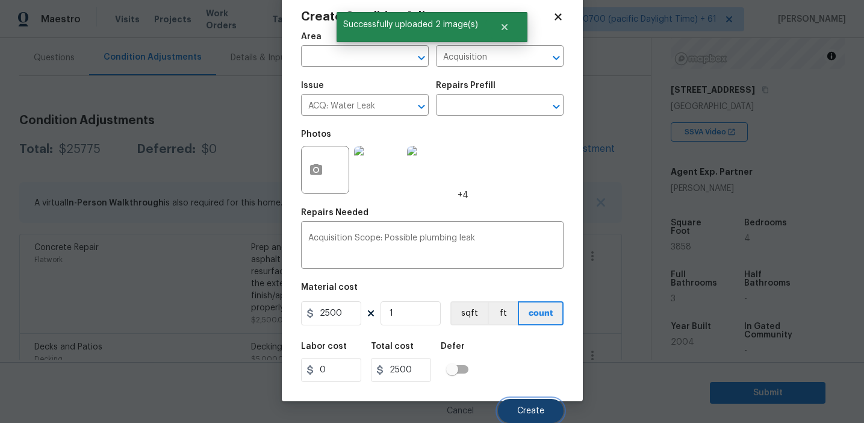
click at [518, 409] on span "Create" at bounding box center [530, 410] width 27 height 9
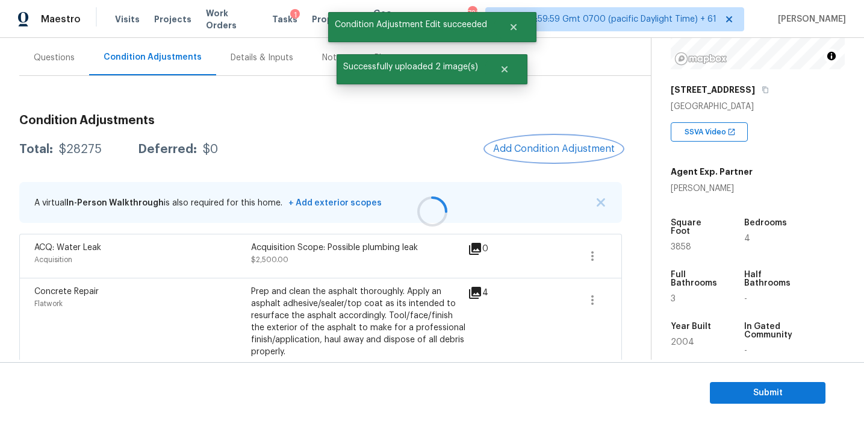
scroll to position [0, 0]
click at [526, 147] on span "Add Condition Adjustment" at bounding box center [554, 148] width 122 height 11
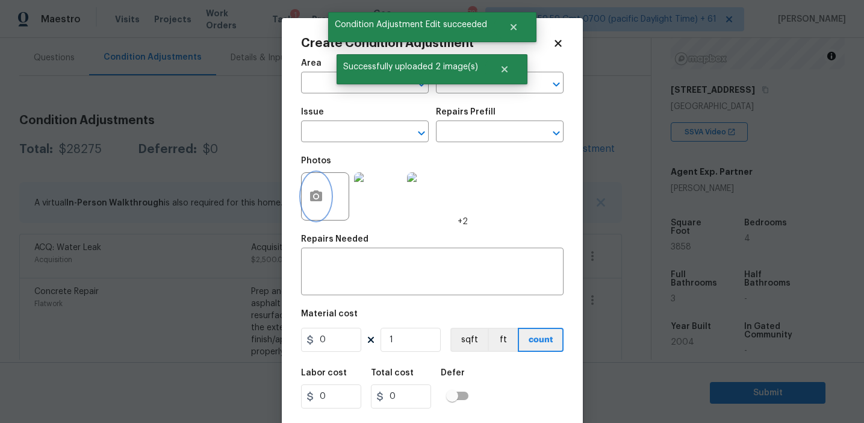
click at [314, 209] on button "button" at bounding box center [316, 196] width 29 height 47
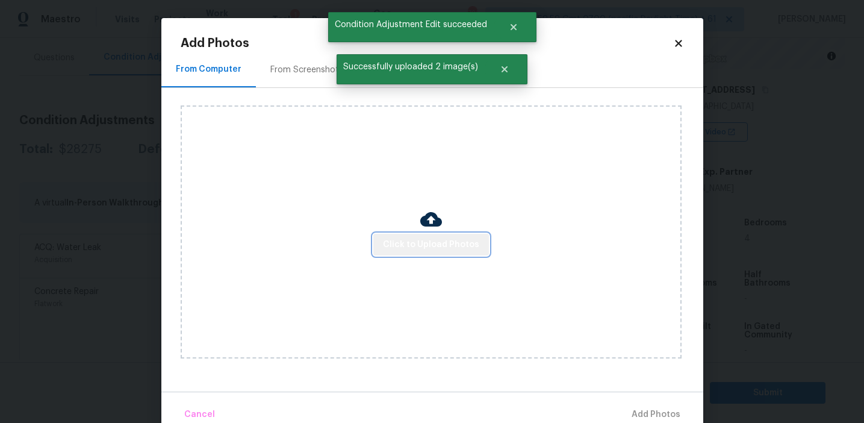
click at [442, 234] on button "Click to Upload Photos" at bounding box center [431, 245] width 116 height 22
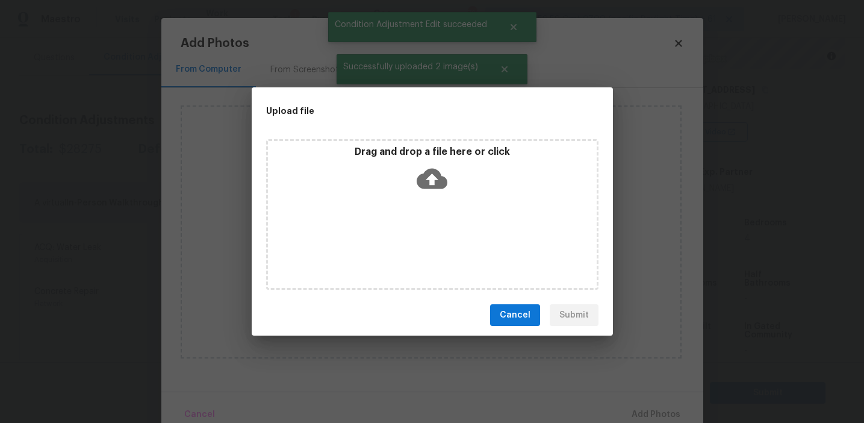
click at [436, 179] on icon at bounding box center [432, 179] width 31 height 20
